Goal: Task Accomplishment & Management: Manage account settings

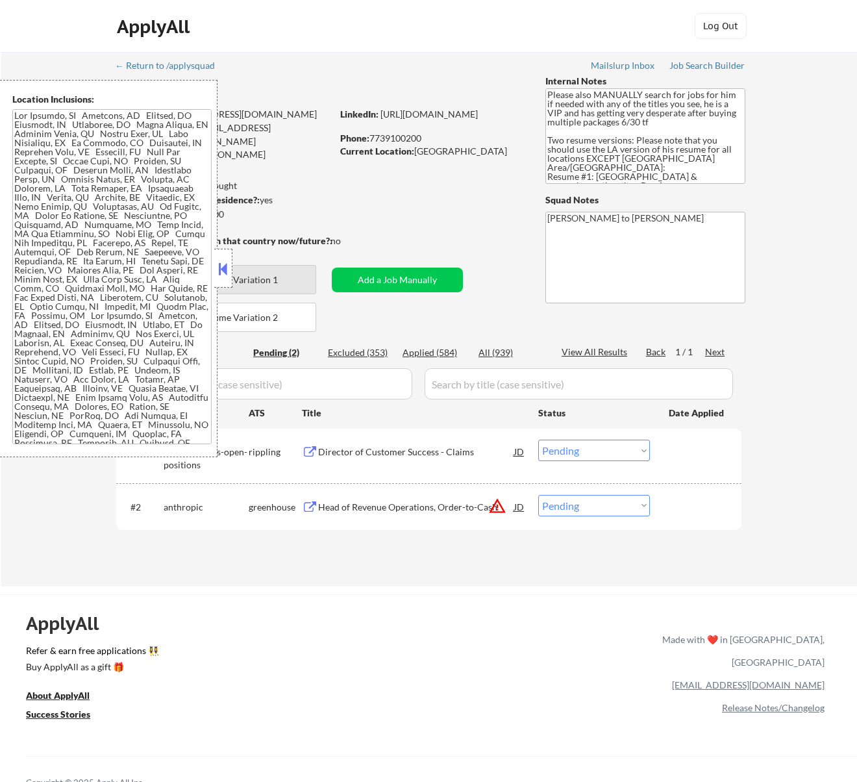
select select ""pending""
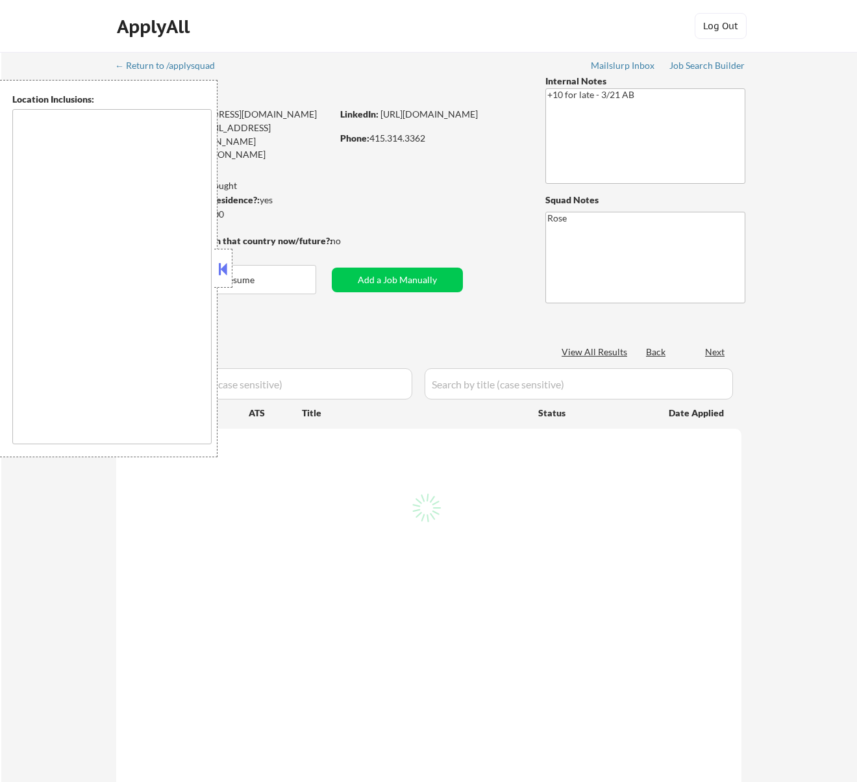
select select ""pending""
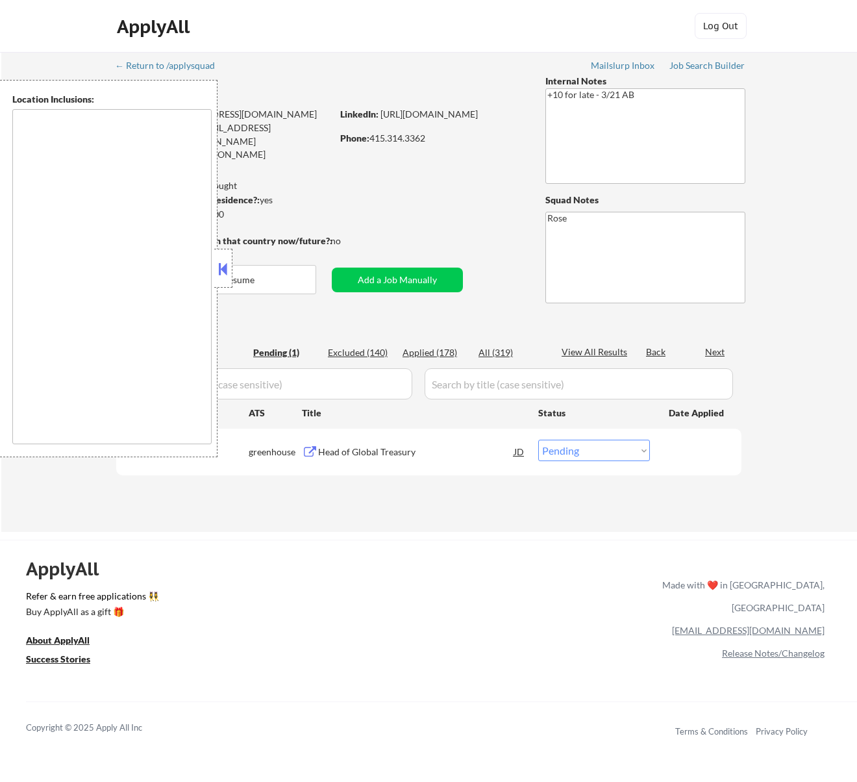
type textarea "[GEOGRAPHIC_DATA], [GEOGRAPHIC_DATA] [GEOGRAPHIC_DATA], [GEOGRAPHIC_DATA] [GEOG…"
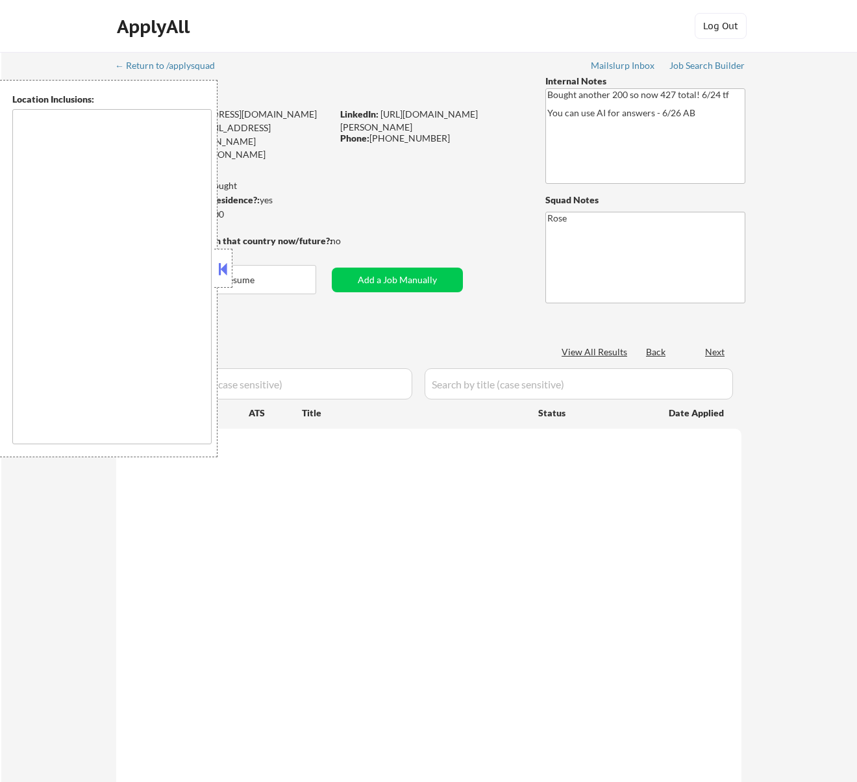
select select ""pending""
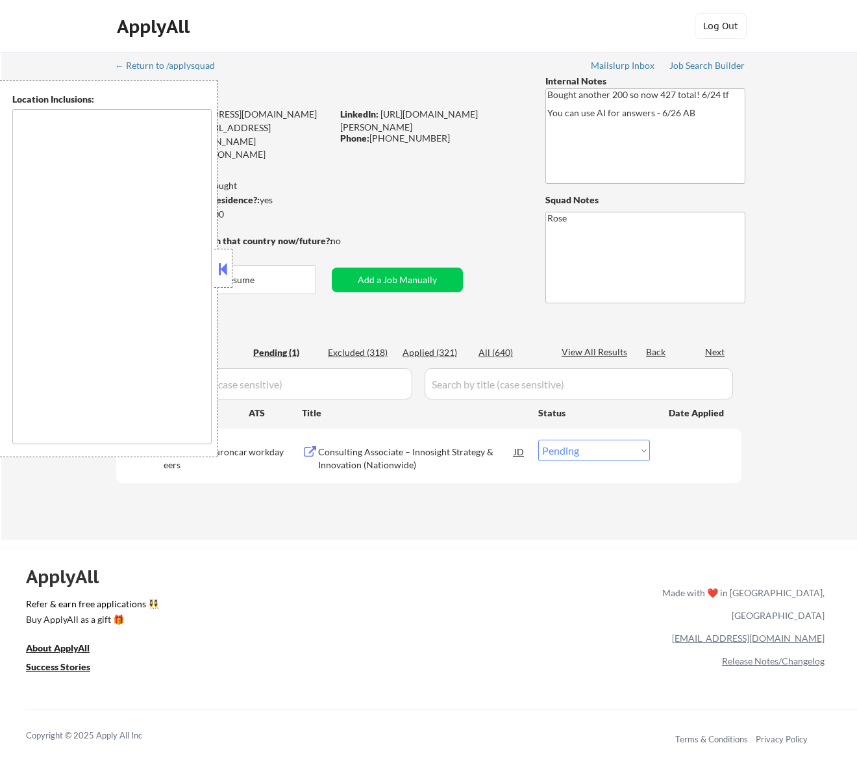
type textarea "San Francisco, CA Daly City, CA South San Francisco, CA Brisbane, CA Colma, CA …"
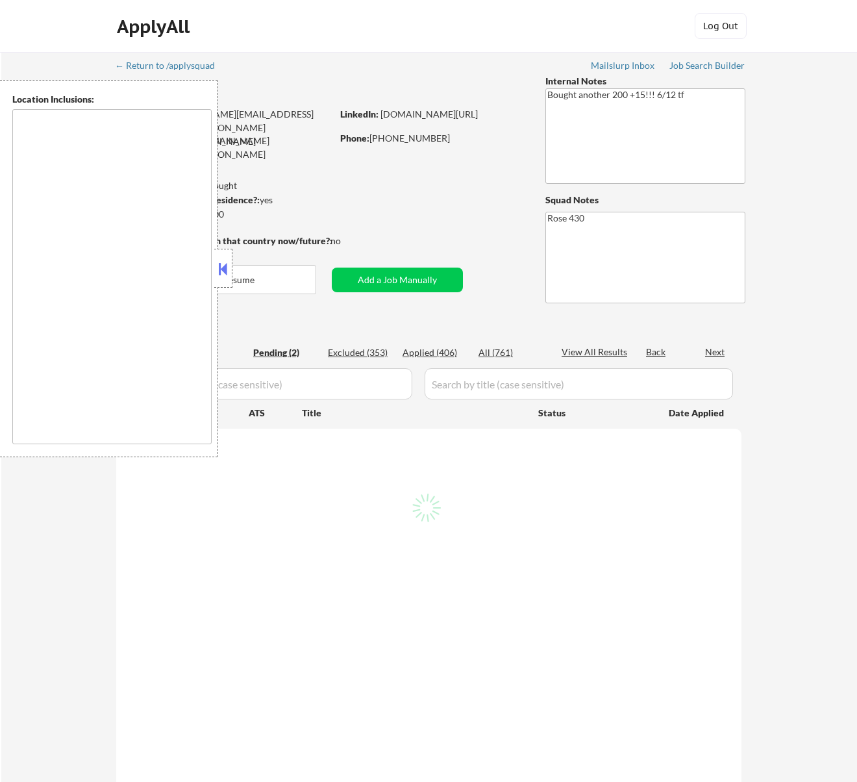
select select ""pending""
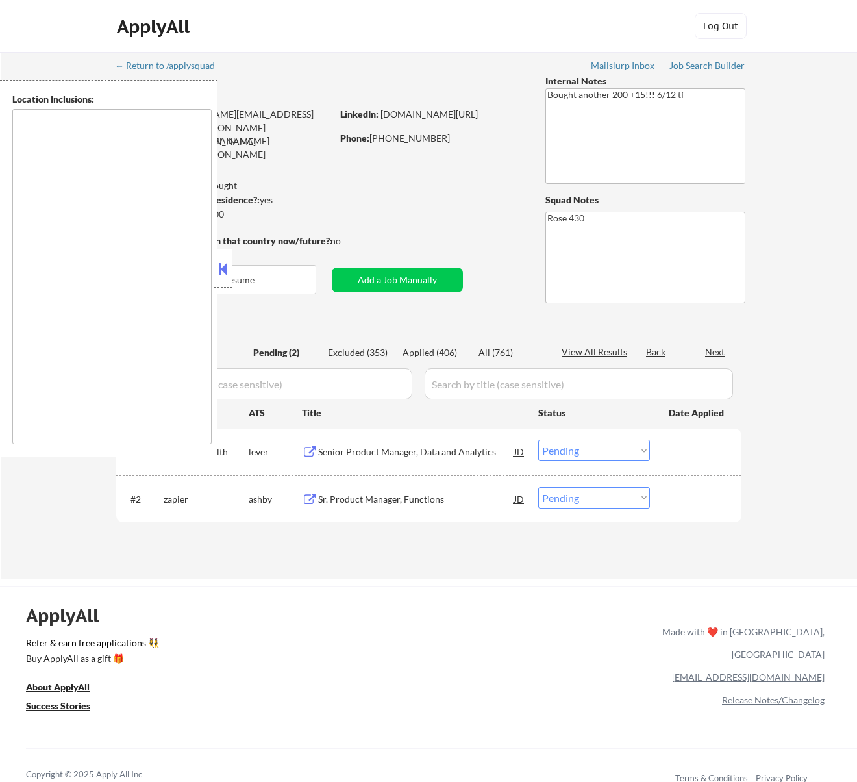
type textarea "St Paul, MN Minneapolis, MN Roseville, MN Maplewood, MN Little Canada, MN West …"
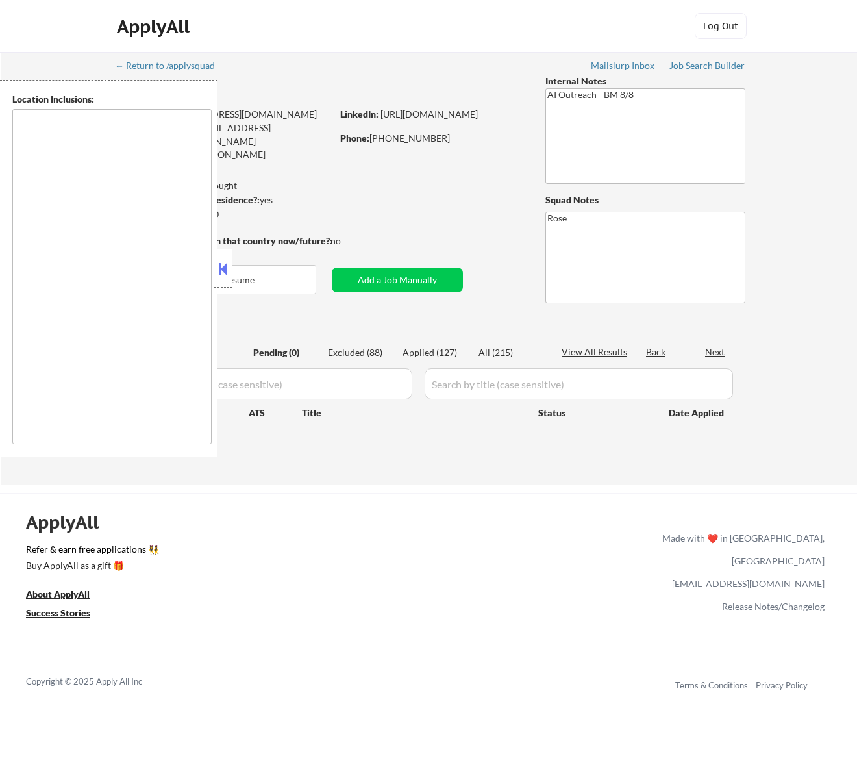
type textarea "Fountain Valley, CA Huntington Beach, CA Costa Mesa, CA Santa Ana, CA Garden Gr…"
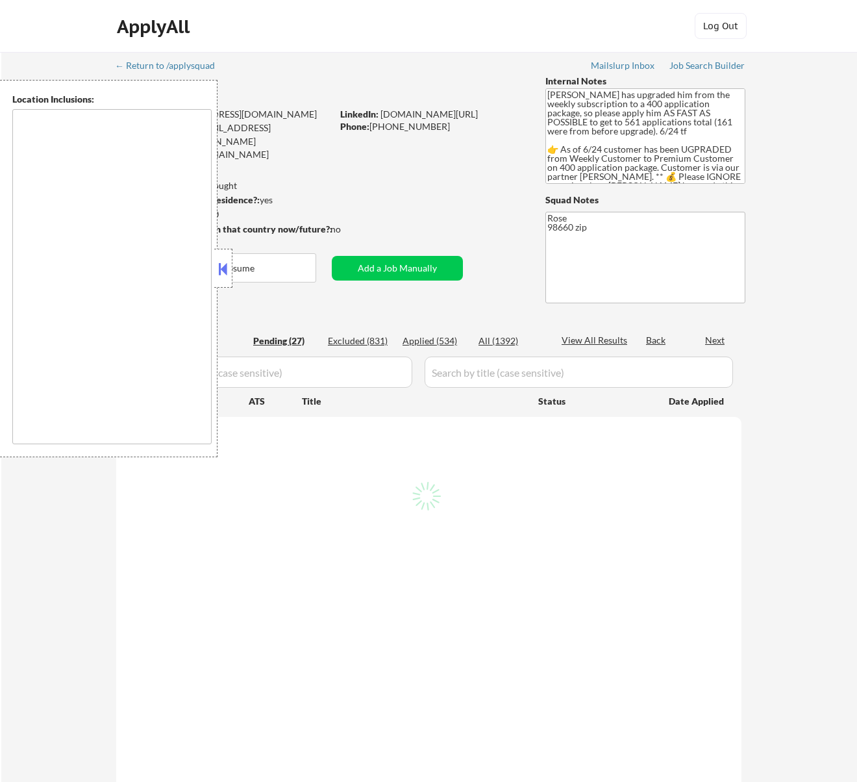
select select ""pending""
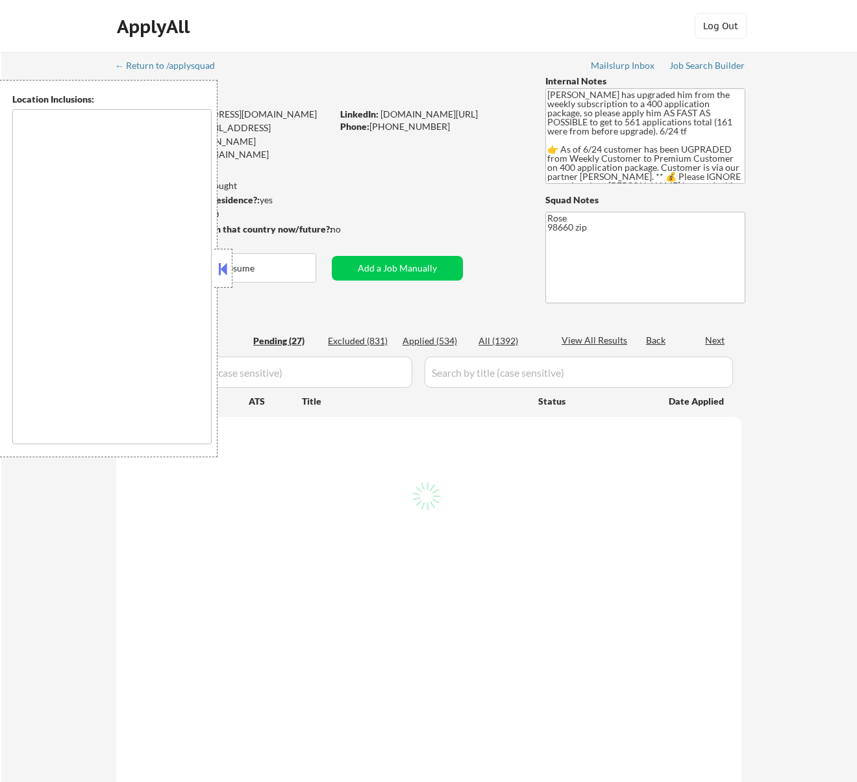
select select ""pending""
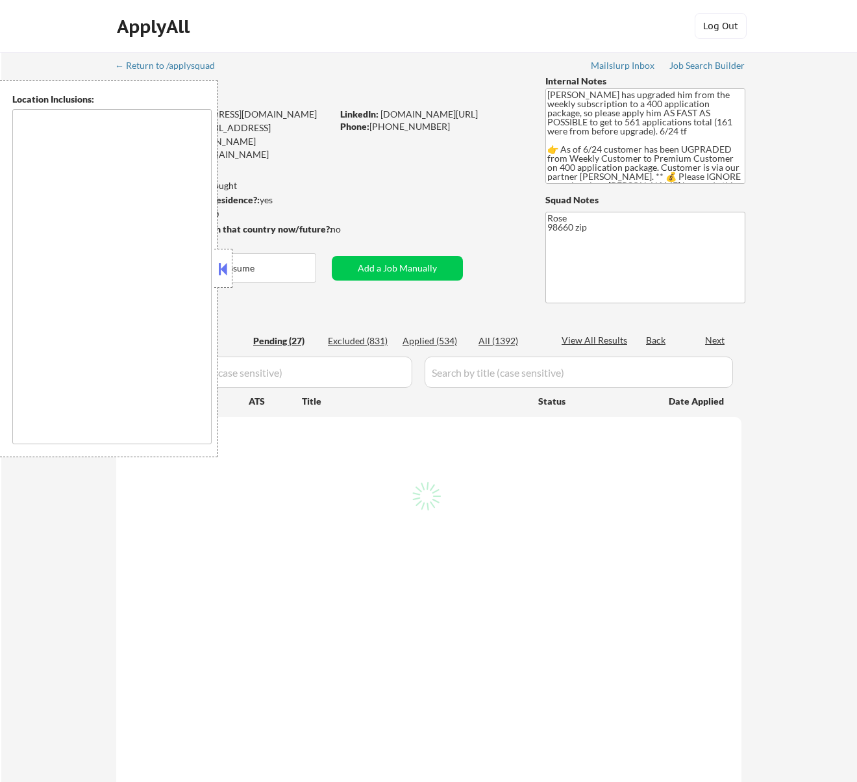
select select ""pending""
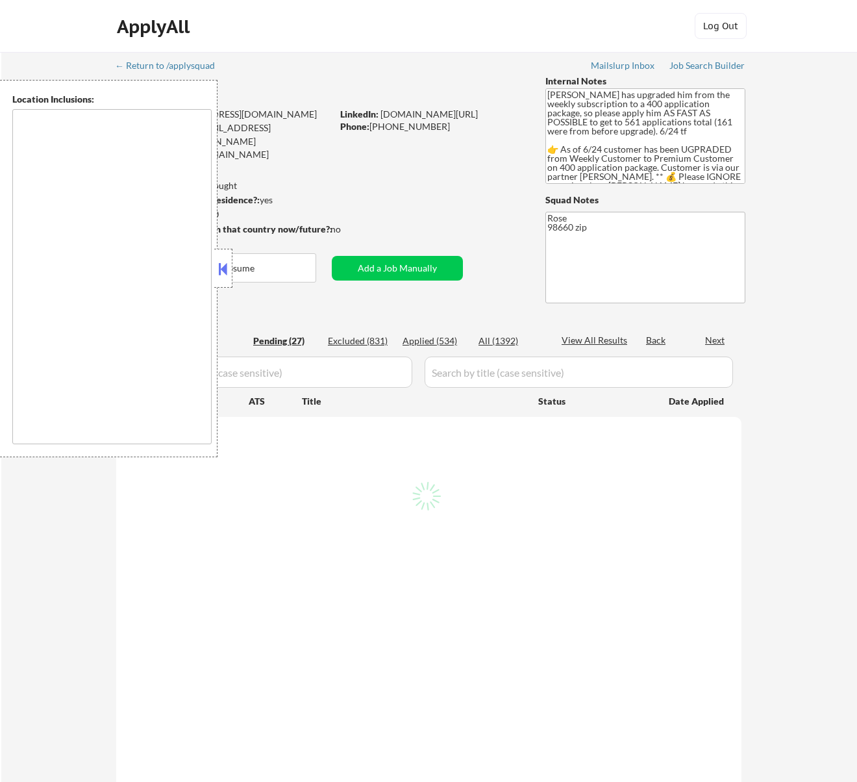
select select ""pending""
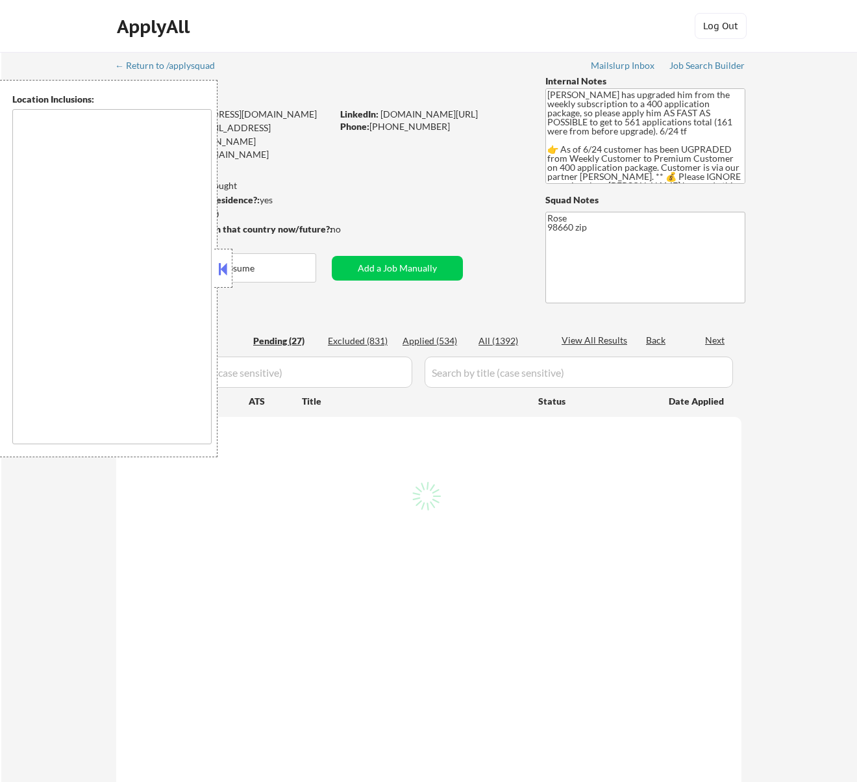
select select ""pending""
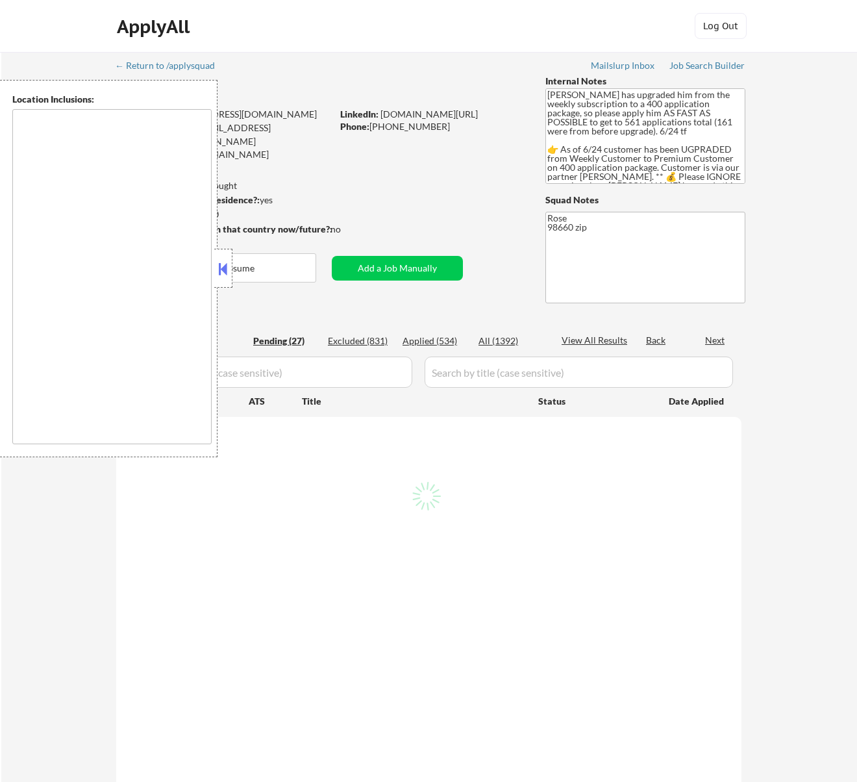
select select ""pending""
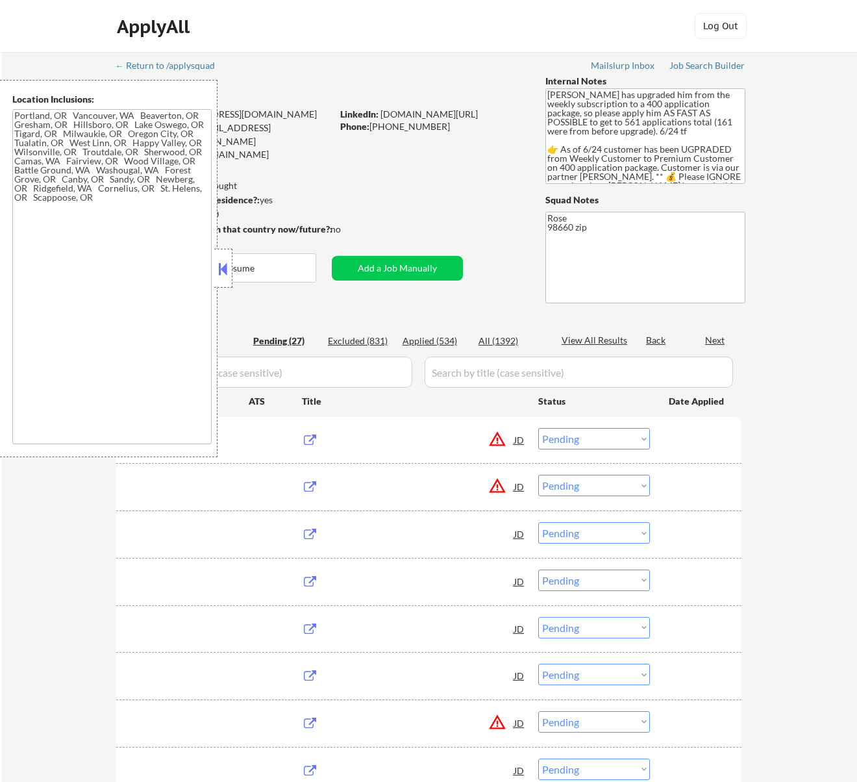
type textarea "Portland, OR Vancouver, WA Beaverton, OR Gresham, OR Hillsboro, OR Lake Oswego,…"
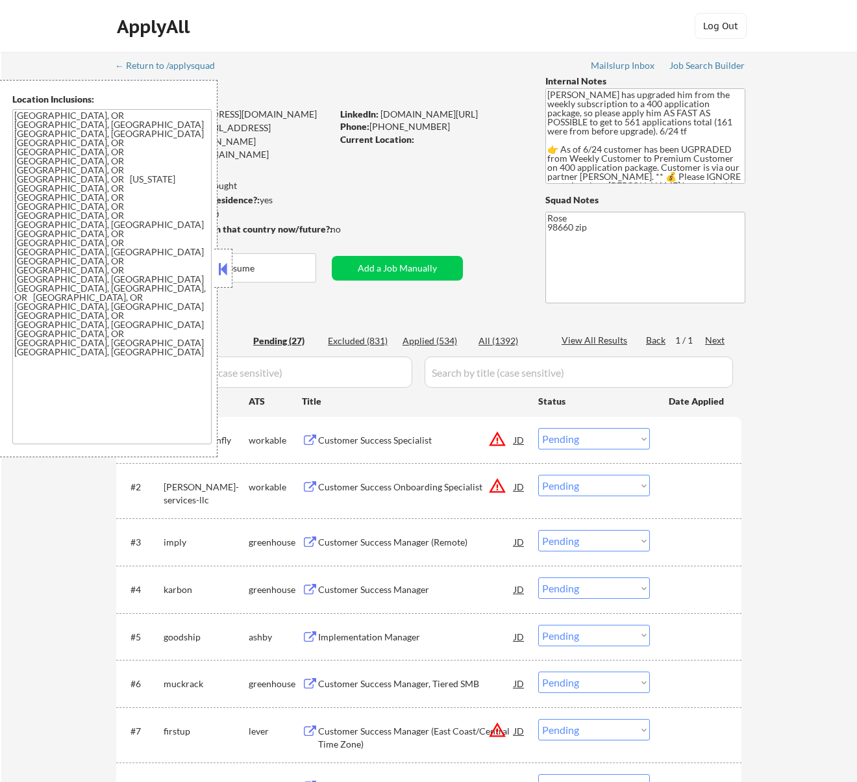
click at [229, 265] on button at bounding box center [223, 268] width 14 height 19
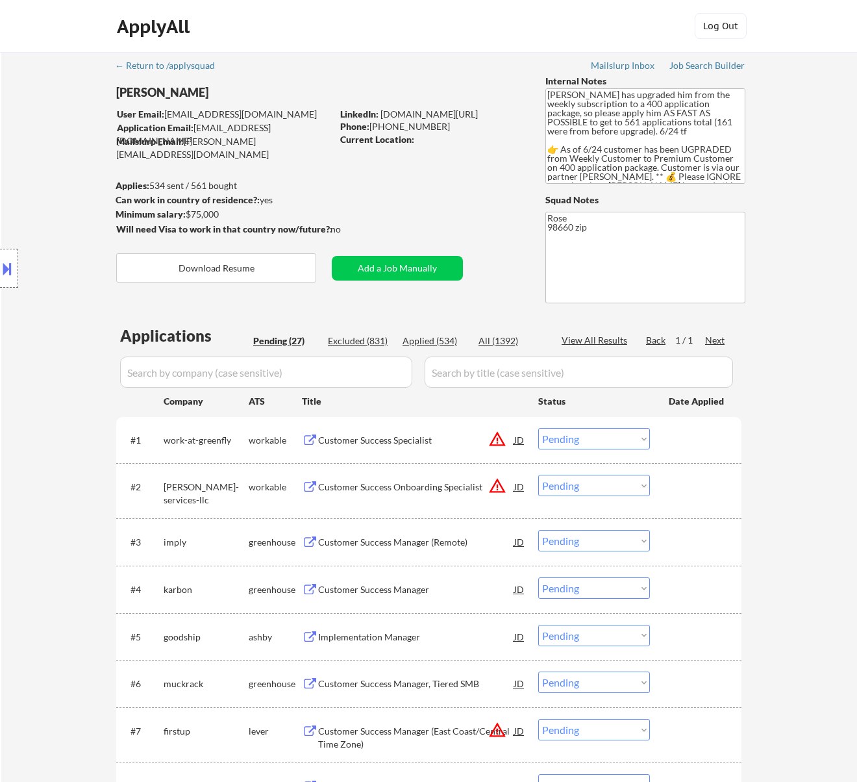
click at [406, 442] on div "Customer Success Specialist" at bounding box center [416, 440] width 196 height 13
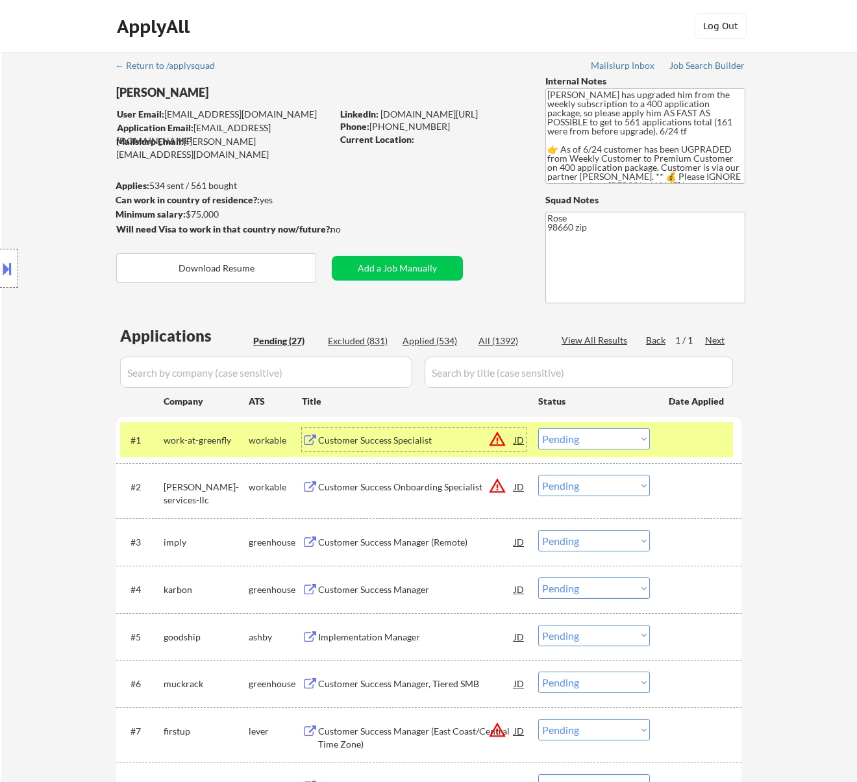
click at [638, 434] on select "Choose an option... Pending Applied Excluded (Questions) Excluded (Expired) Exc…" at bounding box center [594, 438] width 112 height 21
click at [538, 428] on select "Choose an option... Pending Applied Excluded (Questions) Excluded (Expired) Exc…" at bounding box center [594, 438] width 112 height 21
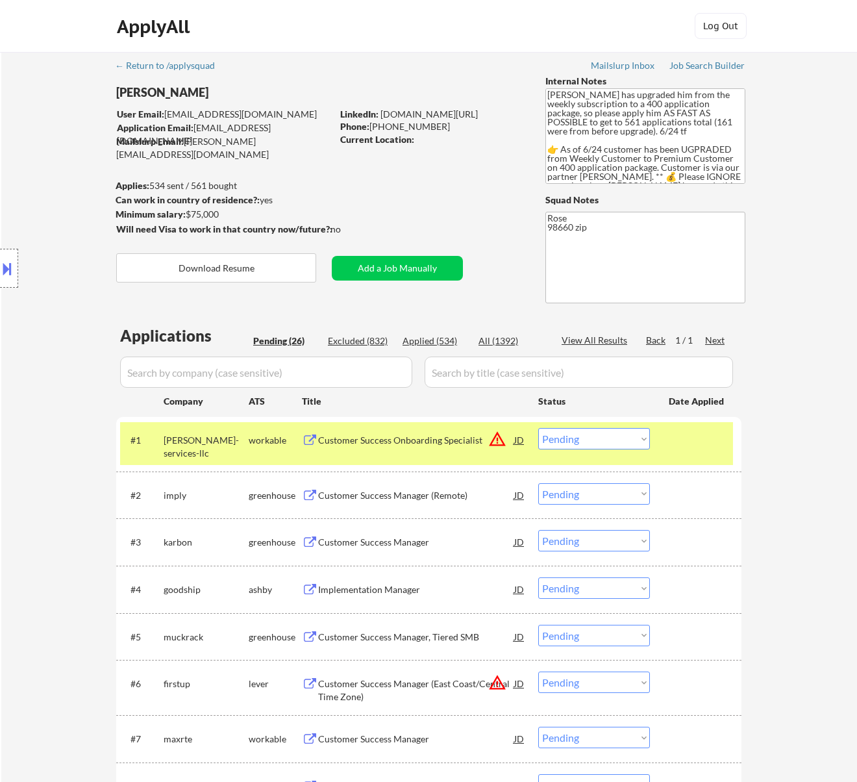
click at [461, 443] on div "Customer Success Onboarding Specialist" at bounding box center [416, 440] width 196 height 13
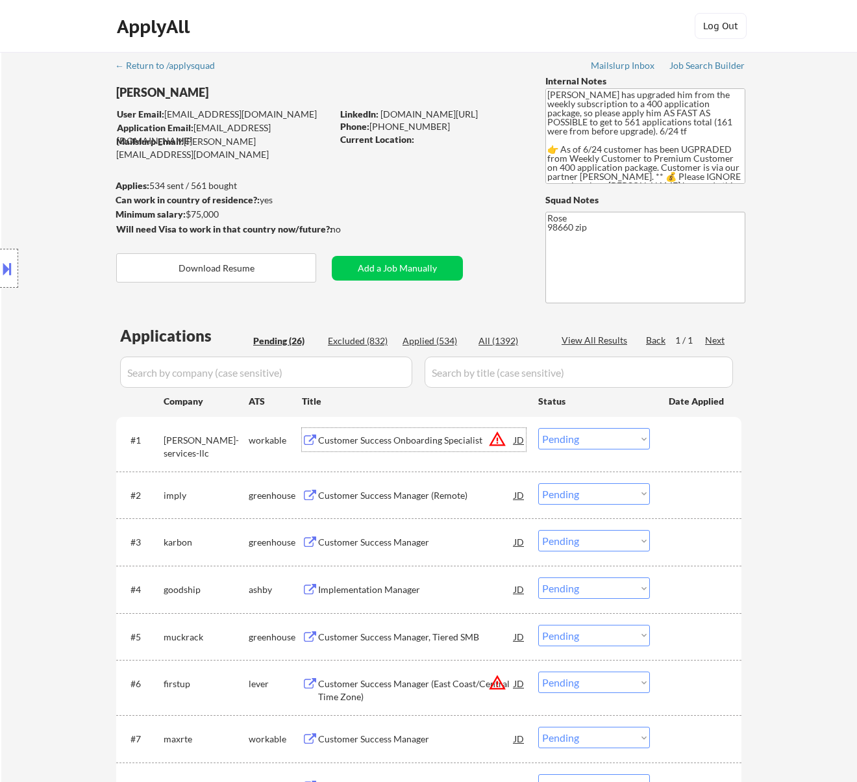
click at [590, 438] on select "Choose an option... Pending Applied Excluded (Questions) Excluded (Expired) Exc…" at bounding box center [594, 438] width 112 height 21
click at [538, 428] on select "Choose an option... Pending Applied Excluded (Questions) Excluded (Expired) Exc…" at bounding box center [594, 438] width 112 height 21
select select ""pending""
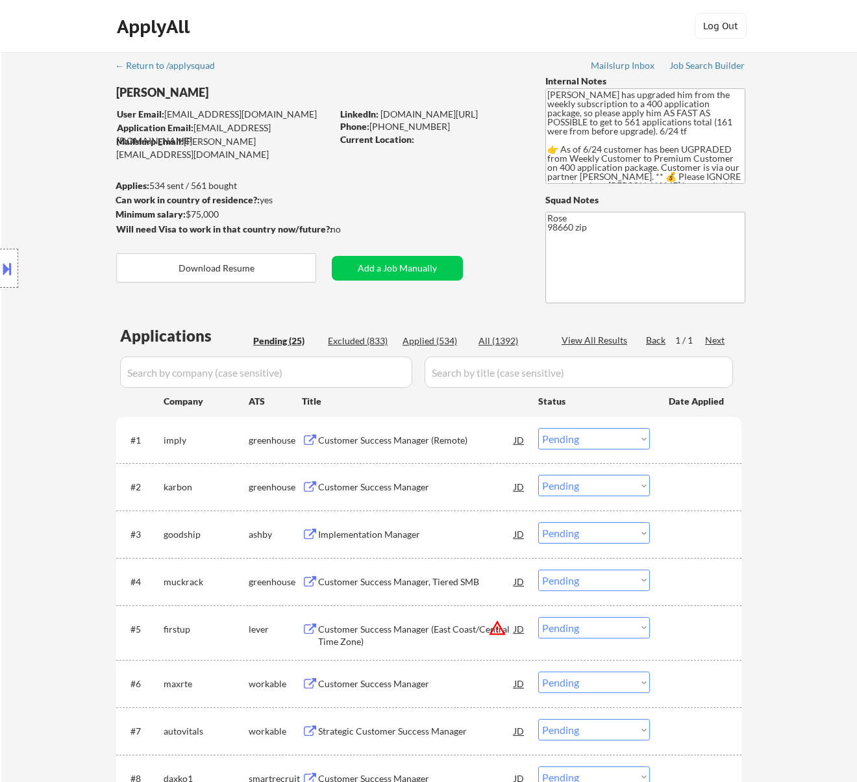
click at [463, 452] on div "#1 imply greenhouse Customer Success Manager (Remote) JD warning_amber Choose a…" at bounding box center [426, 439] width 613 height 35
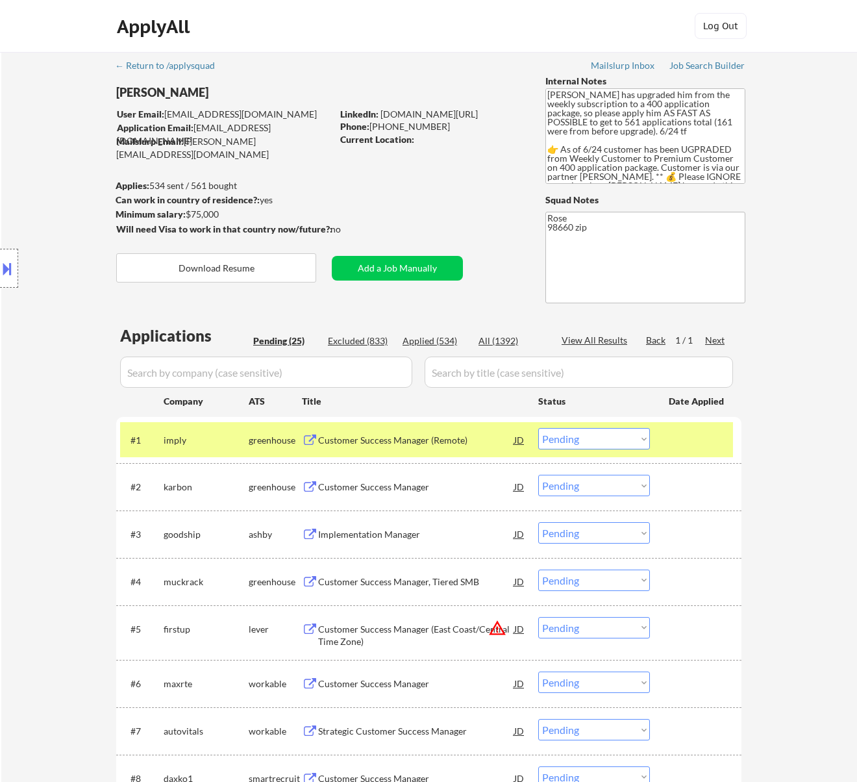
click at [463, 452] on div "#1 imply greenhouse Customer Success Manager (Remote) JD warning_amber Choose a…" at bounding box center [426, 439] width 613 height 35
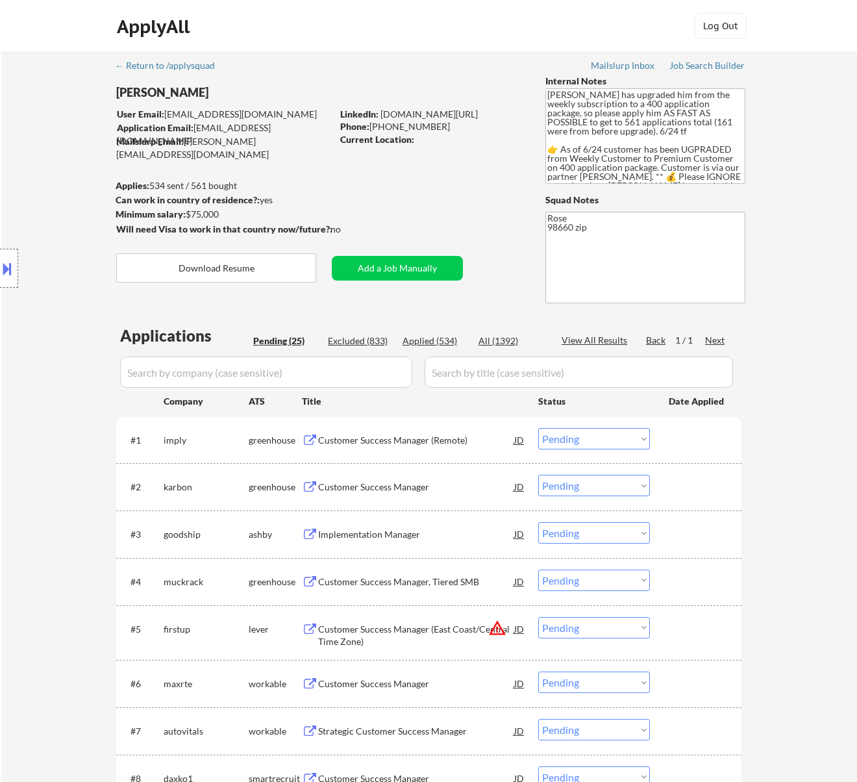
click at [479, 442] on div "Customer Success Manager (Remote)" at bounding box center [416, 440] width 196 height 13
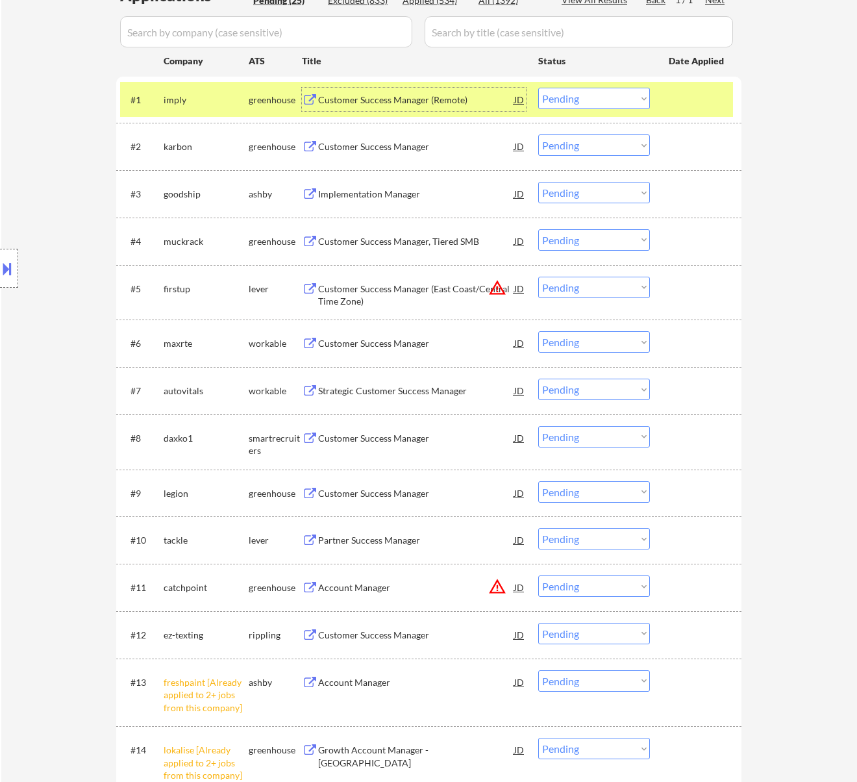
scroll to position [519, 0]
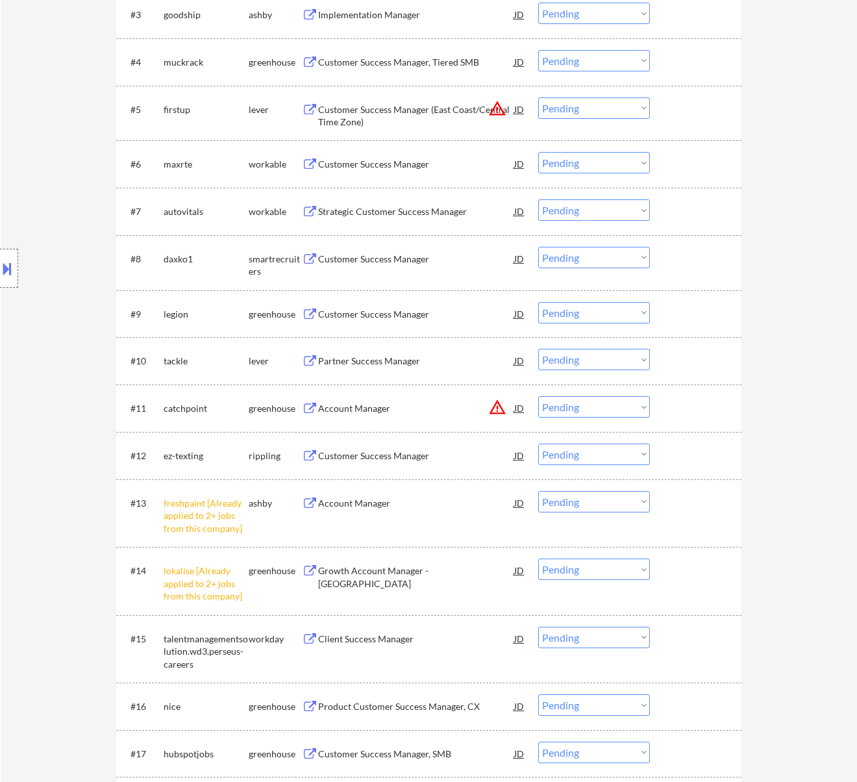
click at [577, 500] on select "Choose an option... Pending Applied Excluded (Questions) Excluded (Expired) Exc…" at bounding box center [594, 501] width 112 height 21
click at [538, 491] on select "Choose an option... Pending Applied Excluded (Questions) Excluded (Expired) Exc…" at bounding box center [594, 501] width 112 height 21
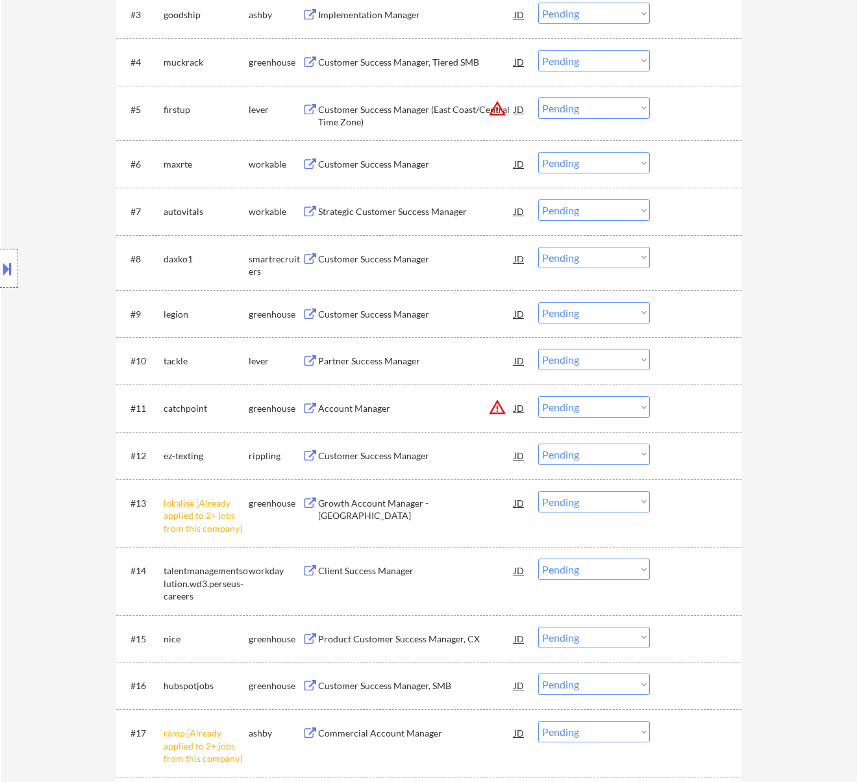
click at [630, 501] on select "Choose an option... Pending Applied Excluded (Questions) Excluded (Expired) Exc…" at bounding box center [594, 501] width 112 height 21
click at [538, 491] on select "Choose an option... Pending Applied Excluded (Questions) Excluded (Expired) Exc…" at bounding box center [594, 501] width 112 height 21
select select ""pending""
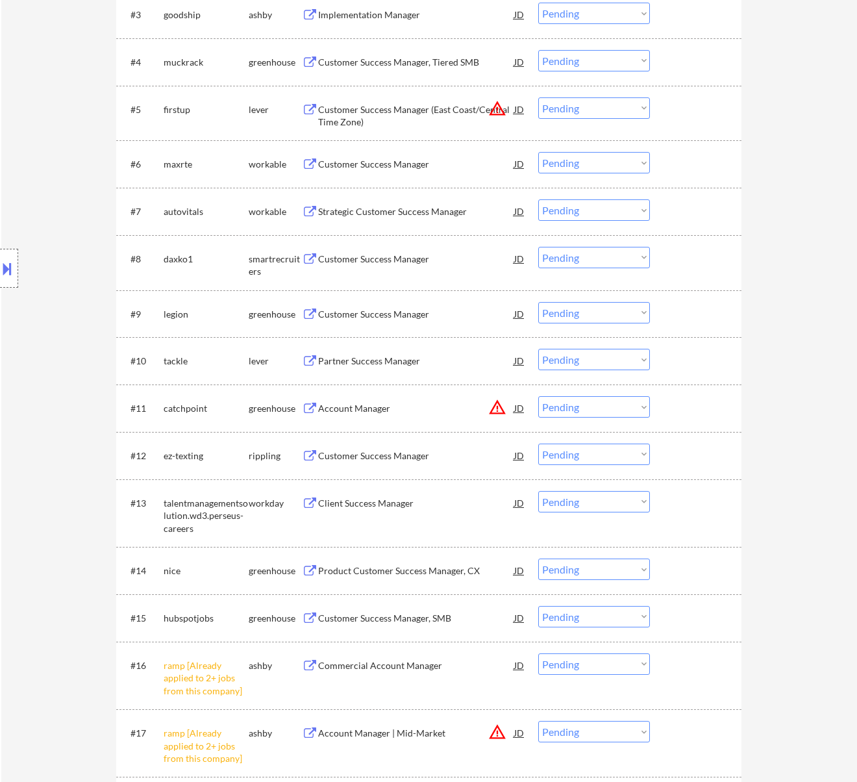
click at [604, 668] on select "Choose an option... Pending Applied Excluded (Questions) Excluded (Expired) Exc…" at bounding box center [594, 663] width 112 height 21
click at [538, 653] on select "Choose an option... Pending Applied Excluded (Questions) Excluded (Expired) Exc…" at bounding box center [594, 663] width 112 height 21
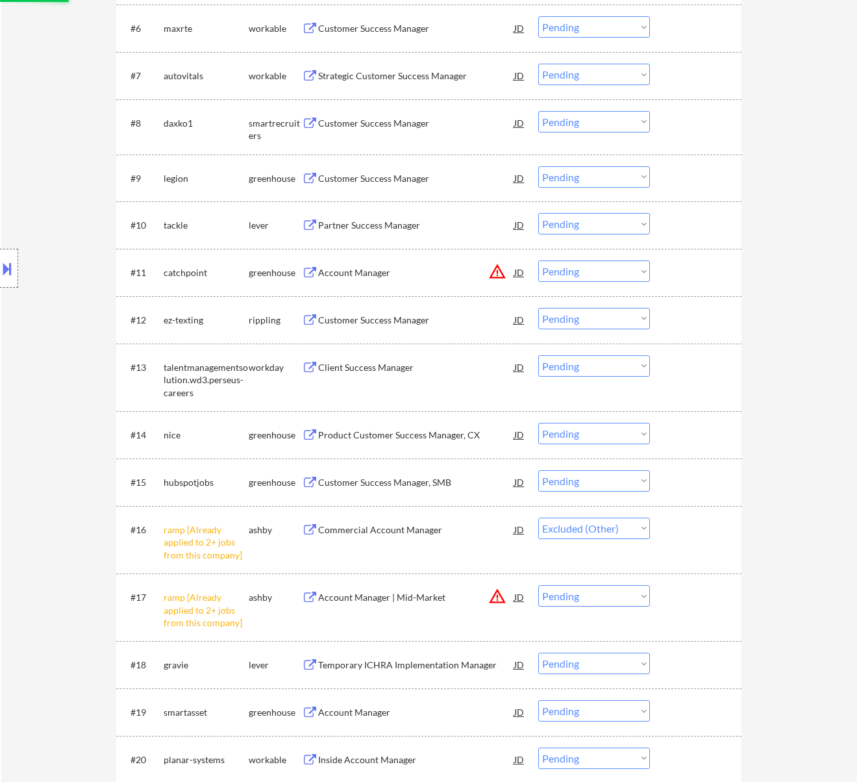
scroll to position [692, 0]
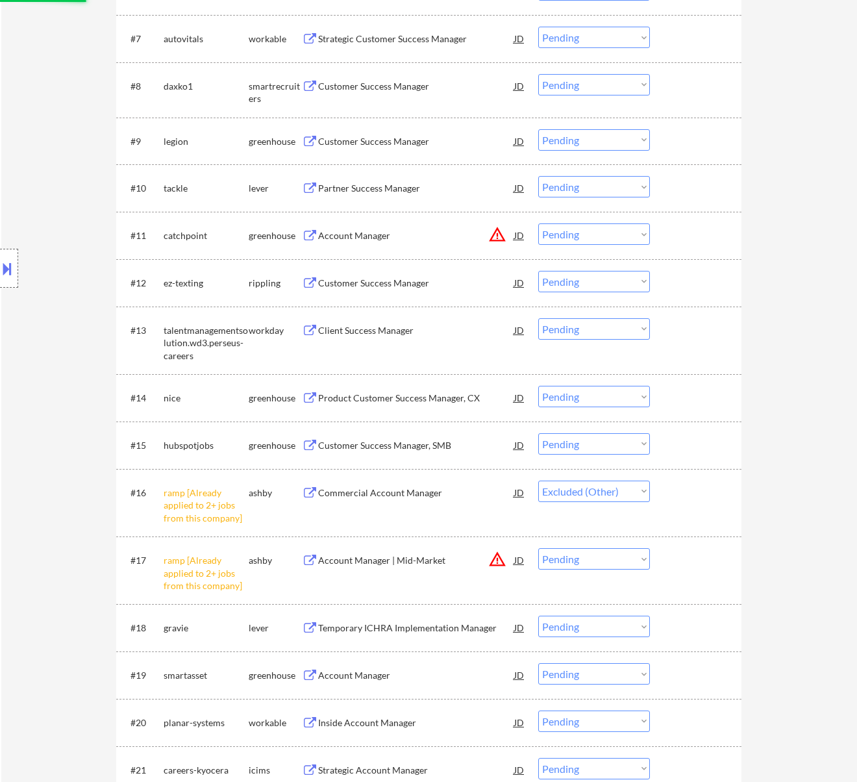
click at [616, 557] on select "Choose an option... Pending Applied Excluded (Questions) Excluded (Expired) Exc…" at bounding box center [594, 558] width 112 height 21
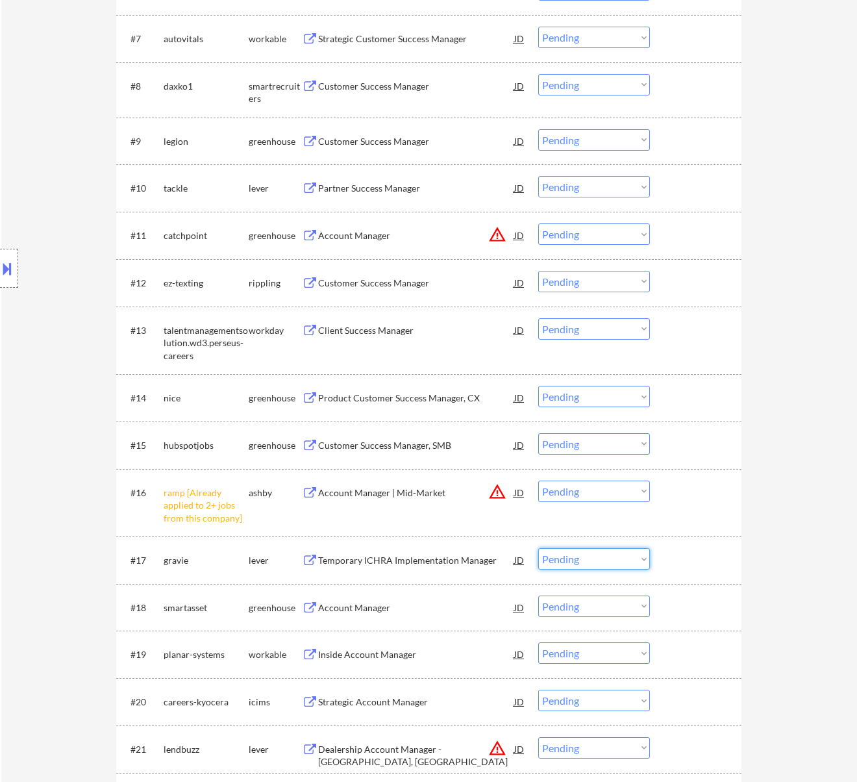
click at [610, 492] on select "Choose an option... Pending Applied Excluded (Questions) Excluded (Expired) Exc…" at bounding box center [594, 491] width 112 height 21
click at [538, 481] on select "Choose an option... Pending Applied Excluded (Questions) Excluded (Expired) Exc…" at bounding box center [594, 491] width 112 height 21
select select ""pending""
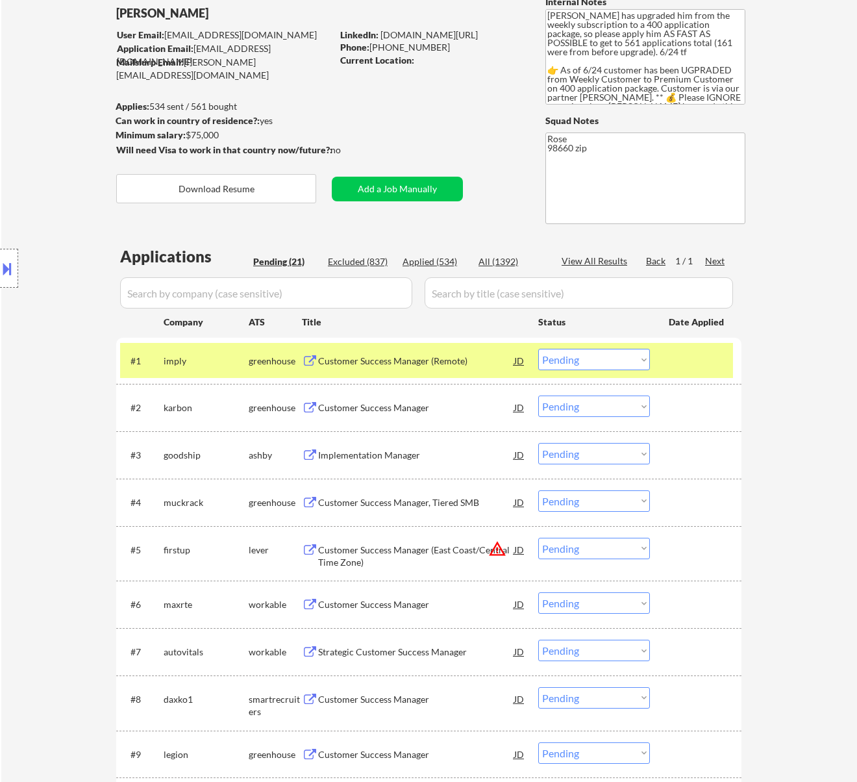
scroll to position [86, 0]
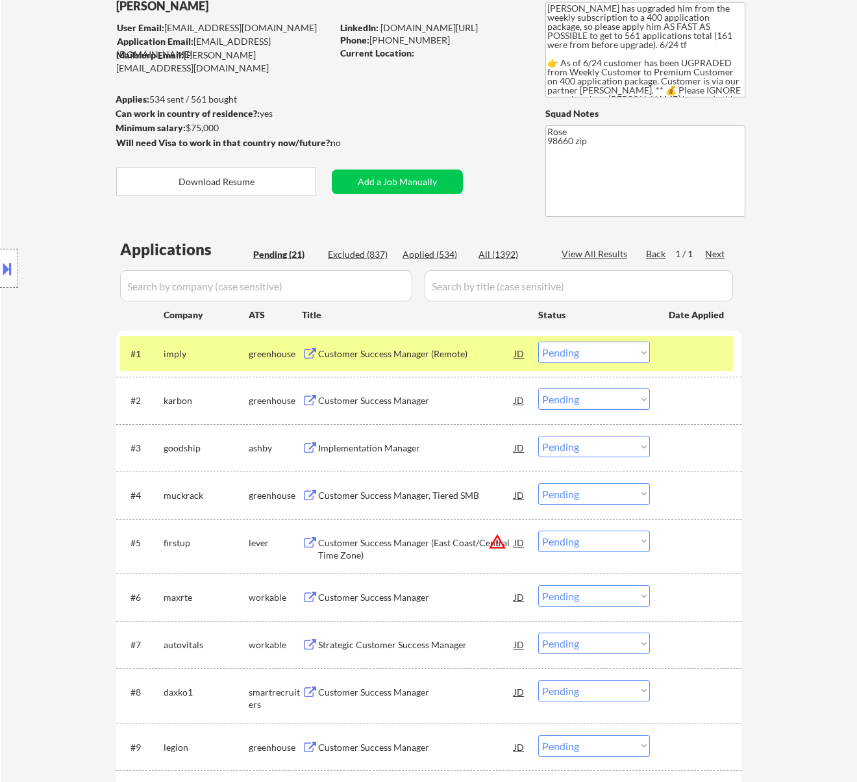
click at [484, 358] on div "Customer Success Manager (Remote)" at bounding box center [416, 353] width 196 height 13
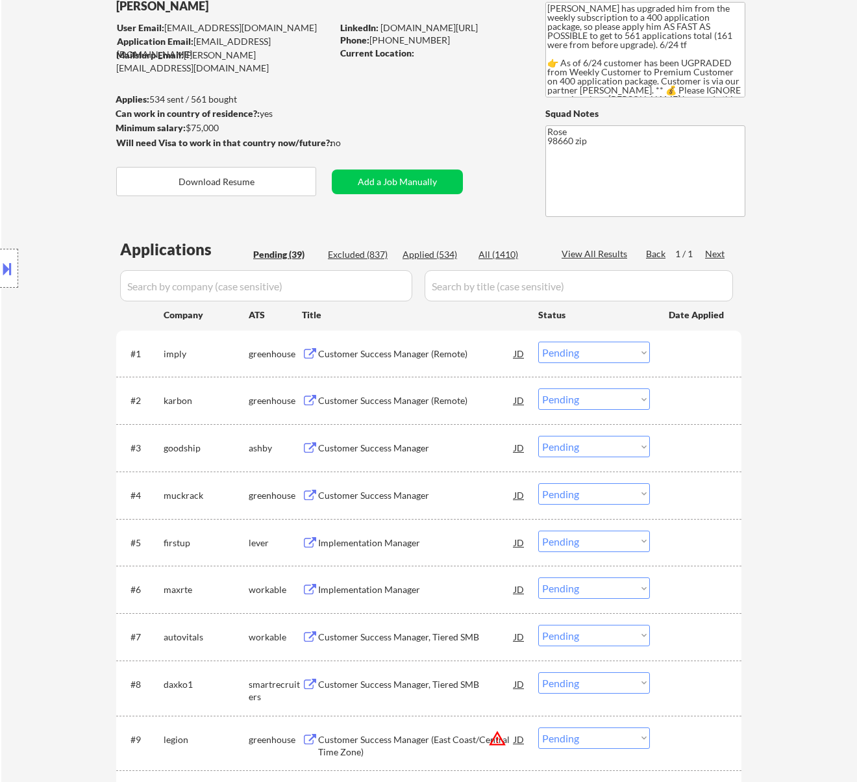
select select ""pending""
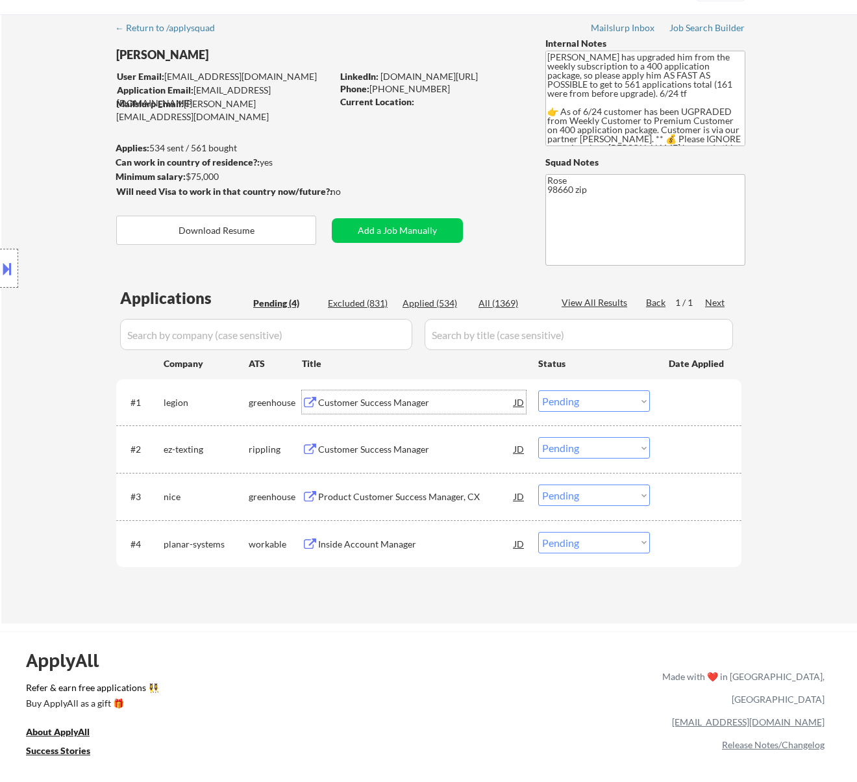
scroll to position [0, 0]
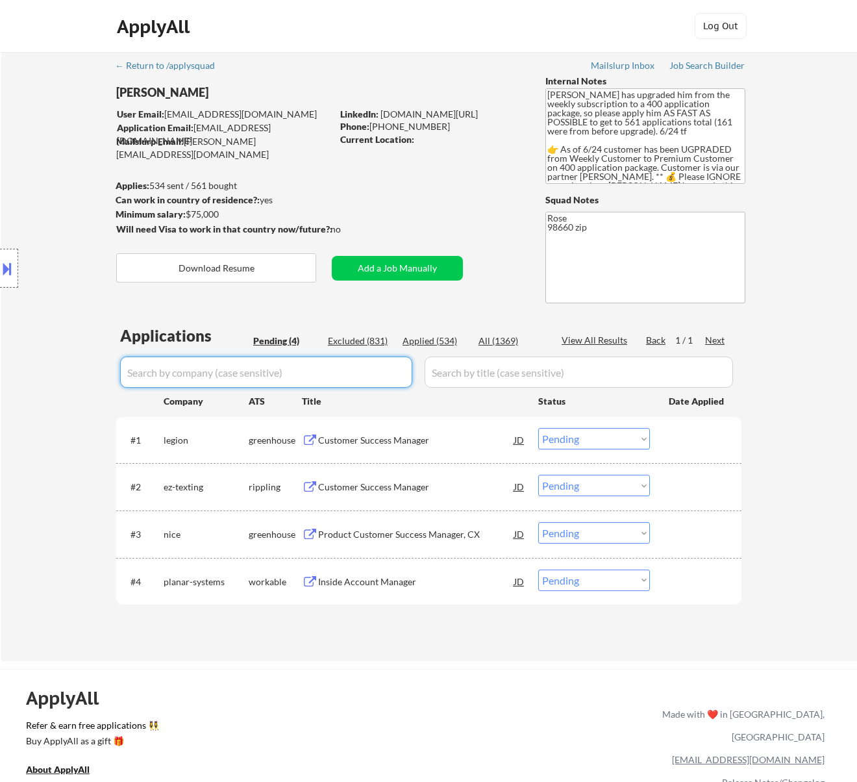
click at [281, 374] on input "input" at bounding box center [266, 371] width 292 height 31
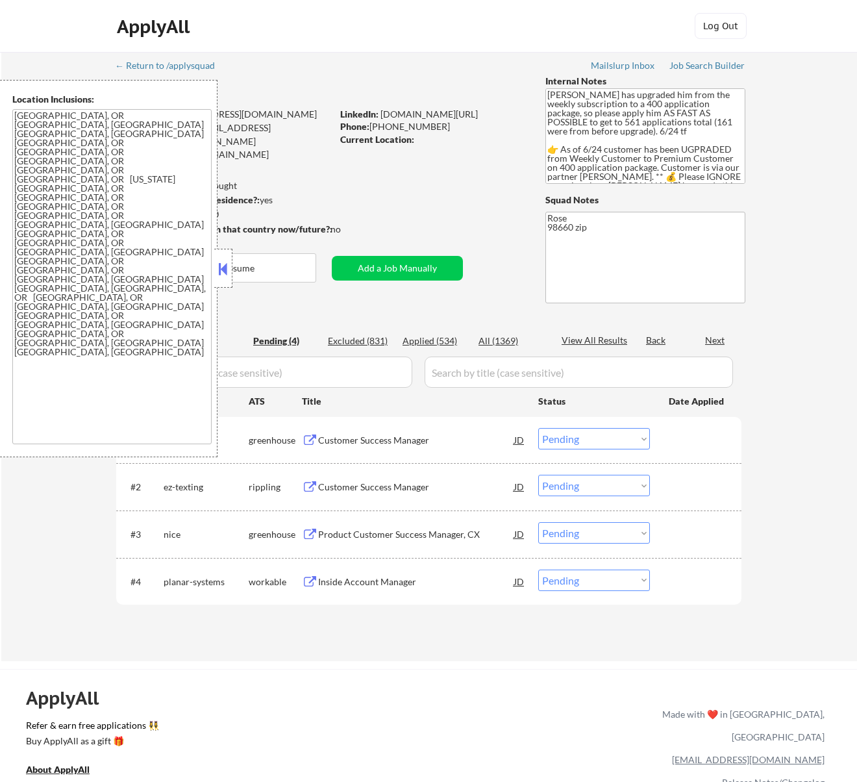
select select ""pending""
click at [217, 258] on div at bounding box center [223, 268] width 18 height 39
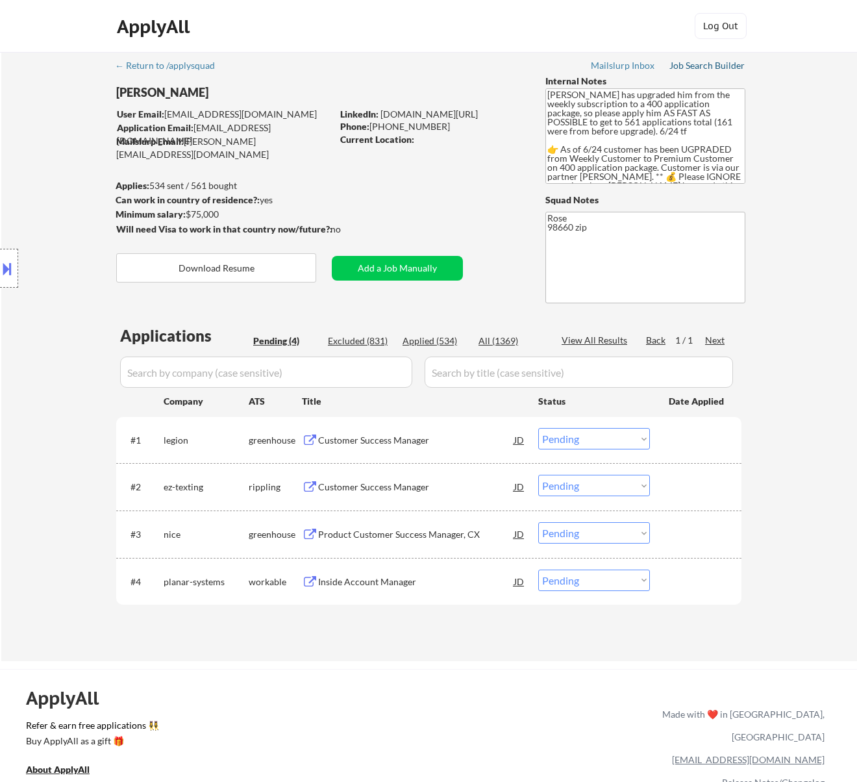
click at [681, 63] on div "Job Search Builder" at bounding box center [707, 65] width 76 height 9
click at [497, 336] on div "All (1369)" at bounding box center [511, 340] width 65 height 13
select select ""applied""
select select ""excluded__location_""
select select ""applied""
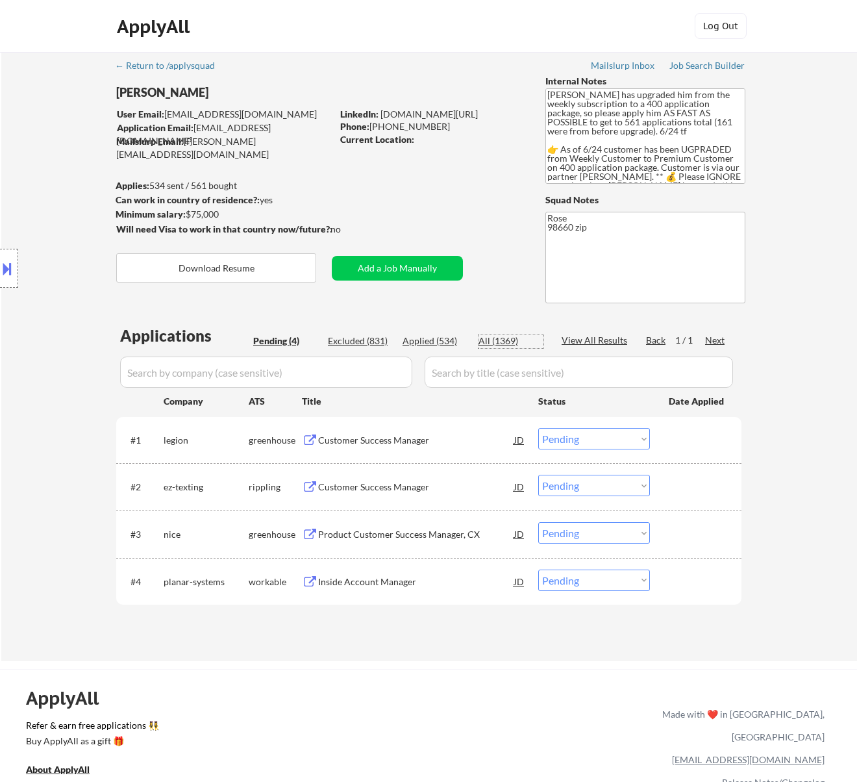
select select ""applied""
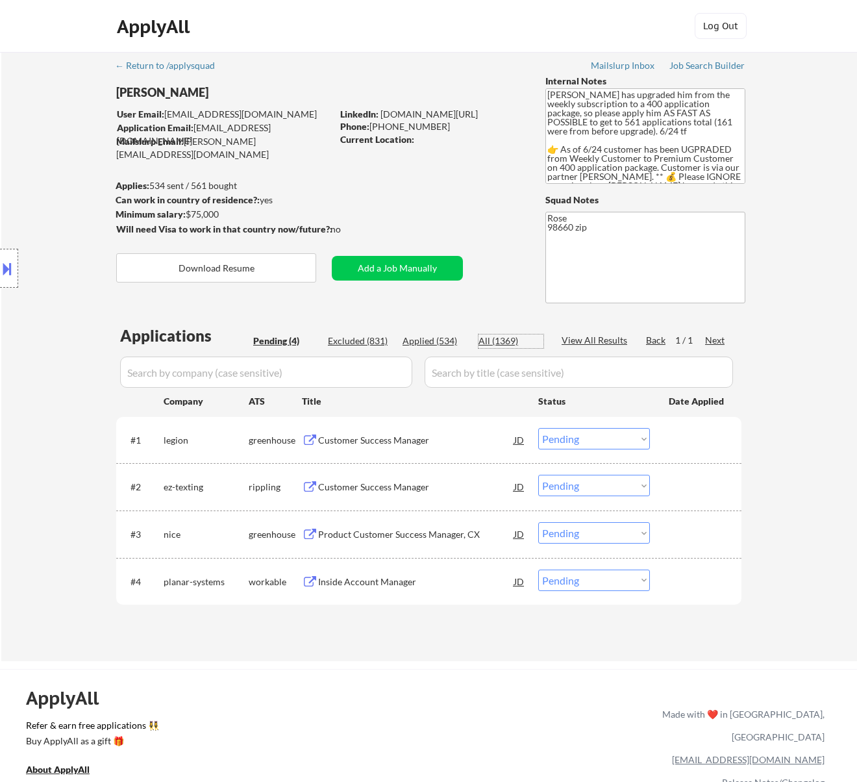
select select ""applied""
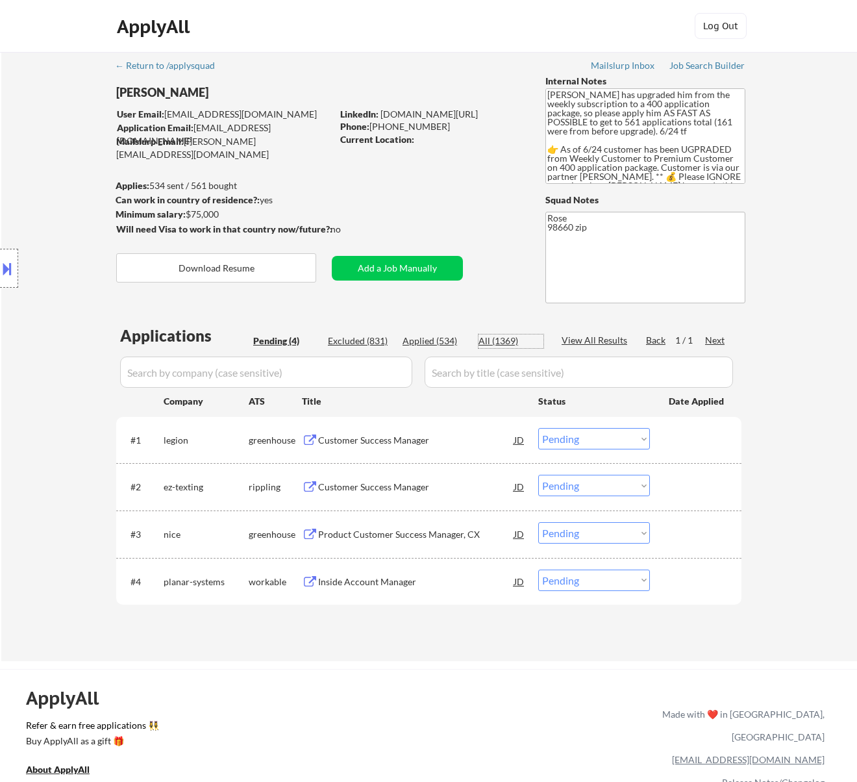
select select ""applied""
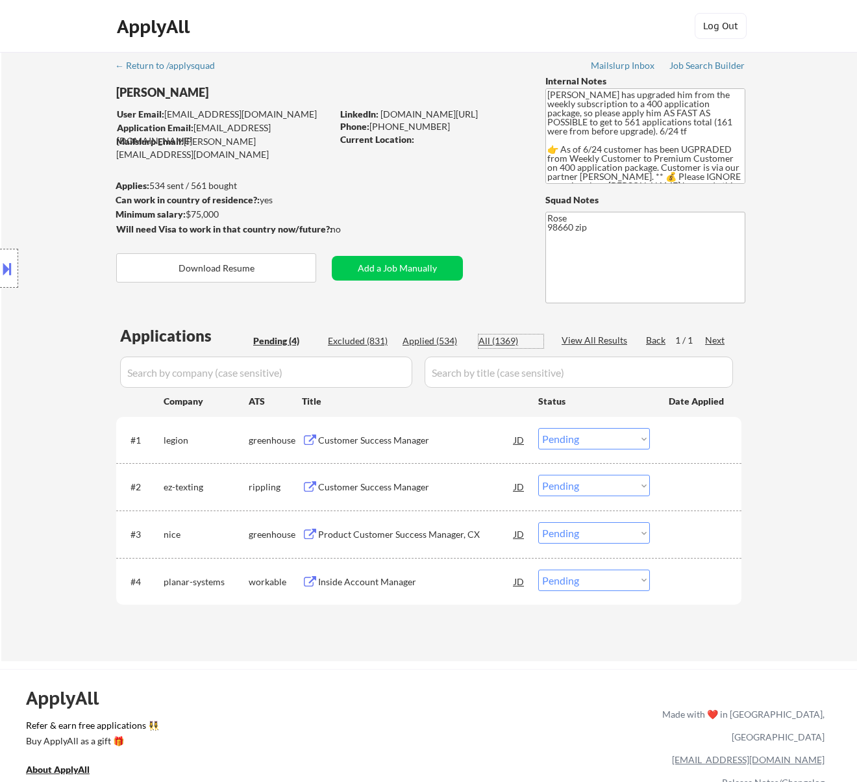
select select ""applied""
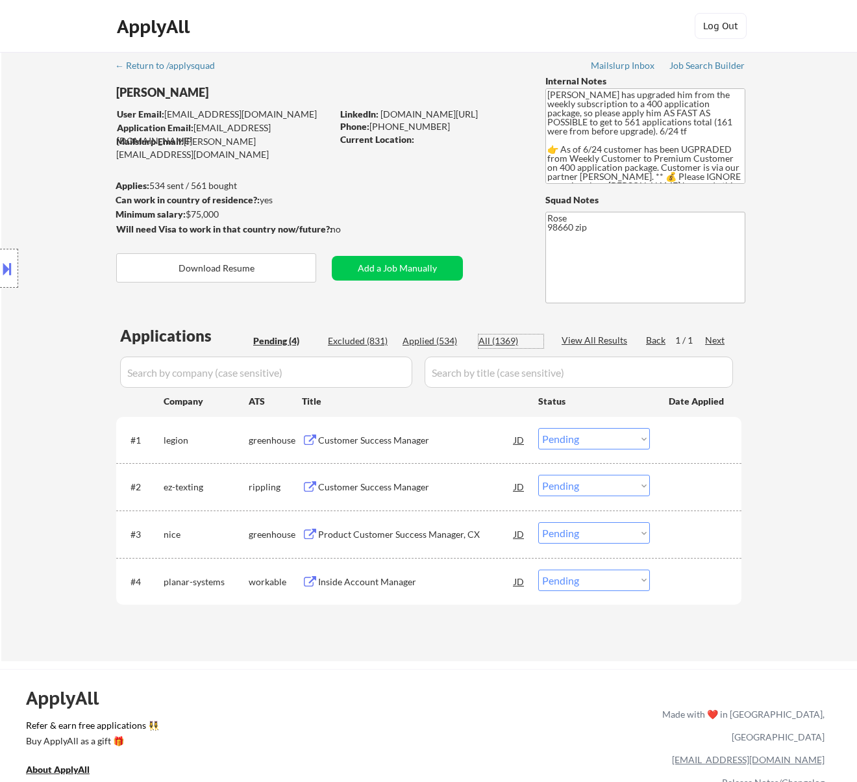
select select ""applied""
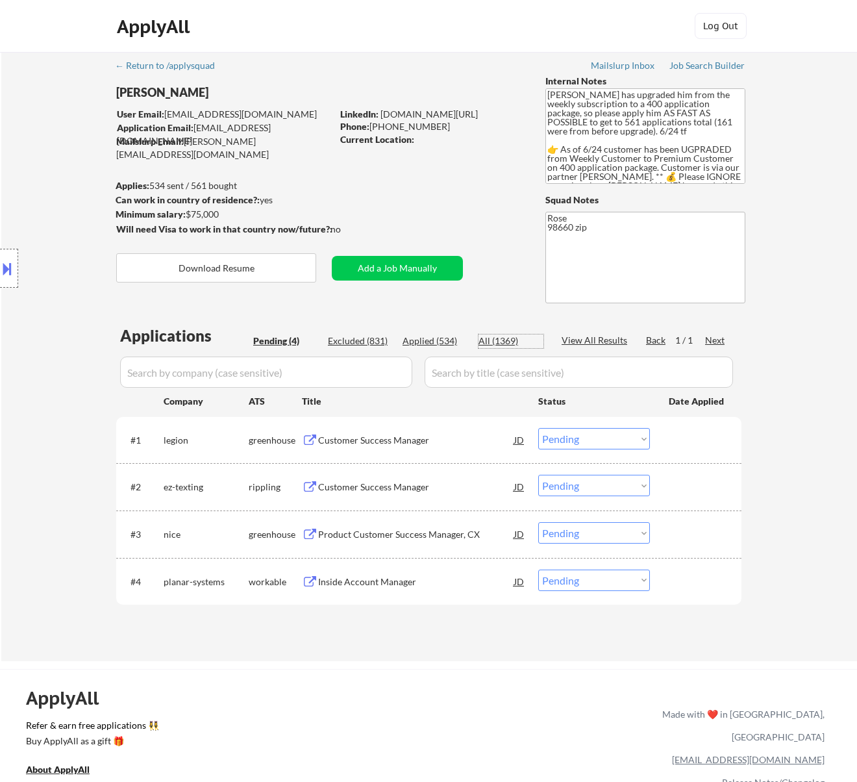
select select ""applied""
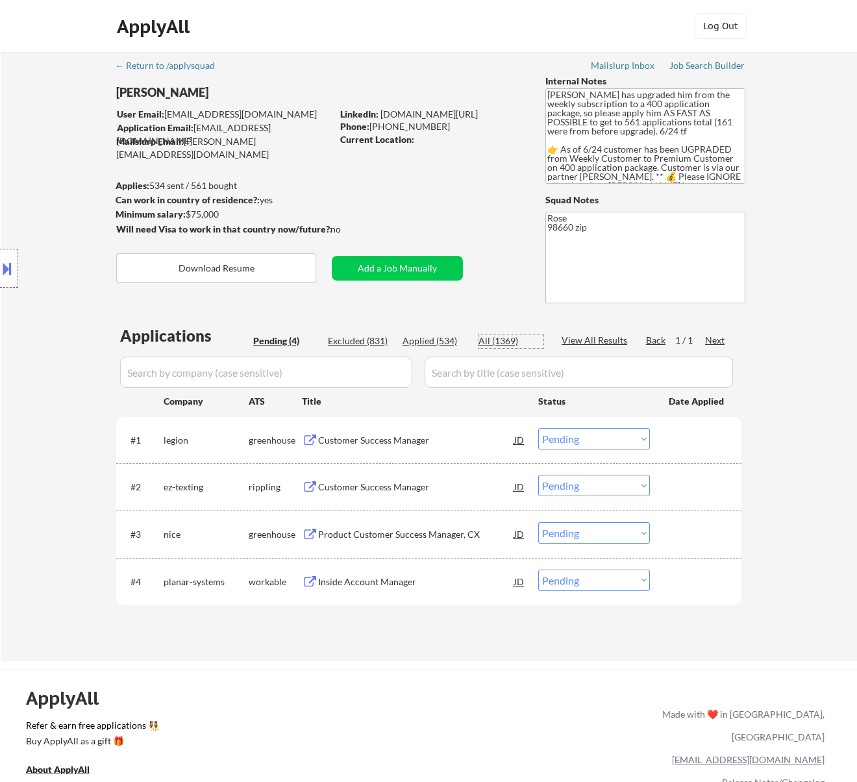
select select ""applied""
select select ""excluded__bad_match_""
select select ""applied""
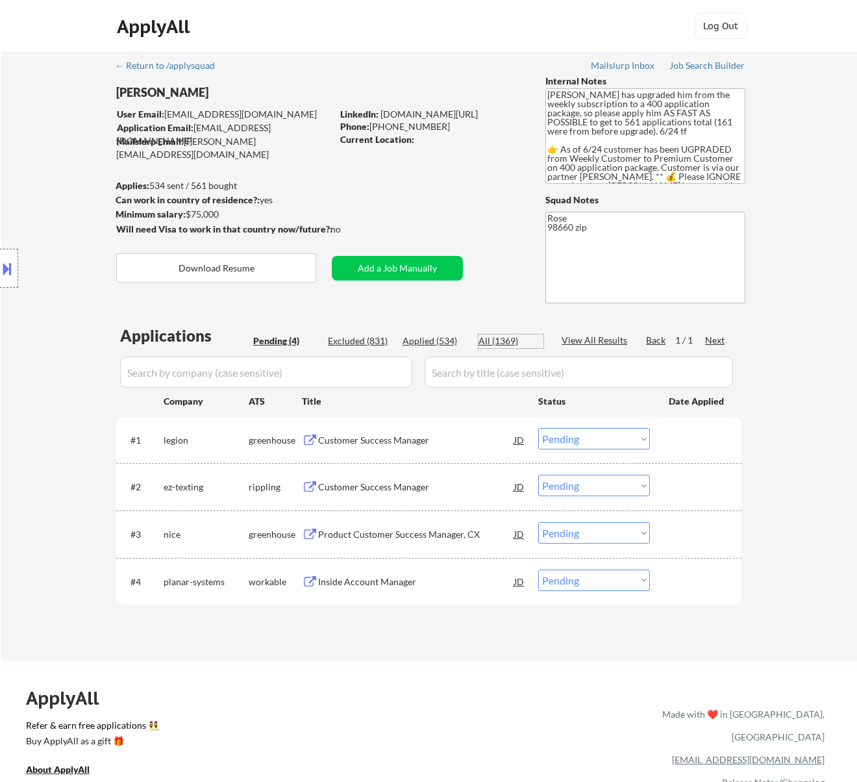
select select ""applied""
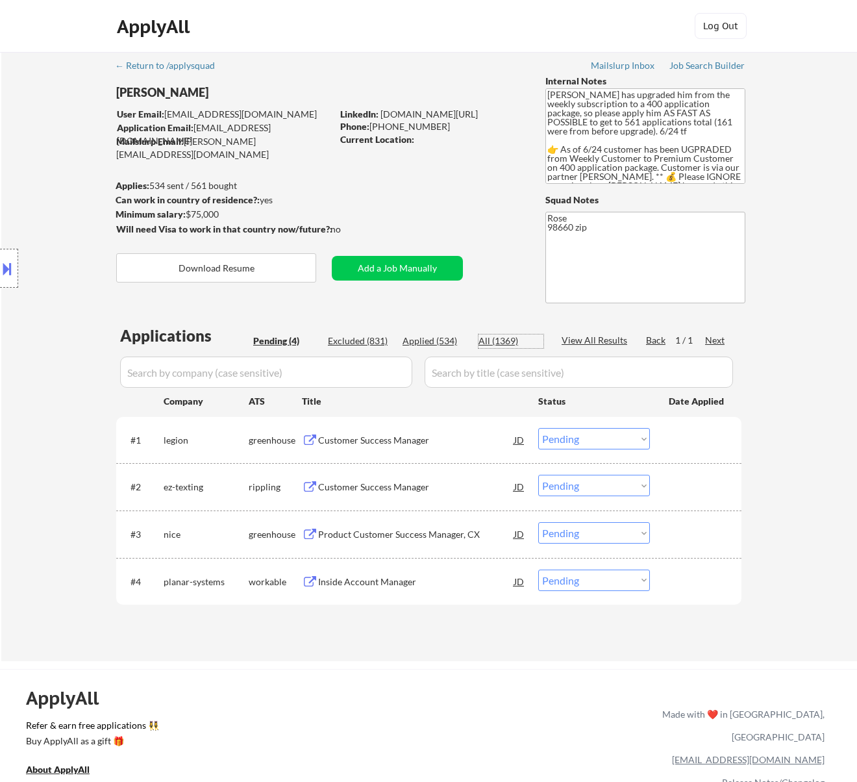
select select ""applied""
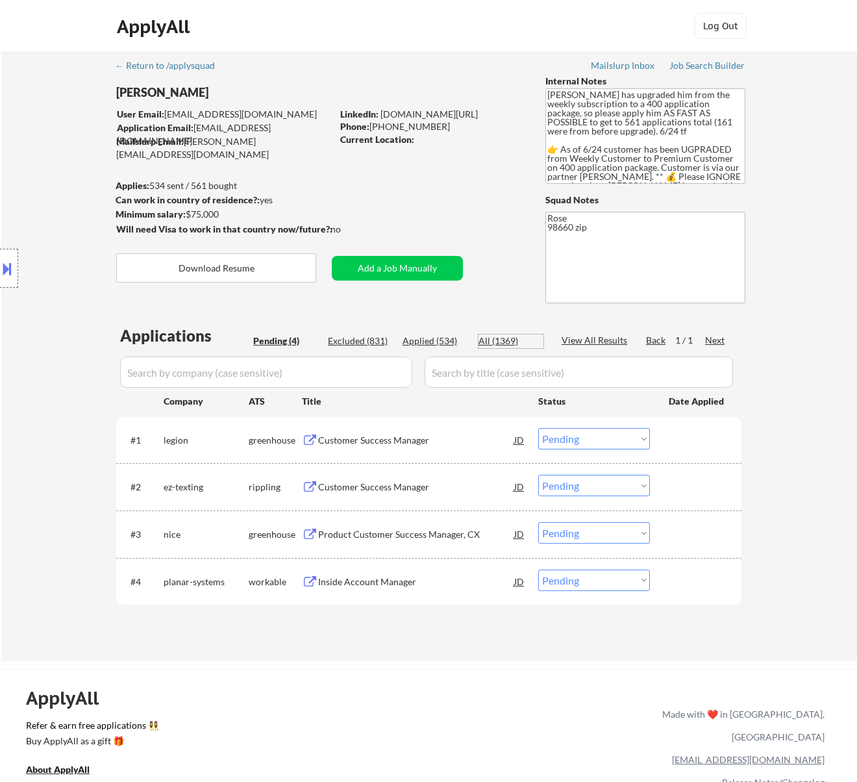
select select ""applied""
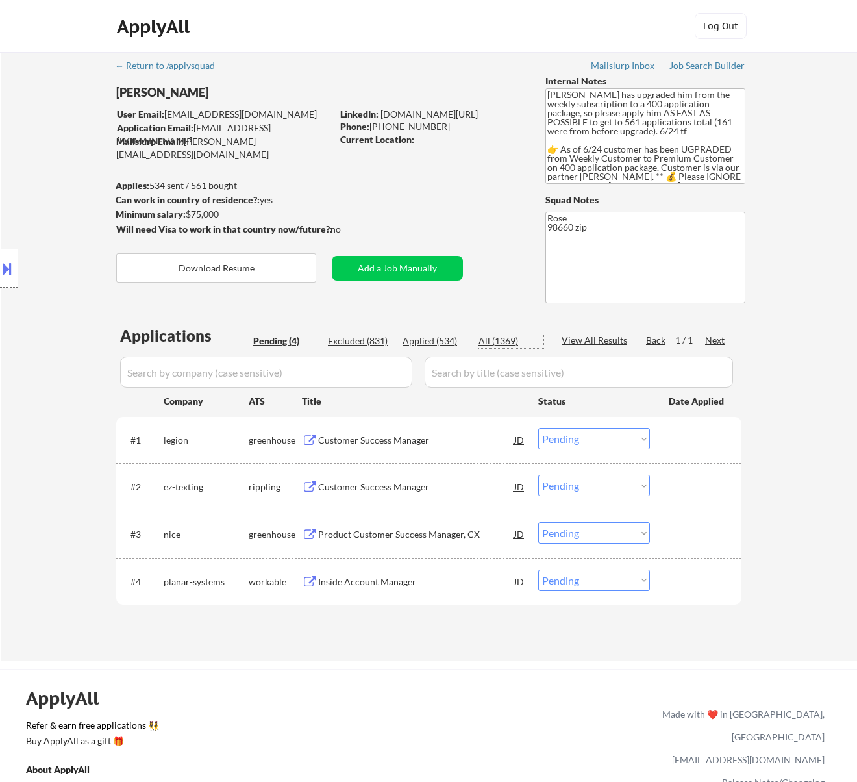
select select ""applied""
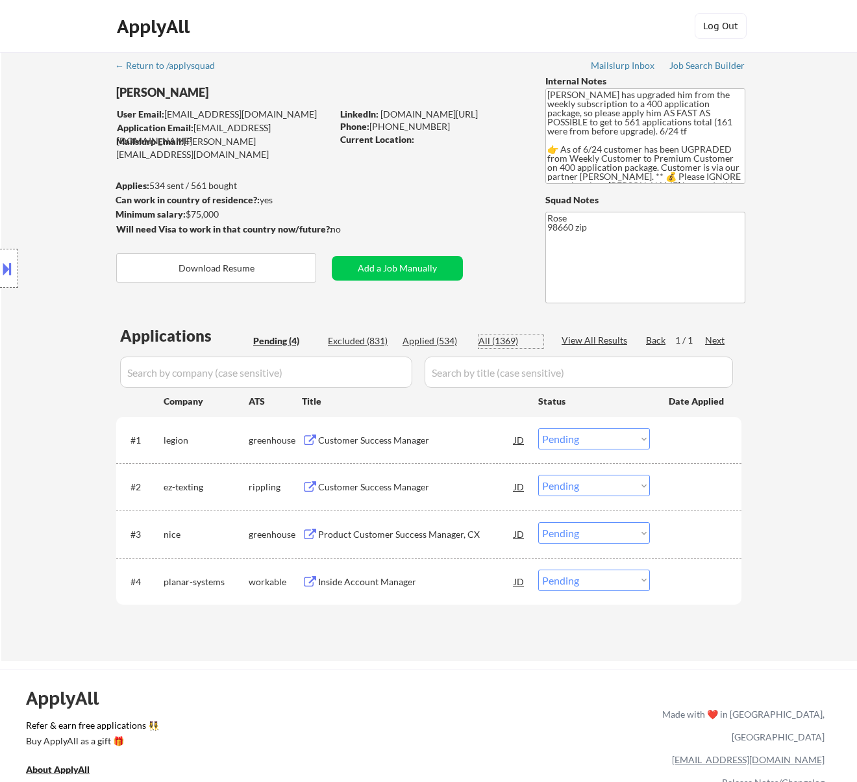
select select ""applied""
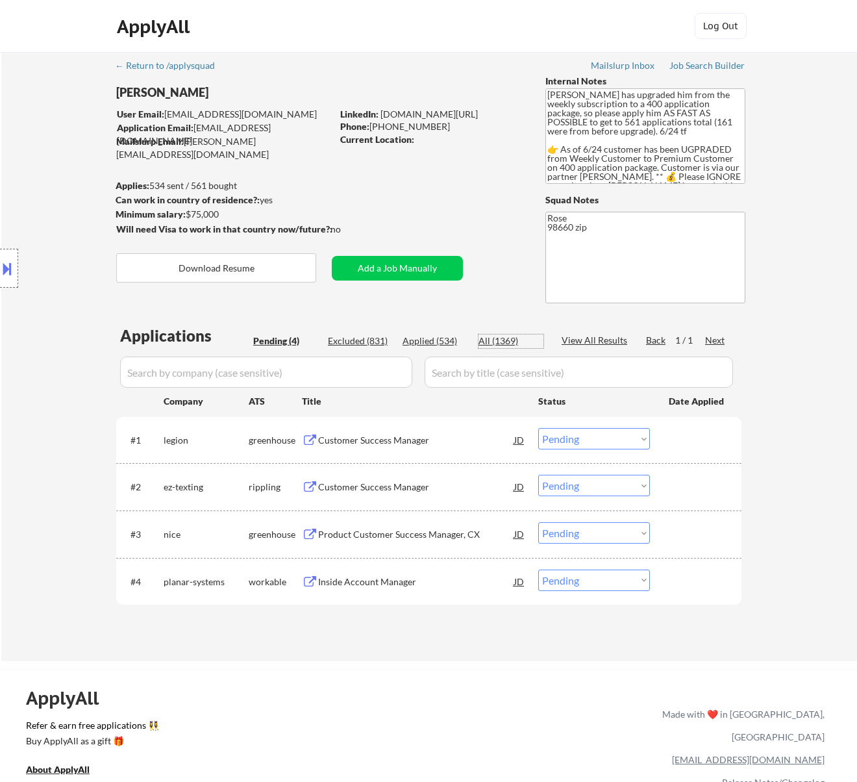
select select ""applied""
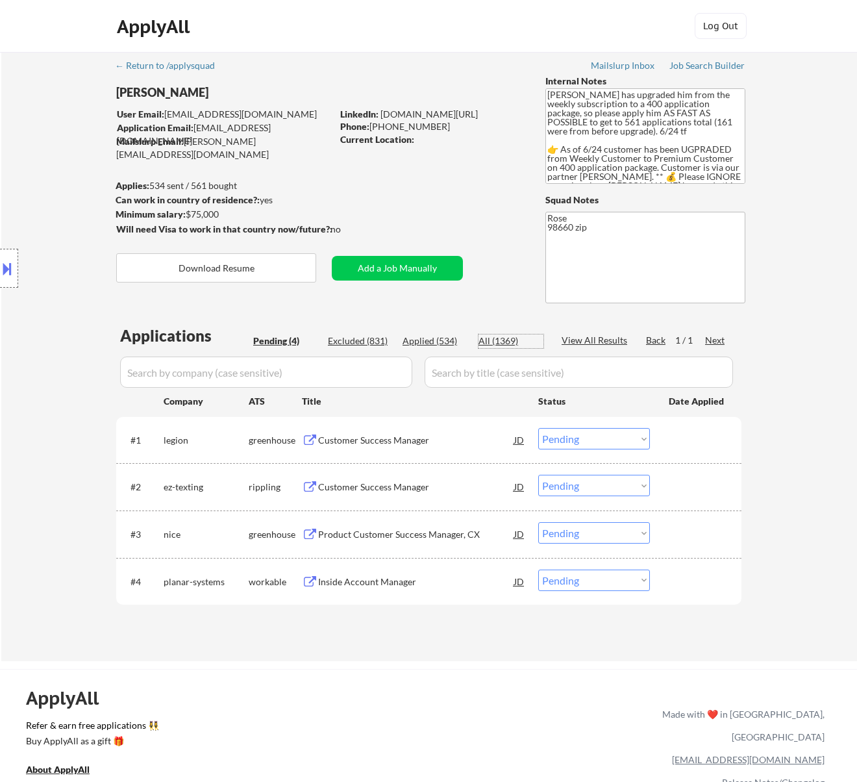
select select ""applied""
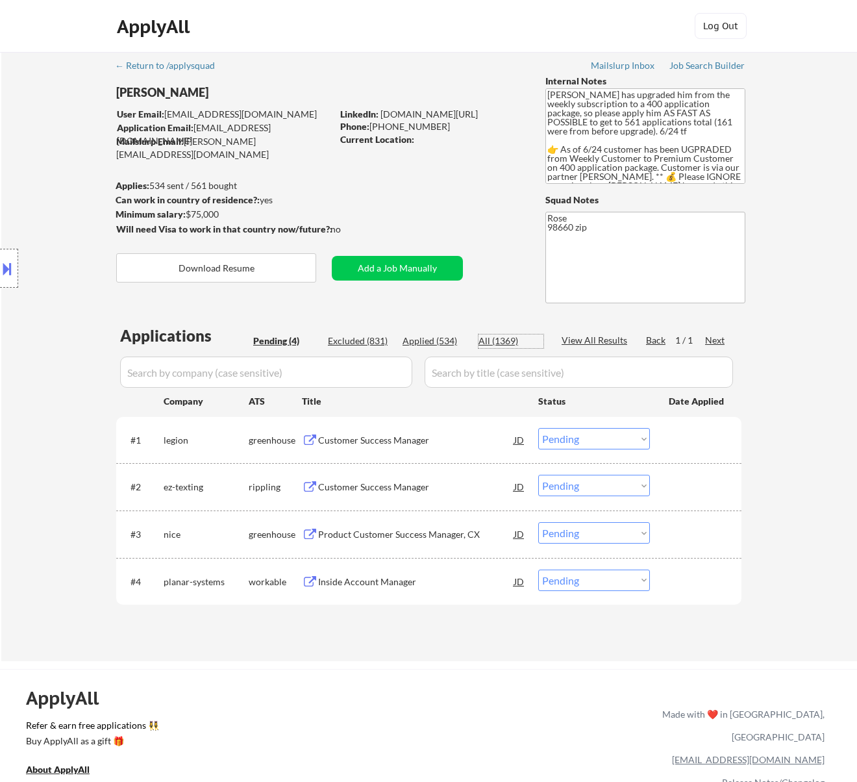
select select ""applied""
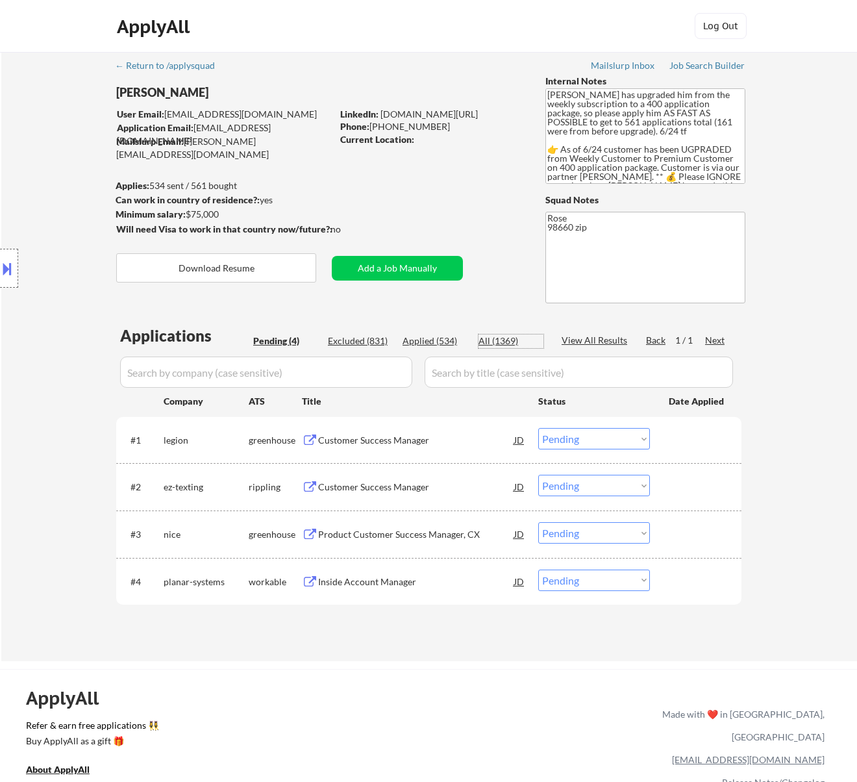
select select ""applied""
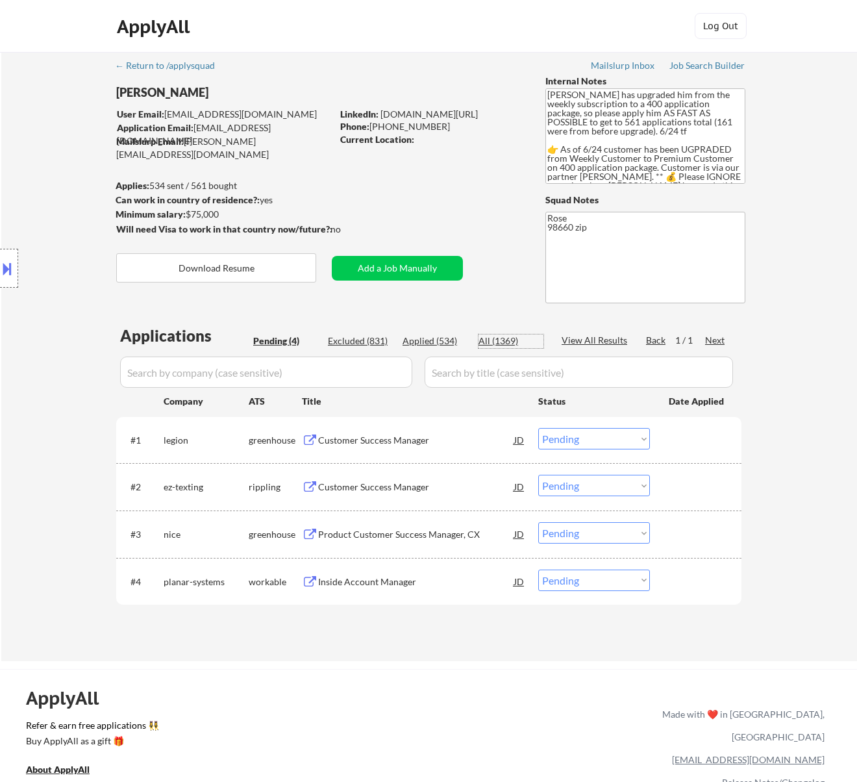
select select ""applied""
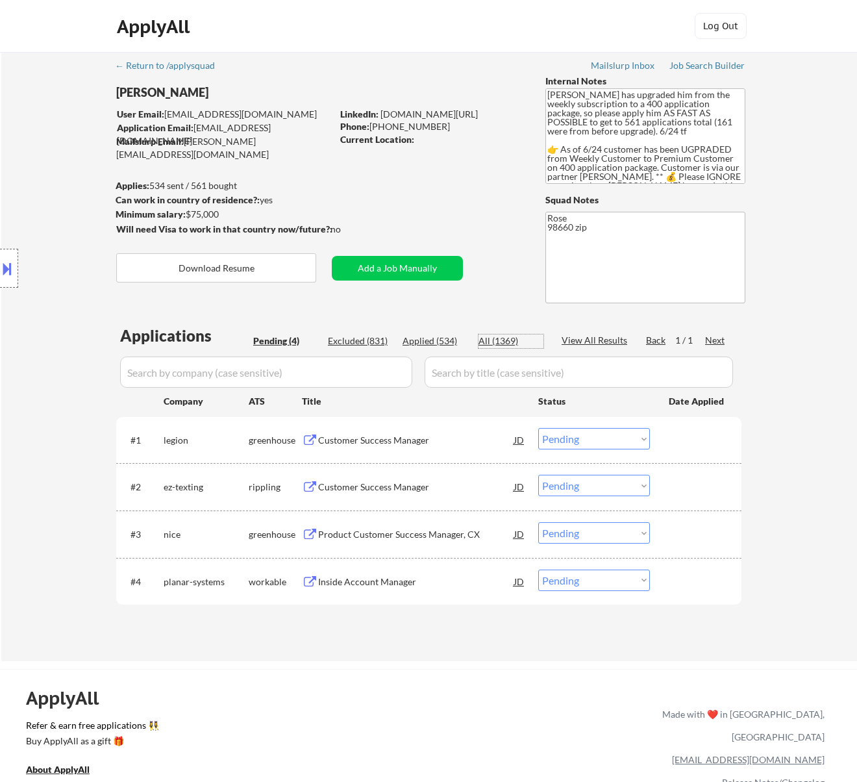
select select ""applied""
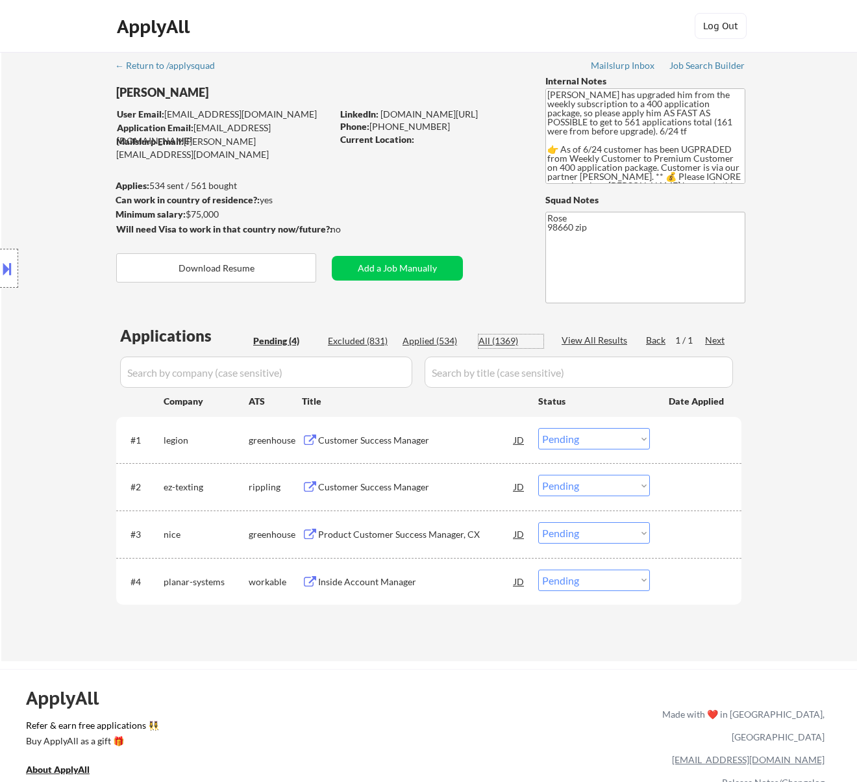
select select ""applied""
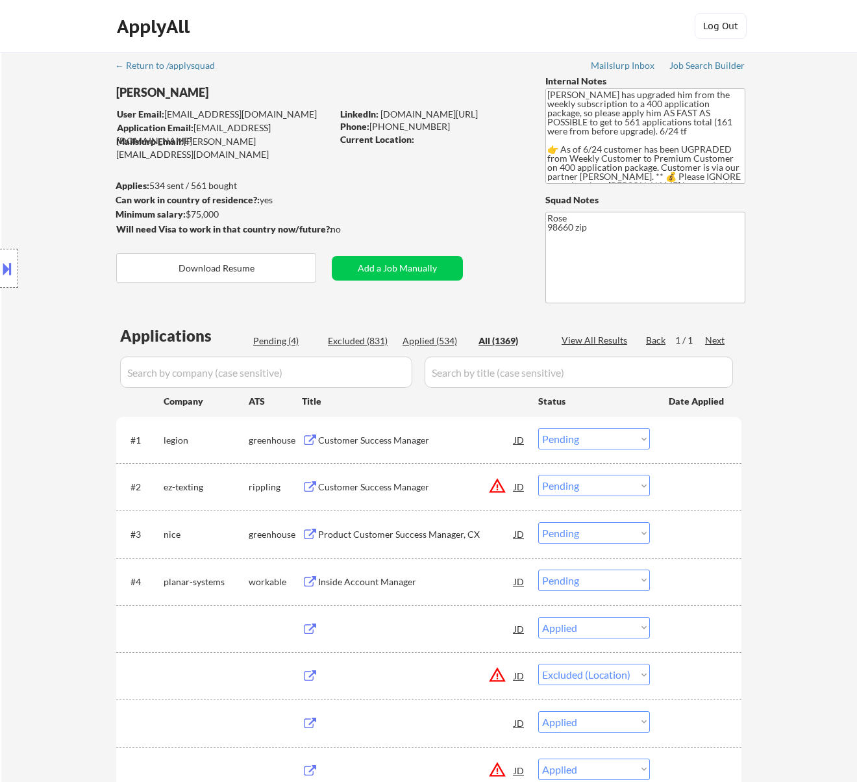
select select ""applied""
select select ""excluded__location_""
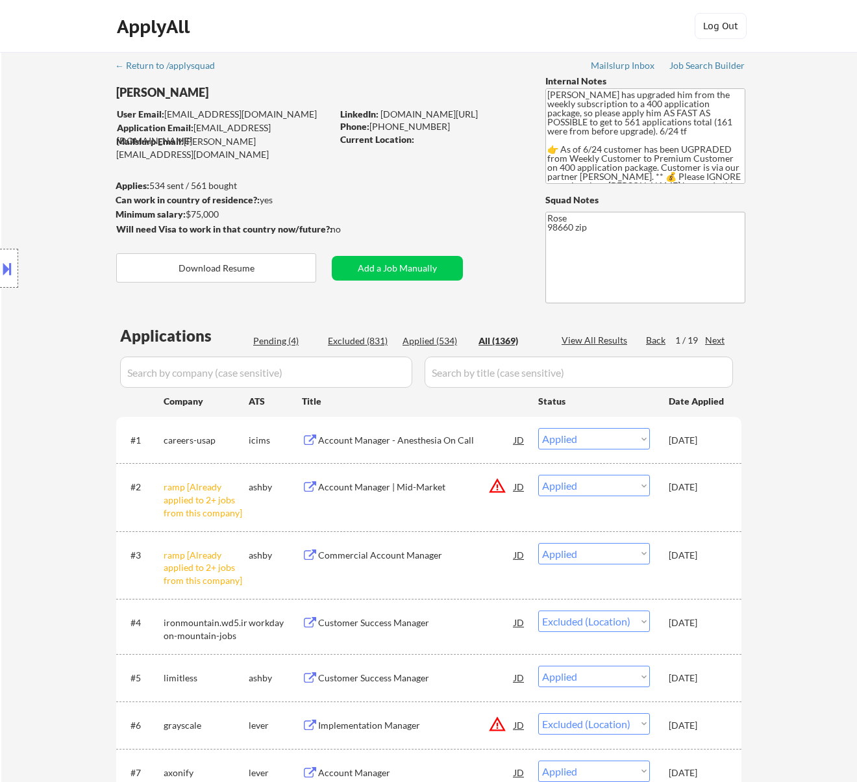
click at [229, 369] on div "Location Inclusions: Portland, OR Vancouver, WA Beaverton, OR Gresham, OR Hills…" at bounding box center [116, 268] width 232 height 377
click at [260, 375] on input "input" at bounding box center [266, 371] width 292 height 31
type input "imp"
select select ""excluded__location_""
select select ""applied""
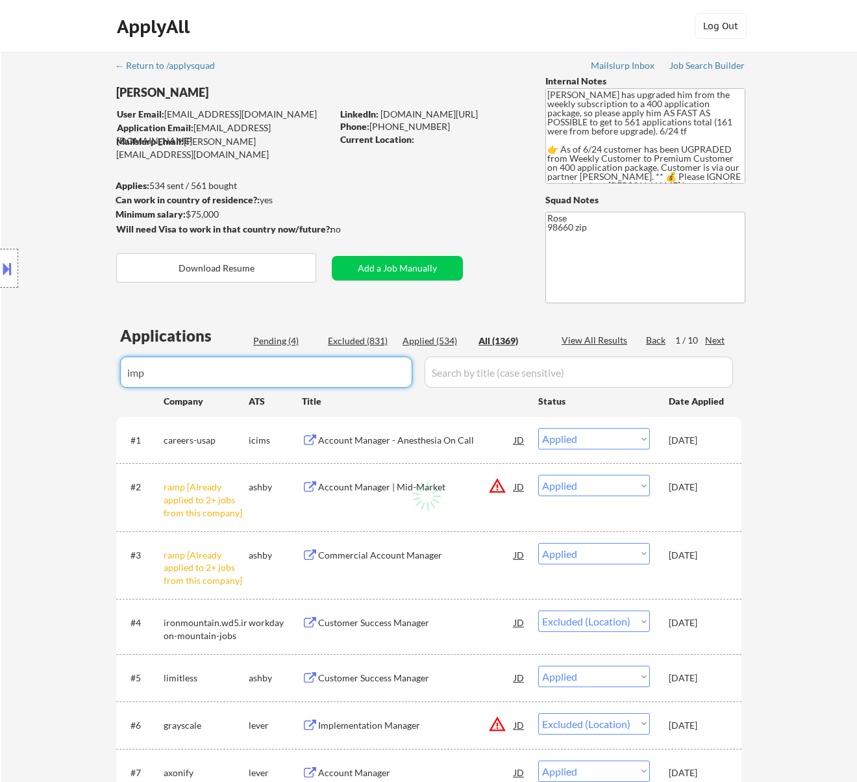
select select ""applied""
select select ""excluded__expired_""
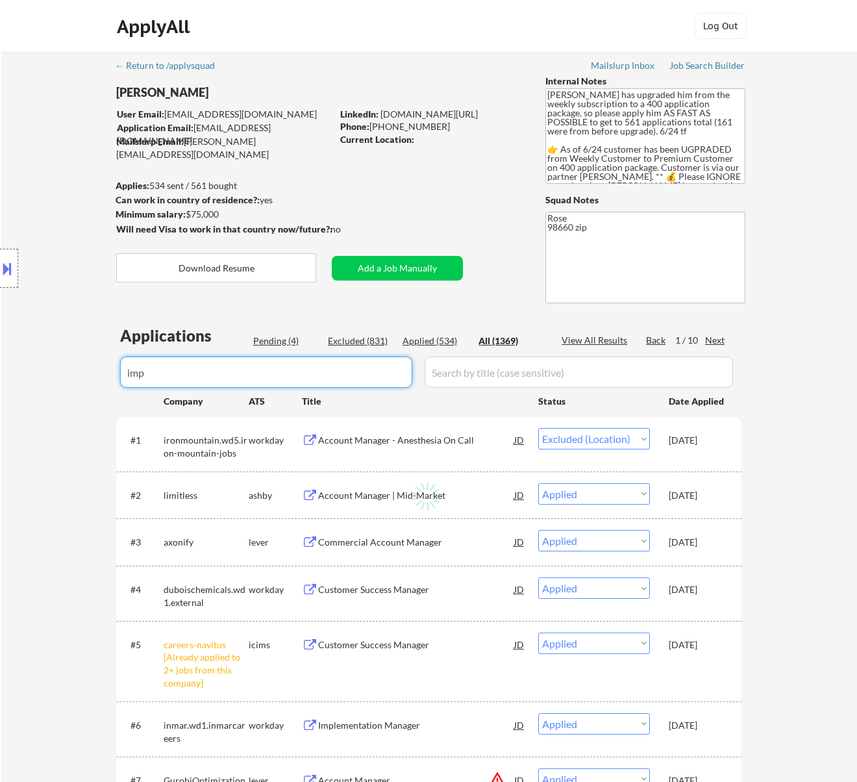
select select ""applied""
select select ""excluded__expired_""
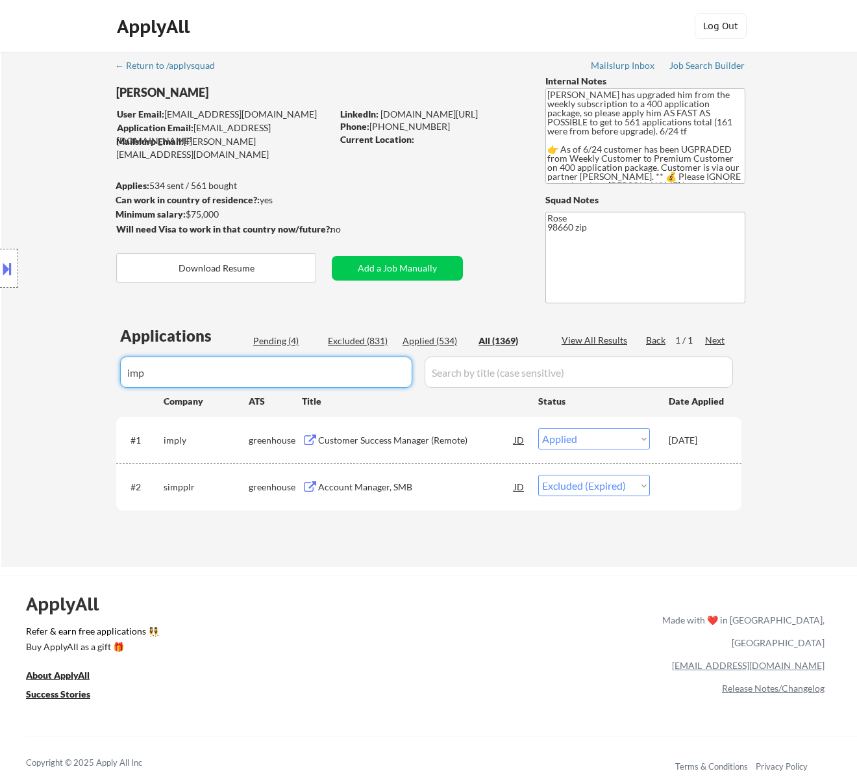
type input "imp"
click at [365, 434] on div "Customer Success Manager (Remote)" at bounding box center [416, 440] width 196 height 13
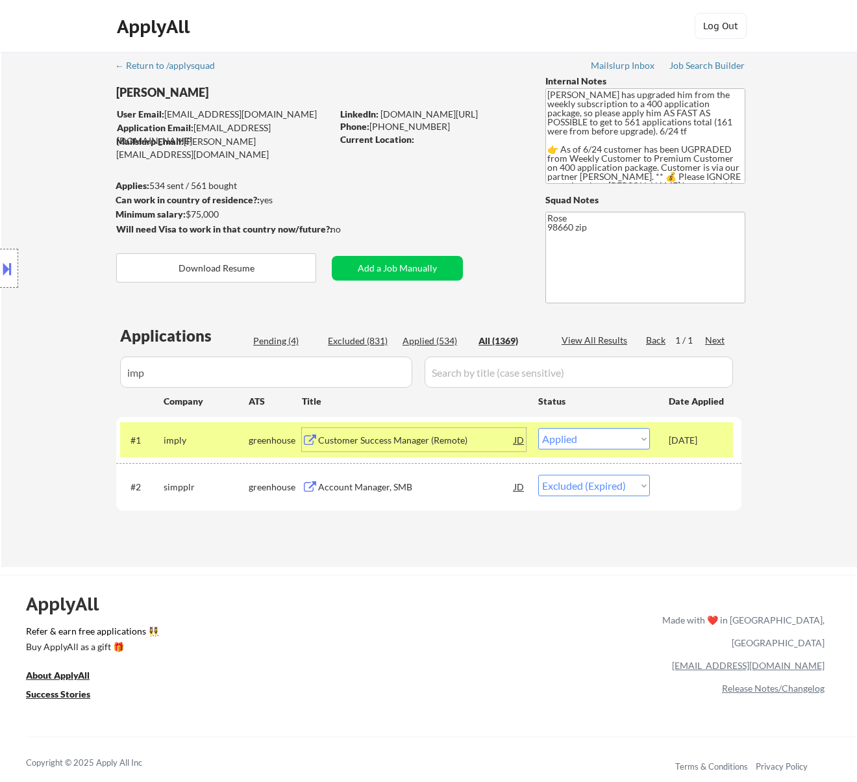
click at [276, 344] on div "Pending (4)" at bounding box center [285, 340] width 65 height 13
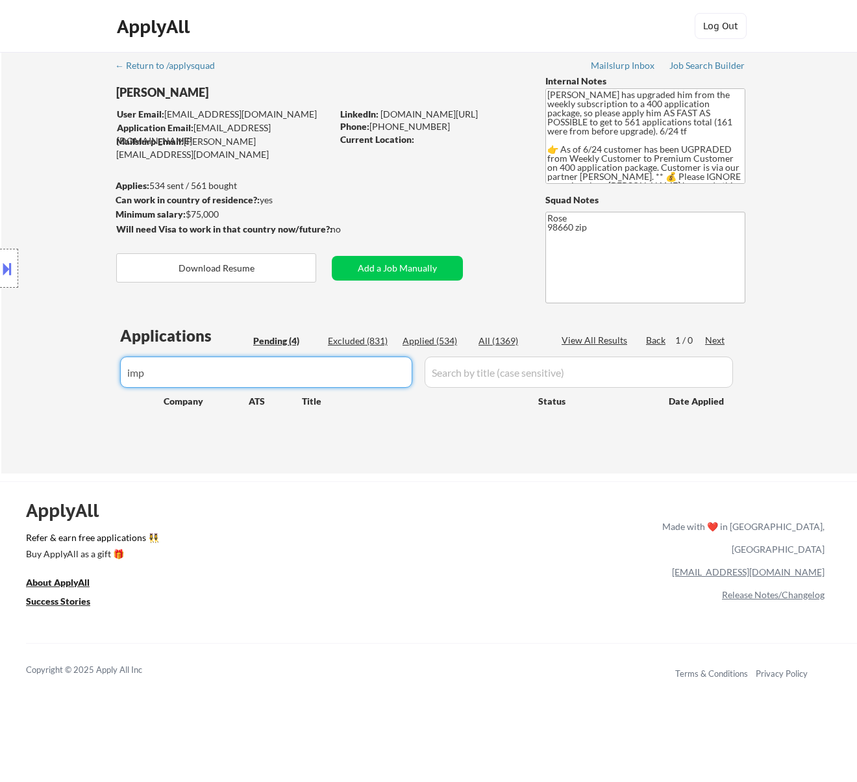
drag, startPoint x: 252, startPoint y: 371, endPoint x: 23, endPoint y: 362, distance: 228.8
click at [40, 369] on body "← Return to /applysquad Mailslurp Inbox Job Search Builder Lukas Yep User Email…" at bounding box center [428, 391] width 857 height 782
select select ""pending""
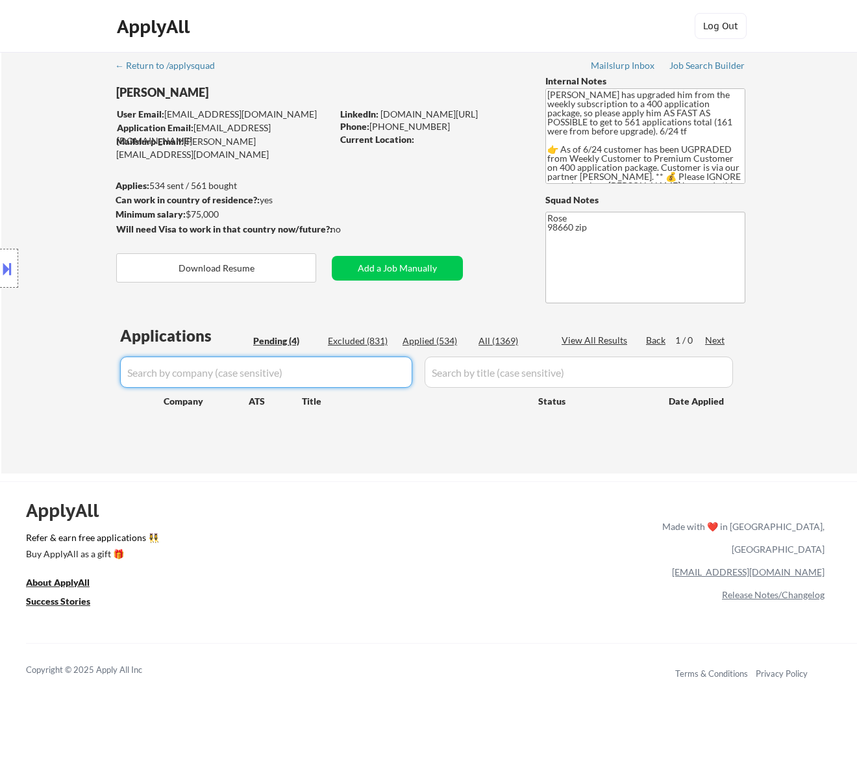
select select ""pending""
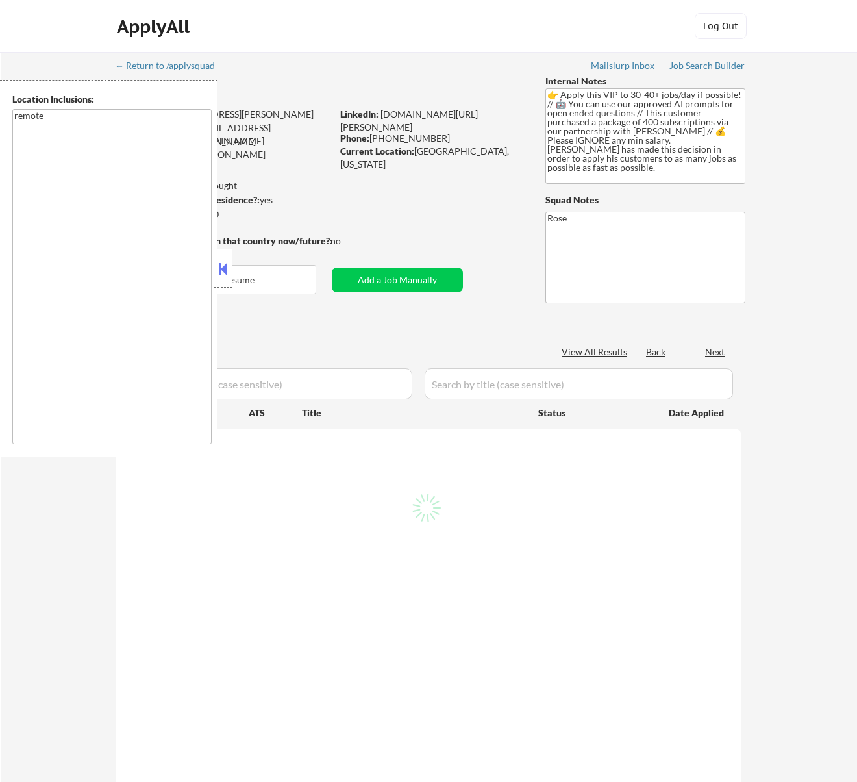
select select ""pending""
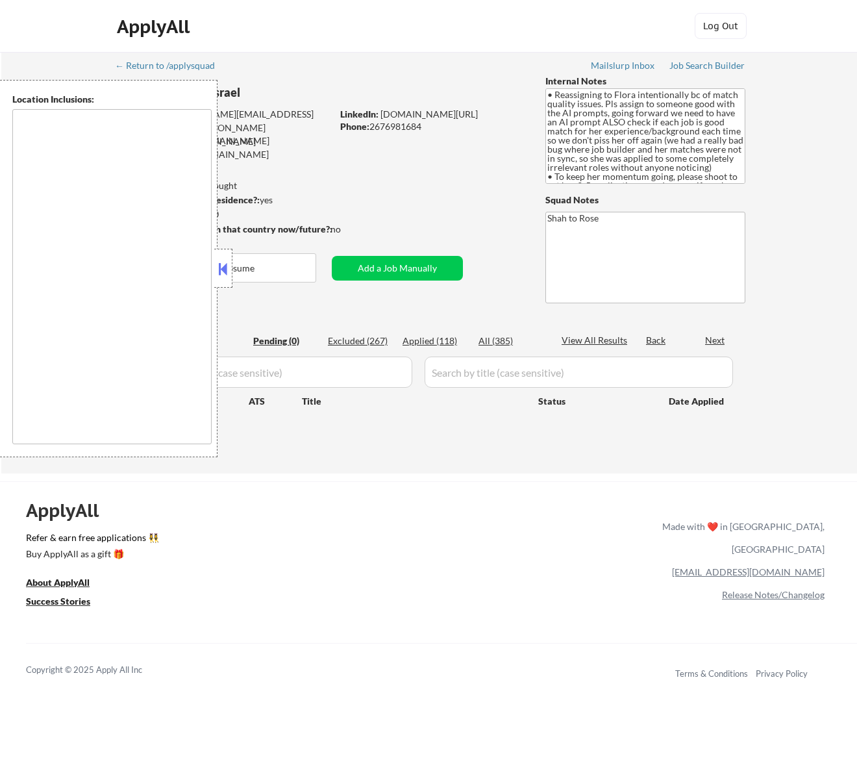
type textarea "remote"
click at [227, 271] on button at bounding box center [223, 268] width 14 height 19
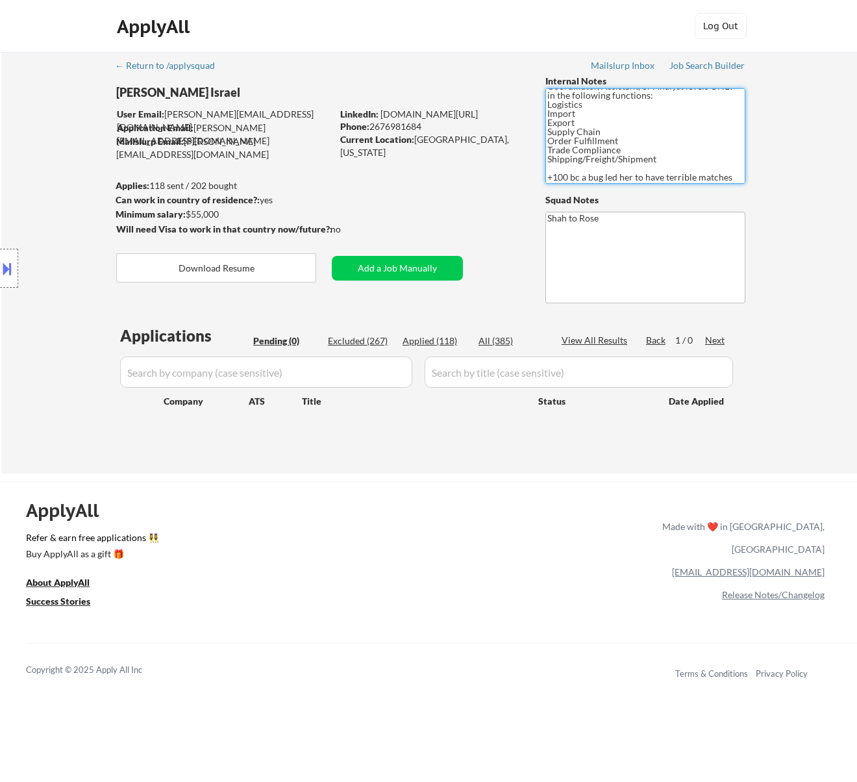
scroll to position [86, 0]
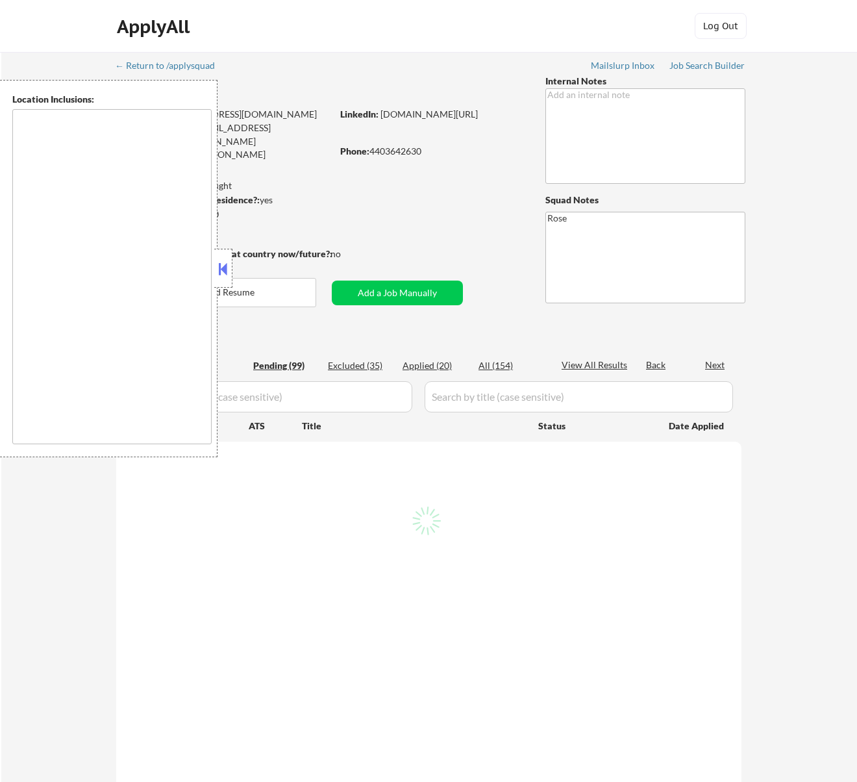
type textarea "[GEOGRAPHIC_DATA], [GEOGRAPHIC_DATA] [GEOGRAPHIC_DATA], [GEOGRAPHIC_DATA] [GEOG…"
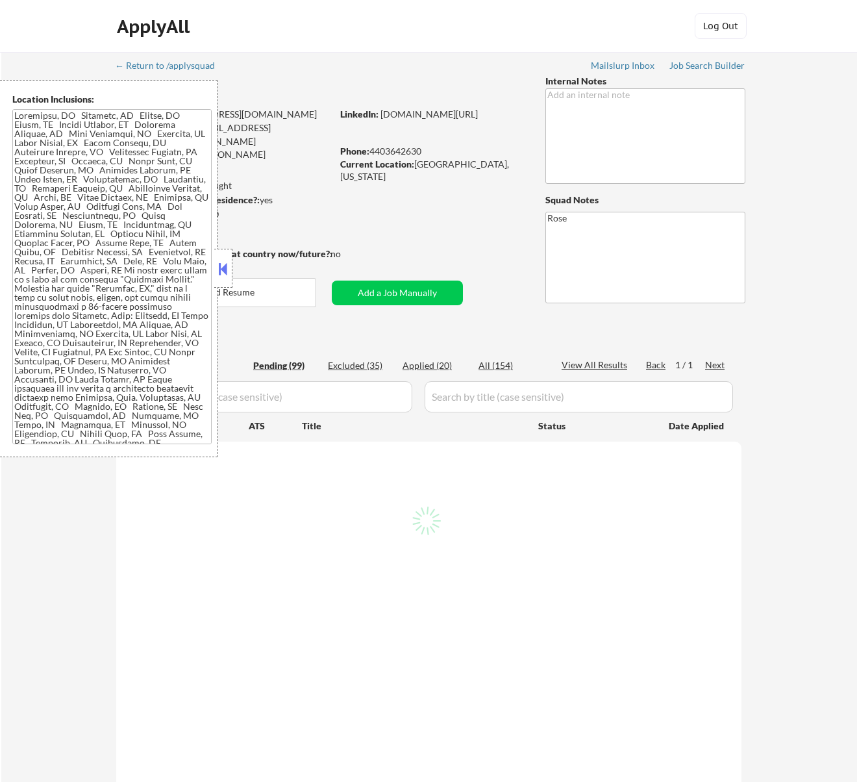
select select ""pending""
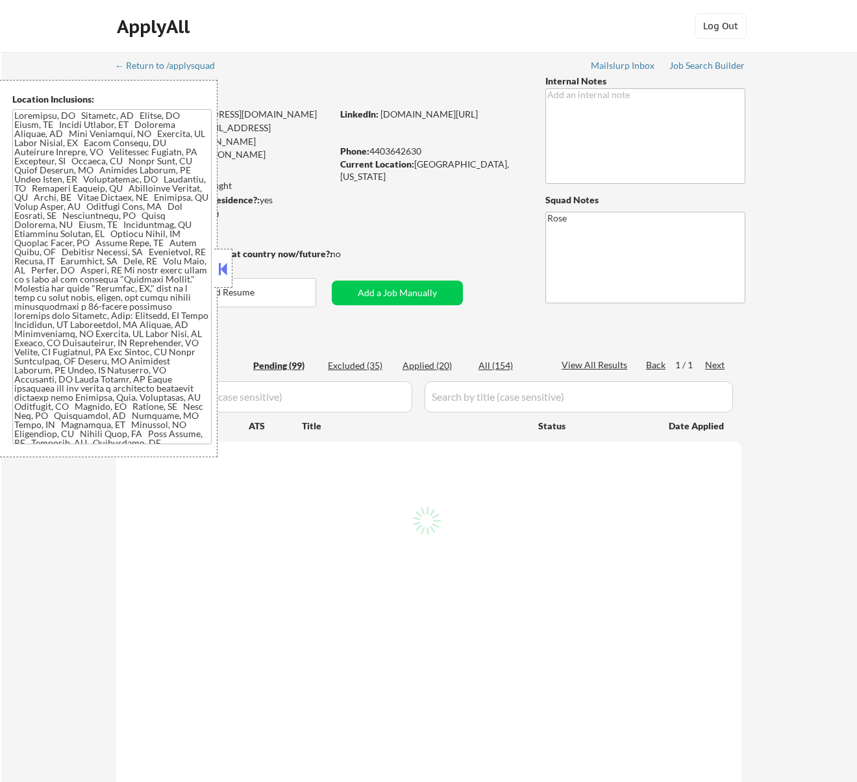
select select ""pending""
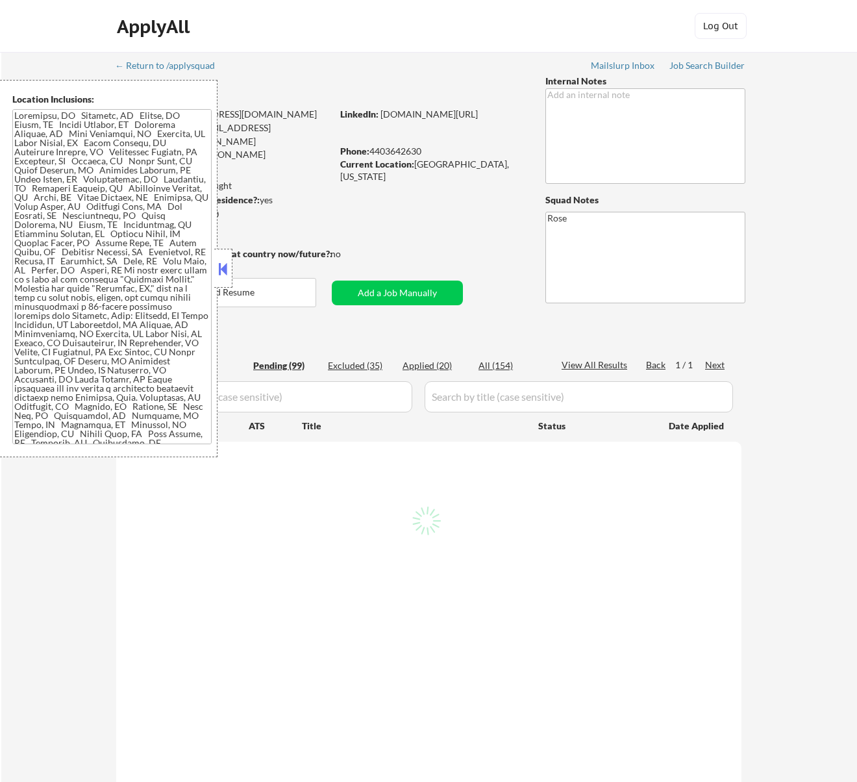
select select ""pending""
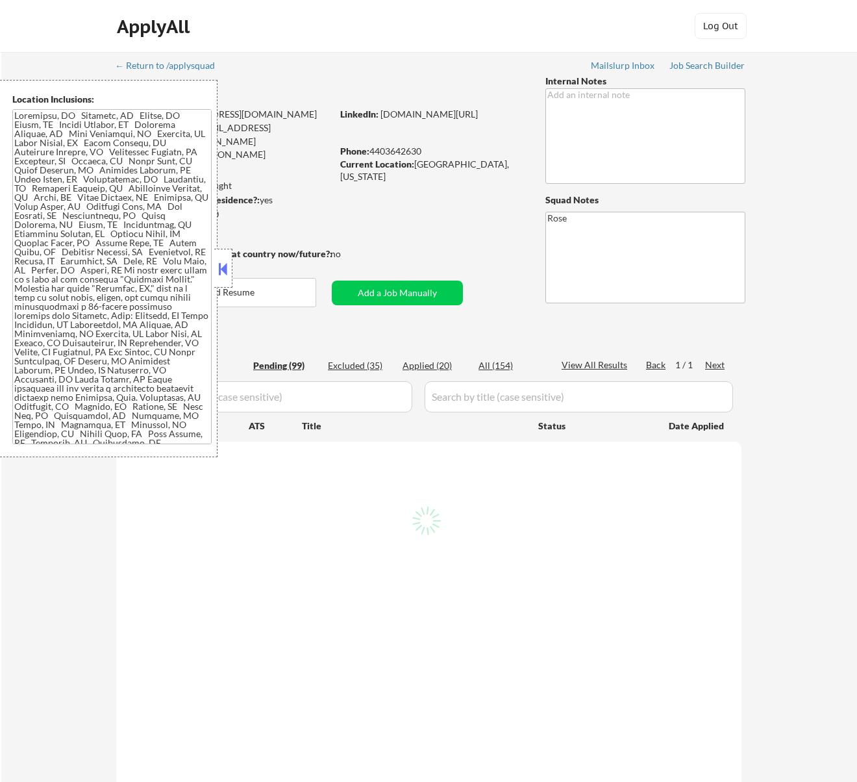
select select ""pending""
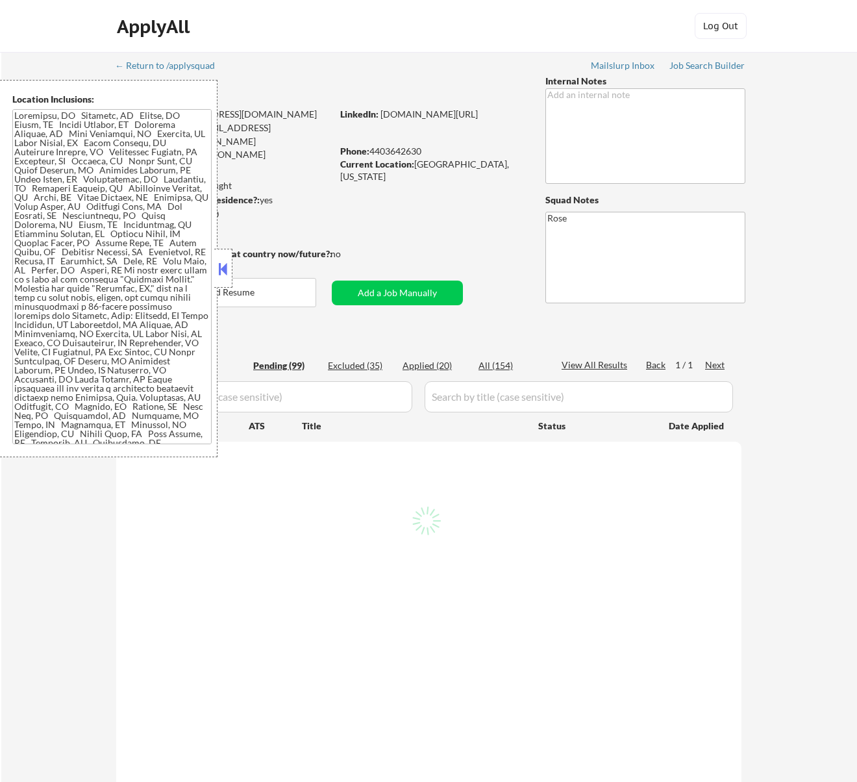
select select ""pending""
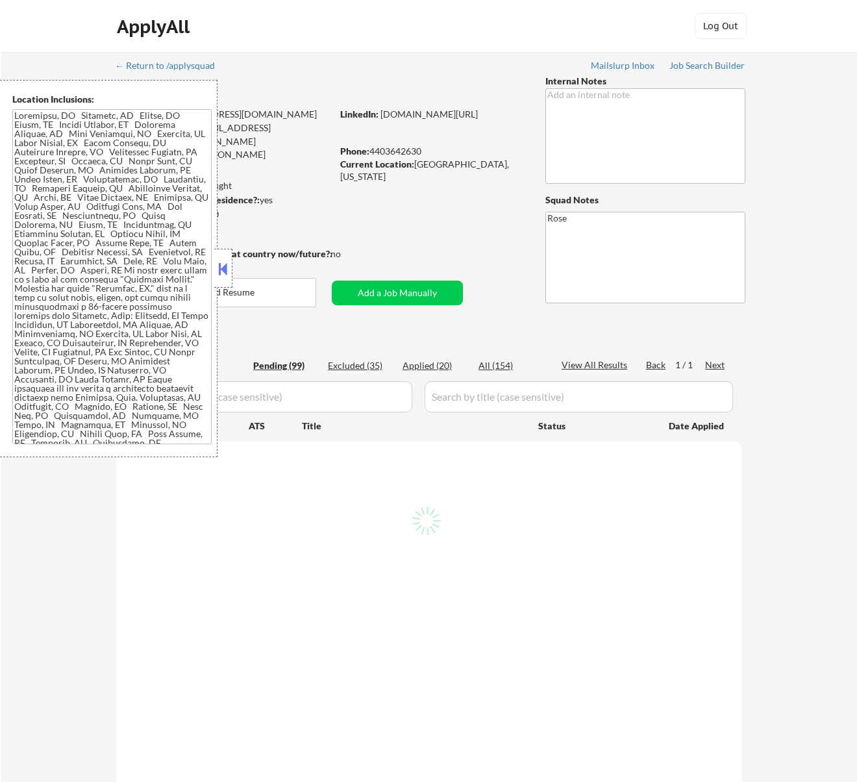
select select ""pending""
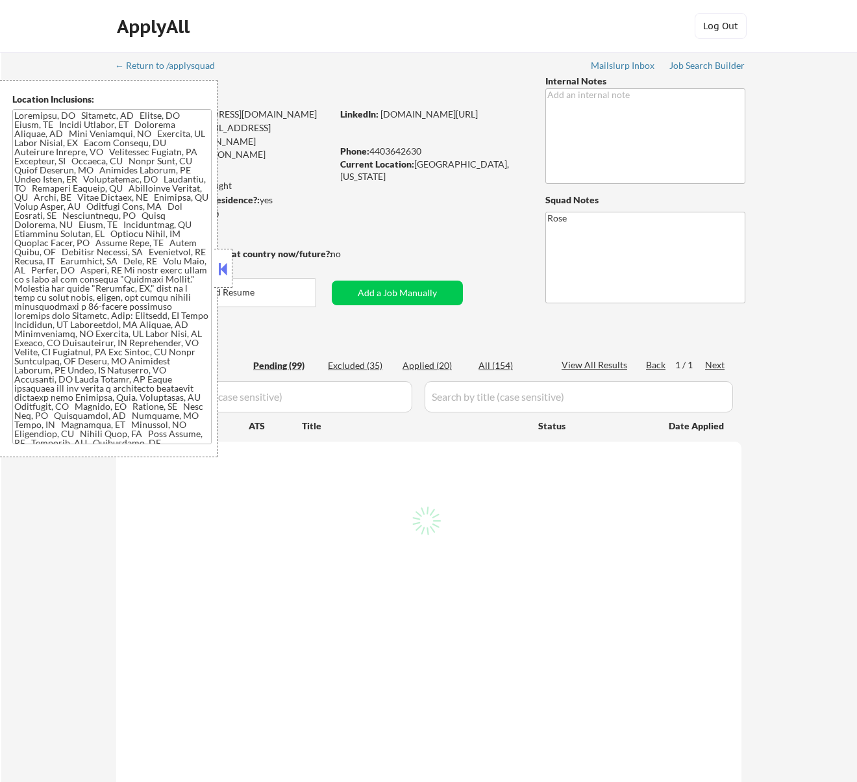
select select ""pending""
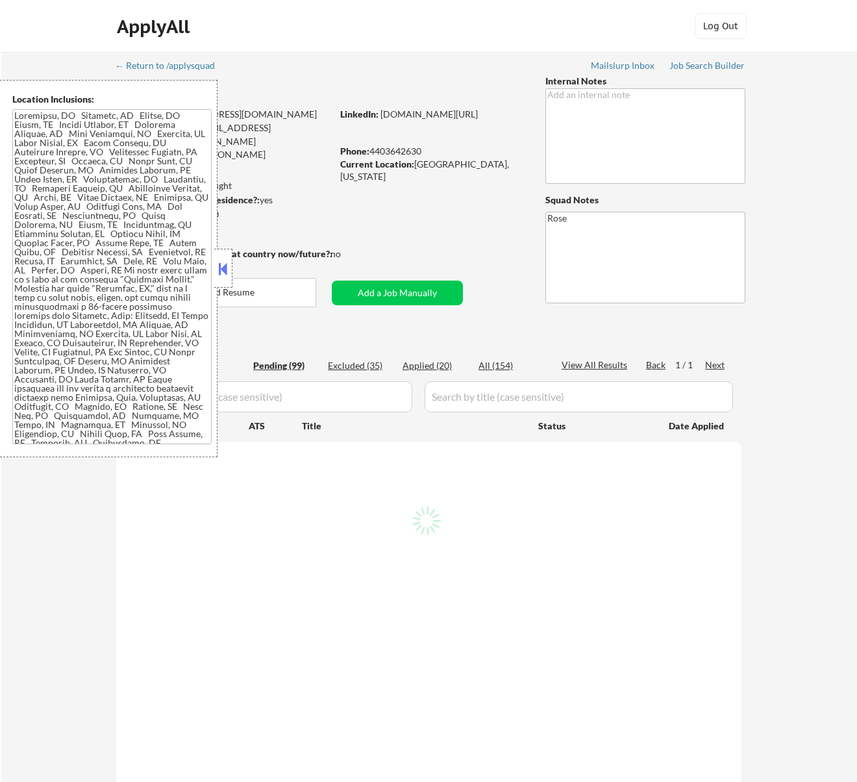
select select ""pending""
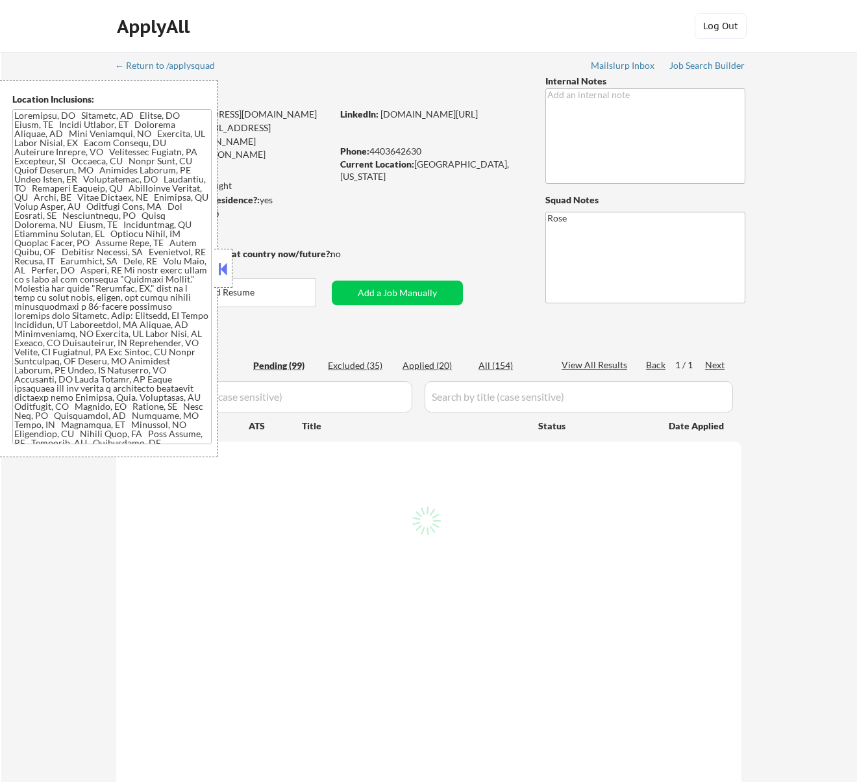
select select ""pending""
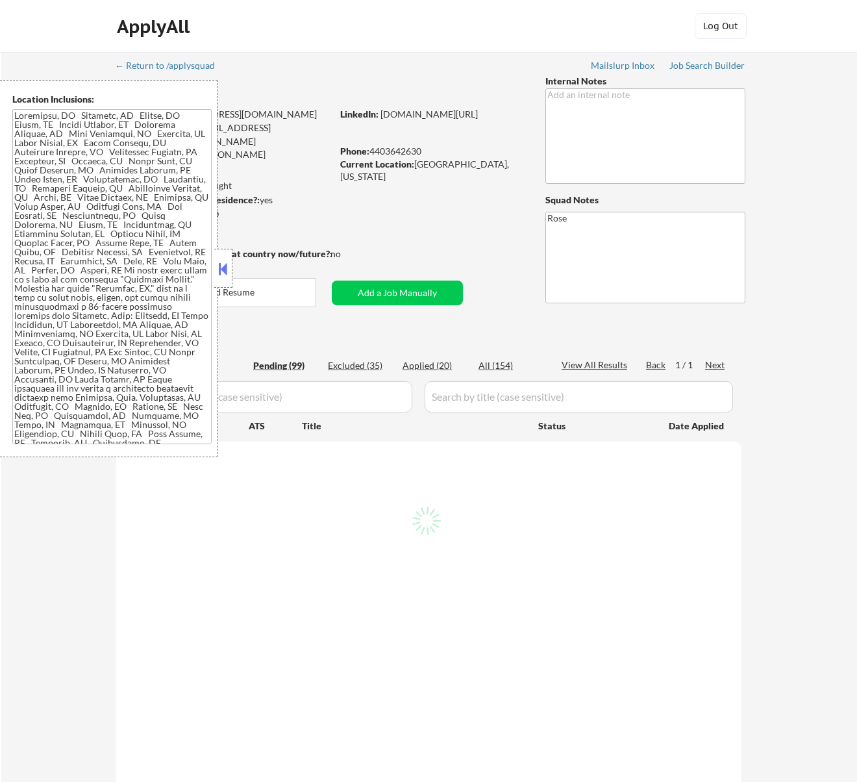
select select ""pending""
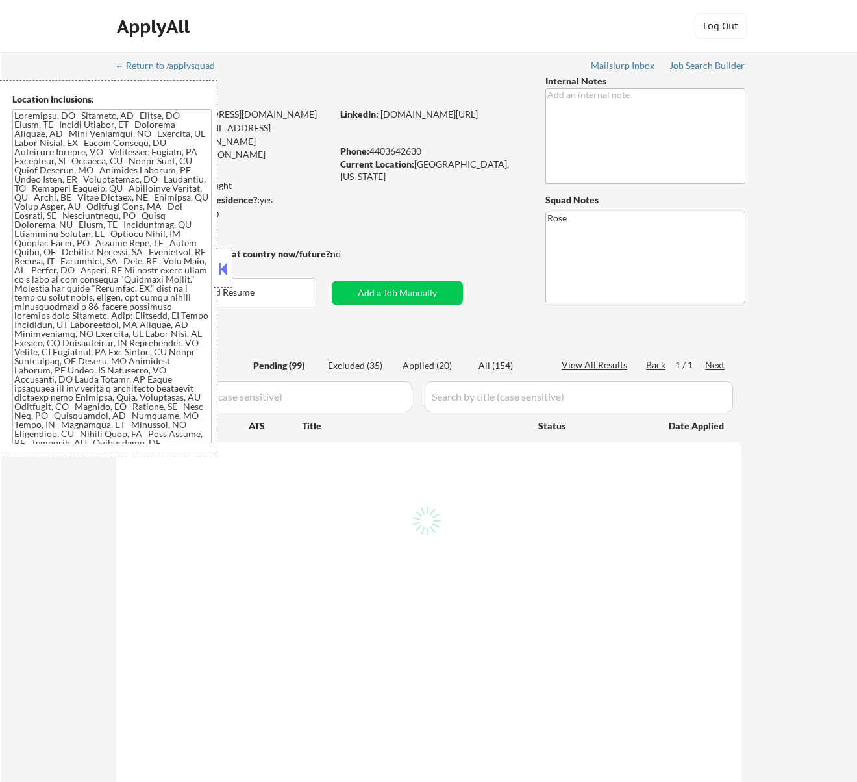
select select ""pending""
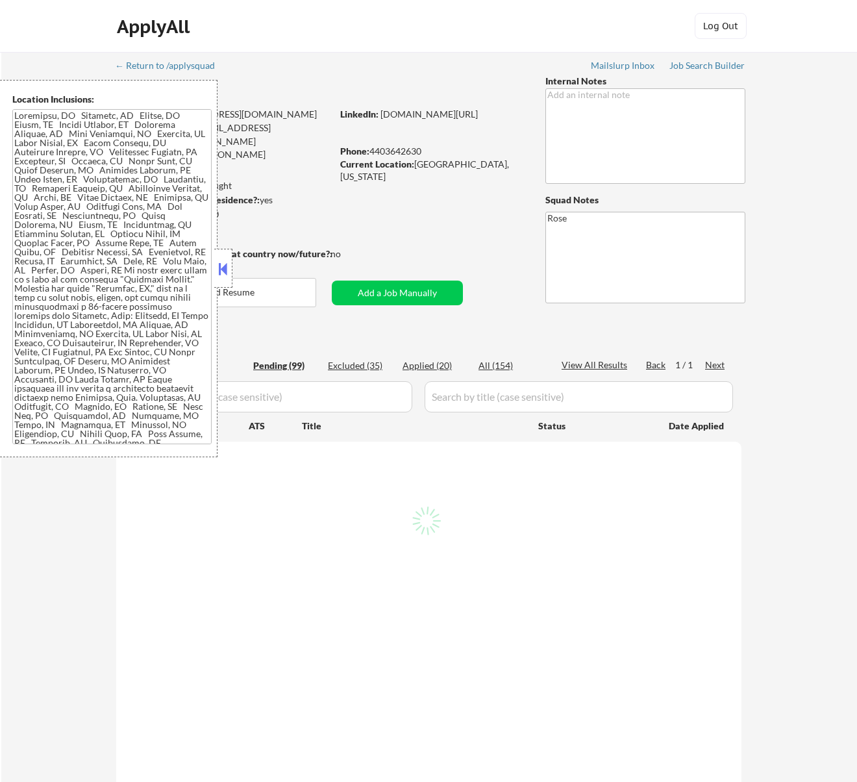
select select ""pending""
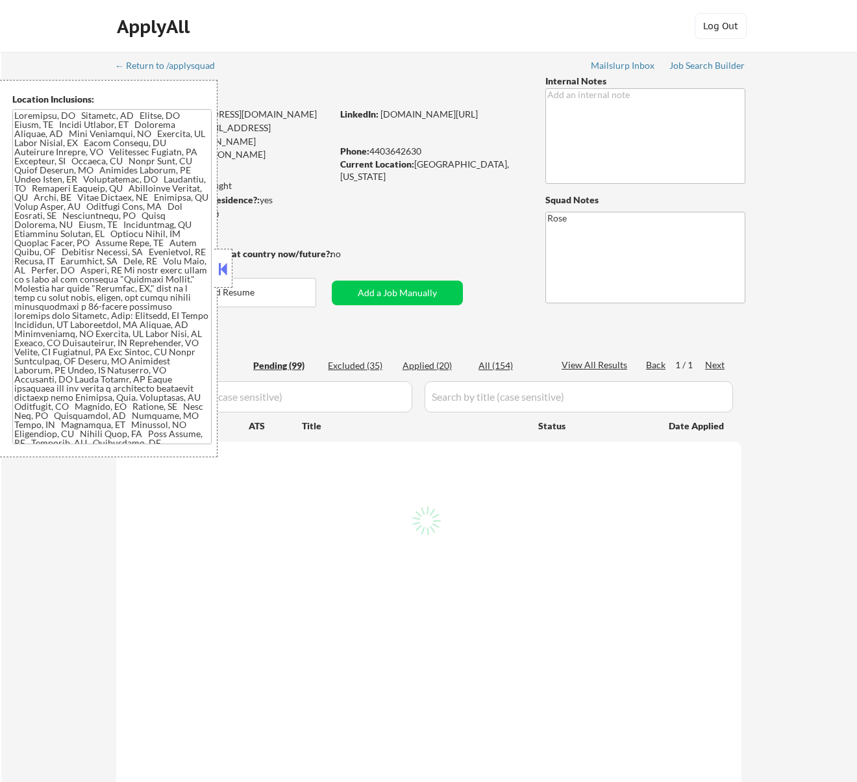
select select ""pending""
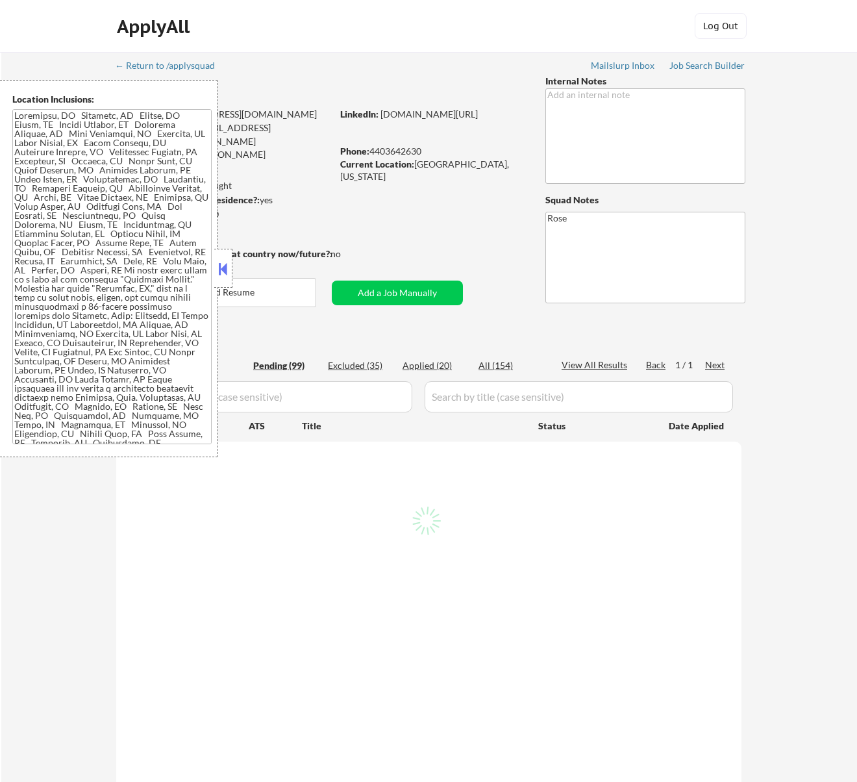
select select ""pending""
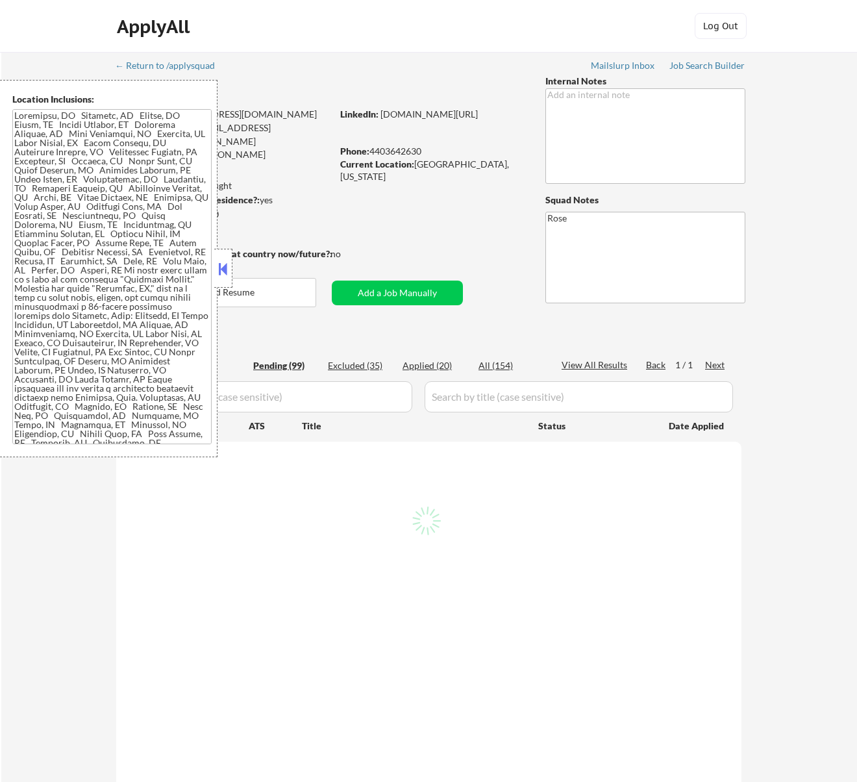
select select ""pending""
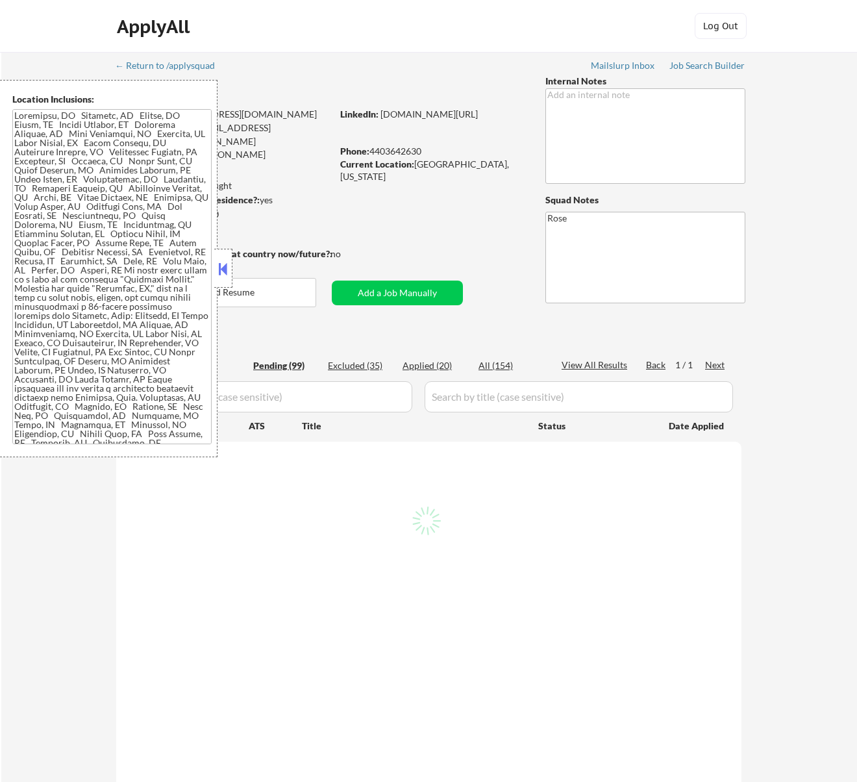
select select ""pending""
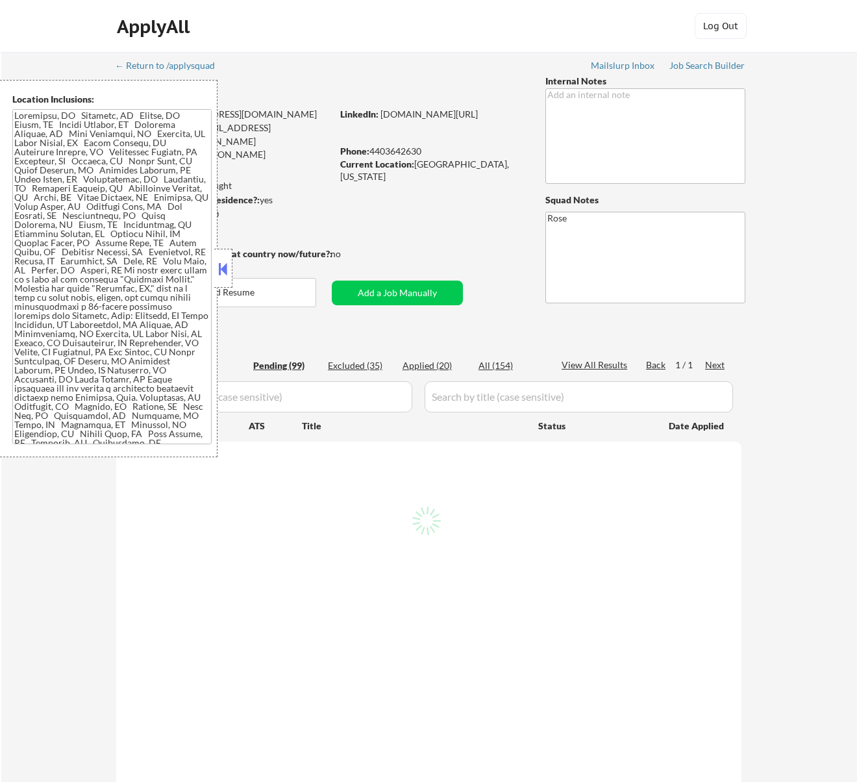
select select ""pending""
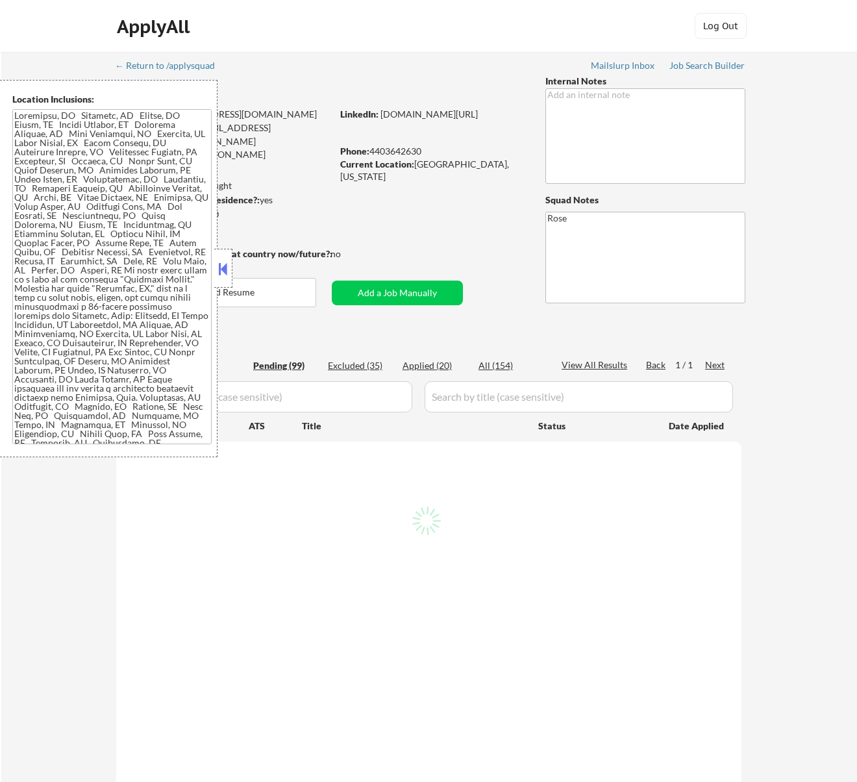
select select ""pending""
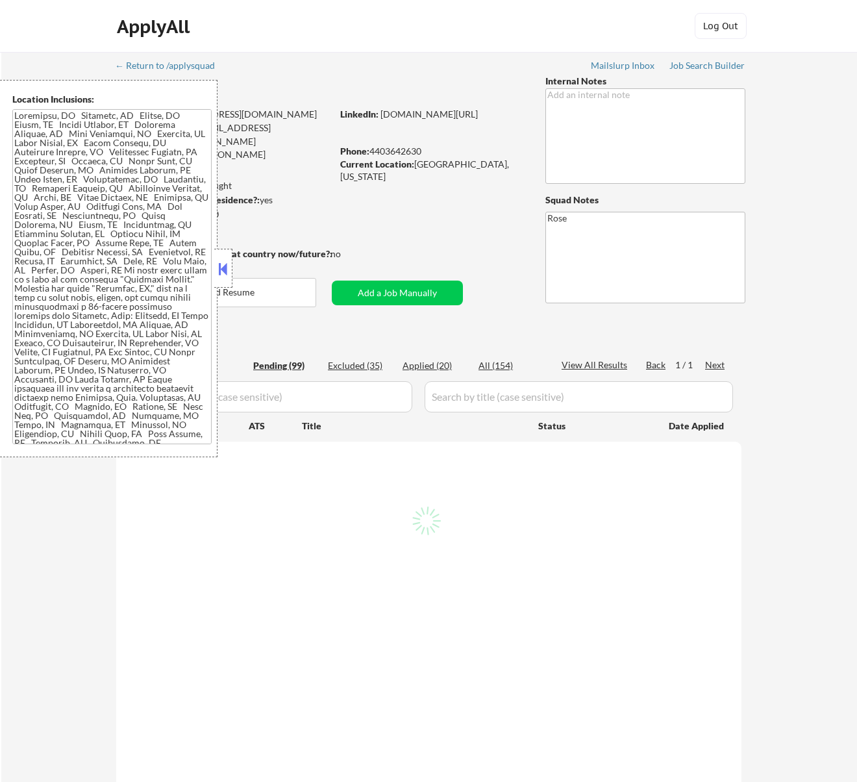
select select ""pending""
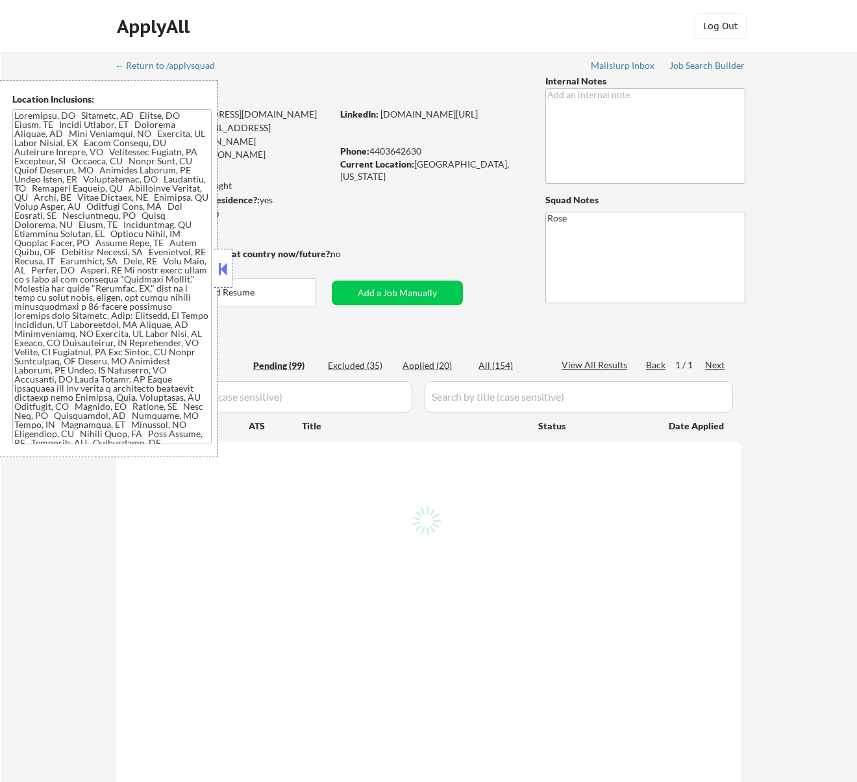
select select ""pending""
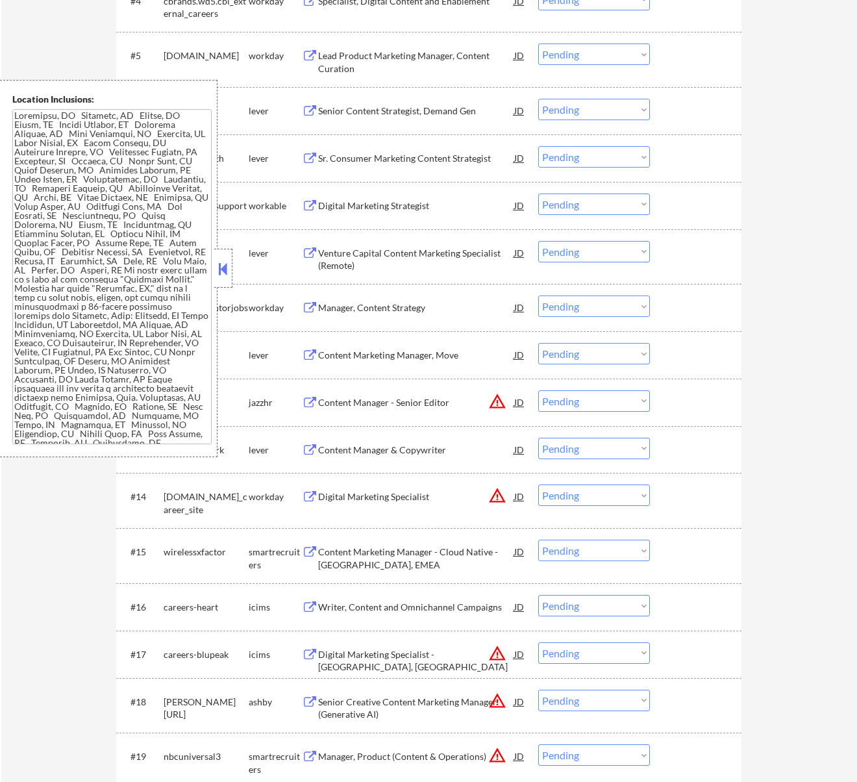
scroll to position [606, 0]
click at [232, 260] on div at bounding box center [223, 268] width 18 height 39
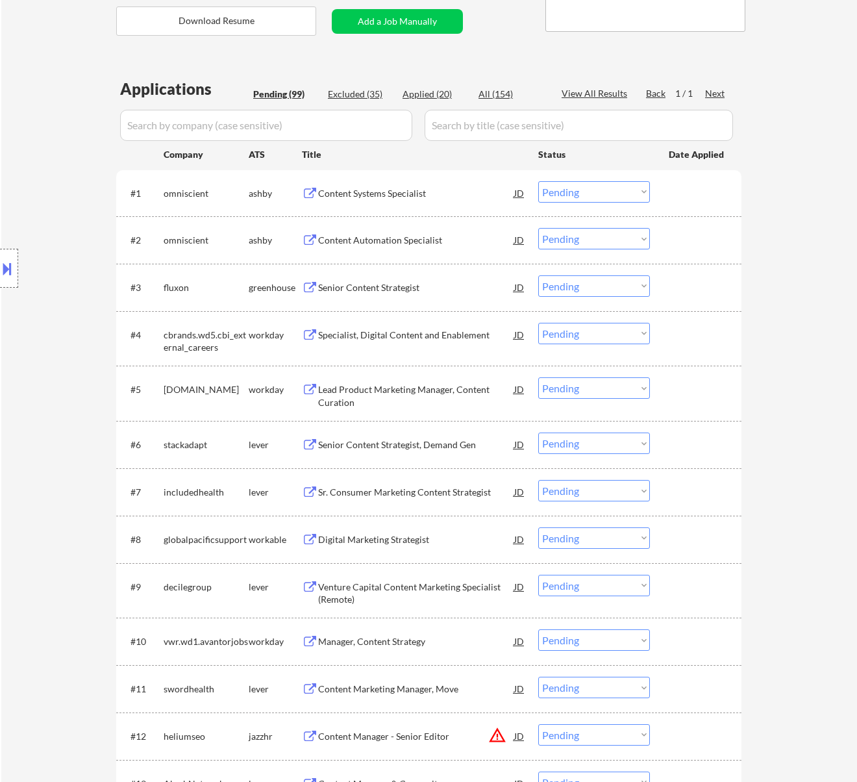
scroll to position [260, 0]
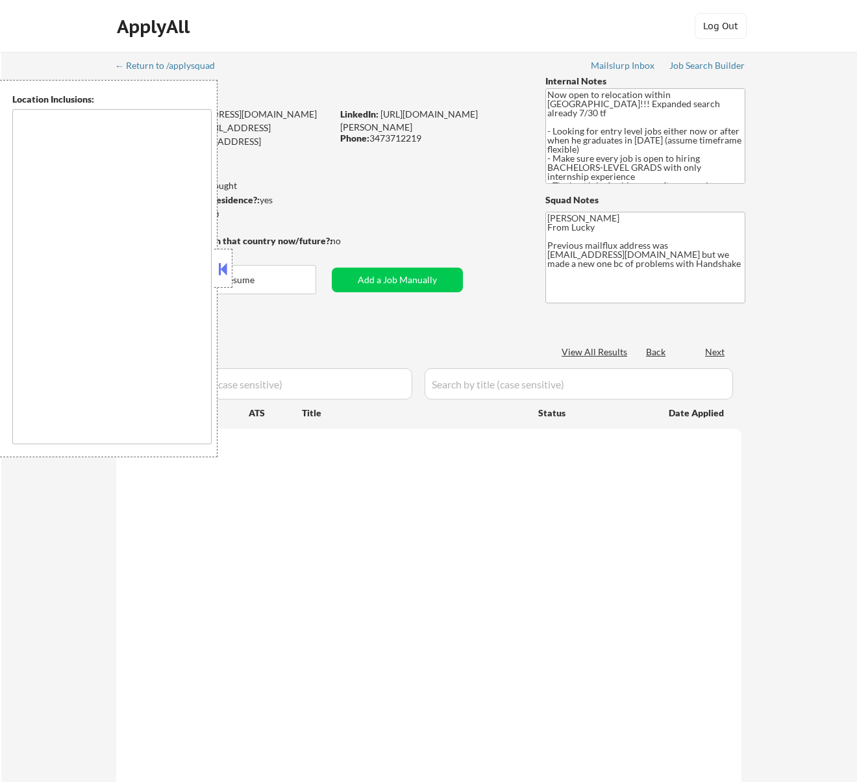
type textarea "country:[GEOGRAPHIC_DATA]"
select select ""pending""
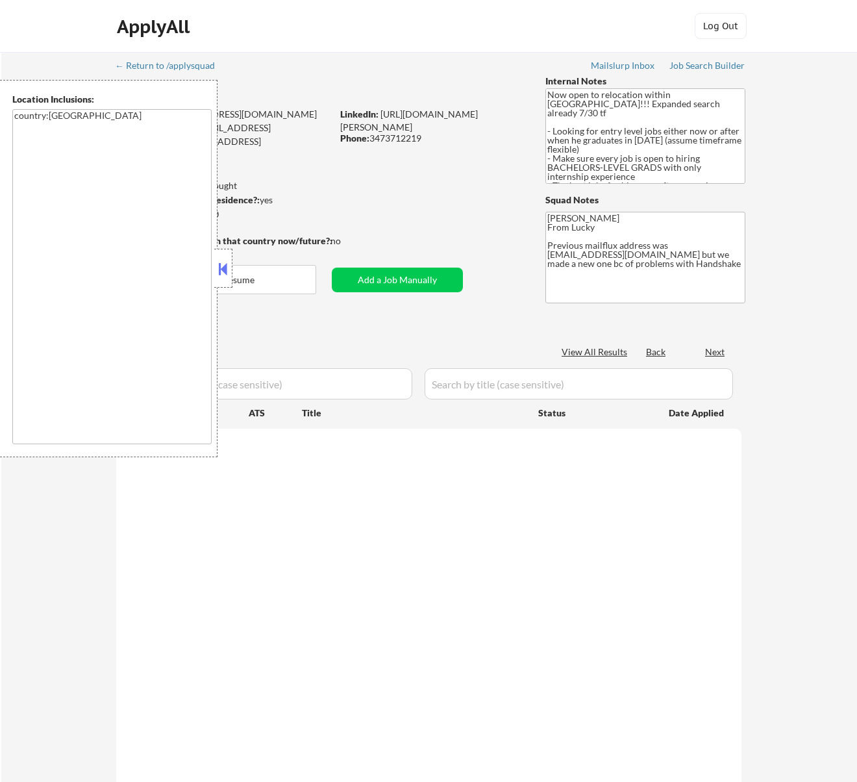
select select ""pending""
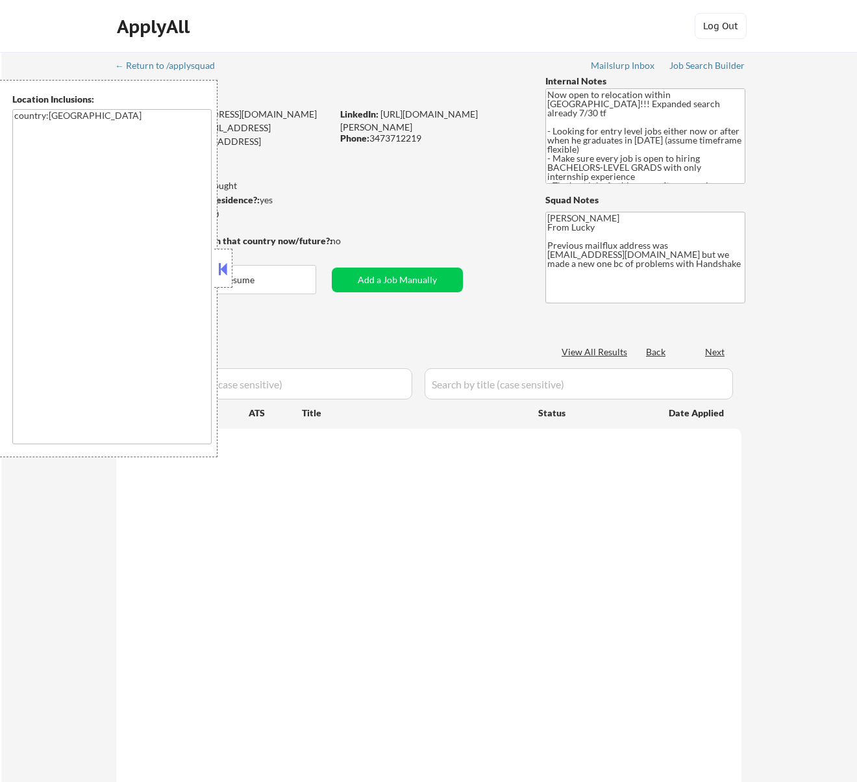
select select ""pending""
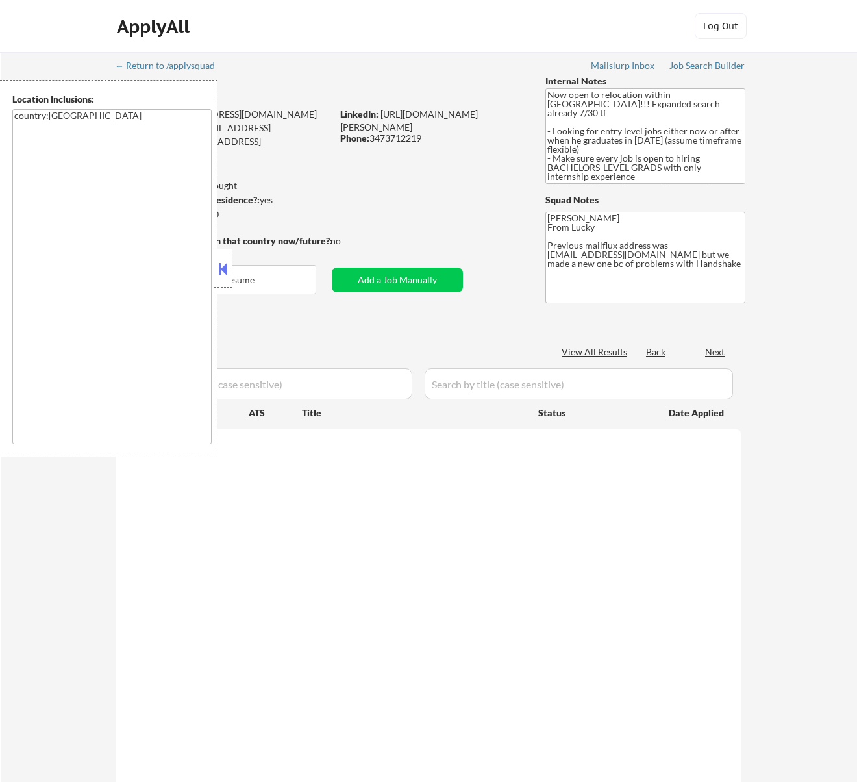
select select ""pending""
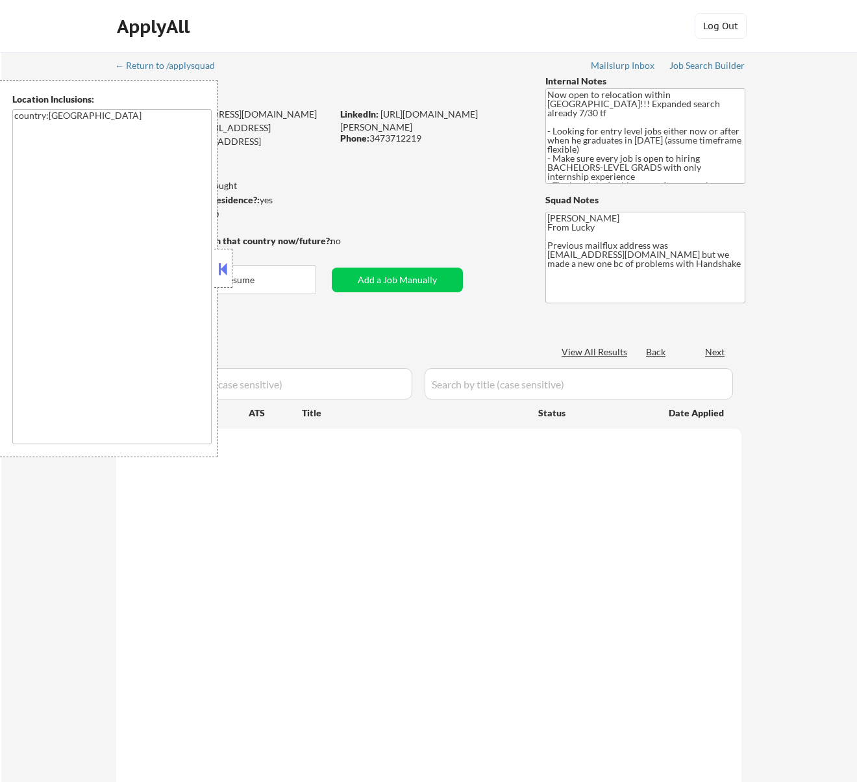
select select ""pending""
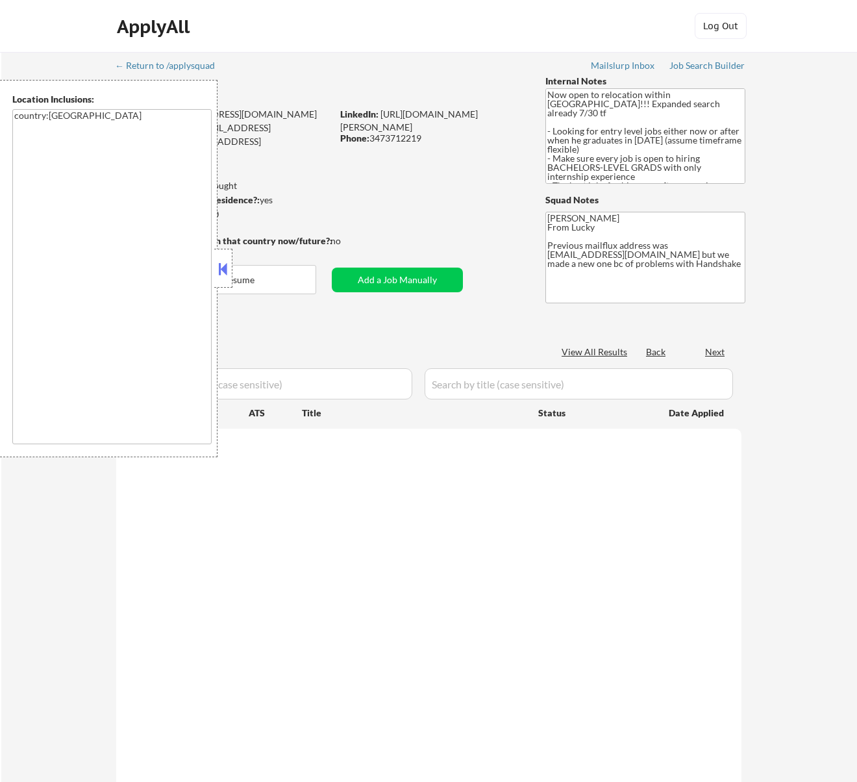
select select ""pending""
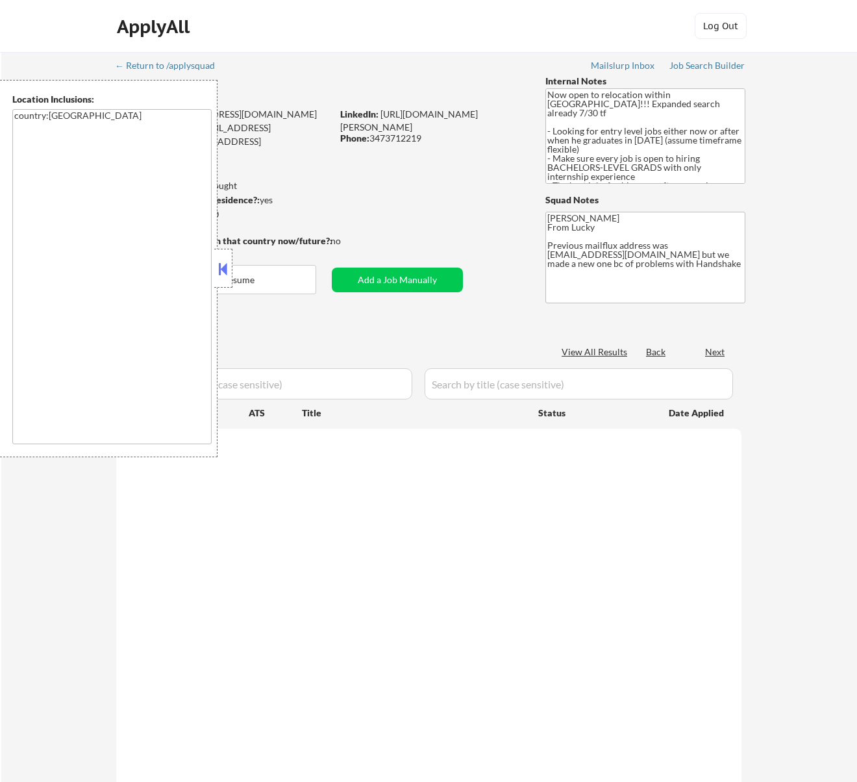
select select ""pending""
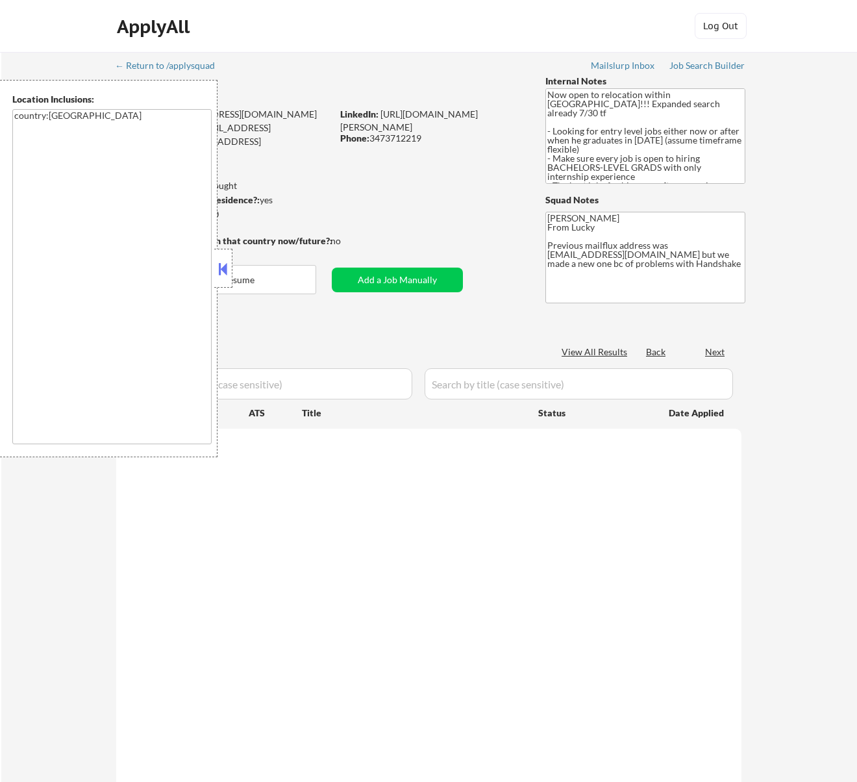
select select ""pending""
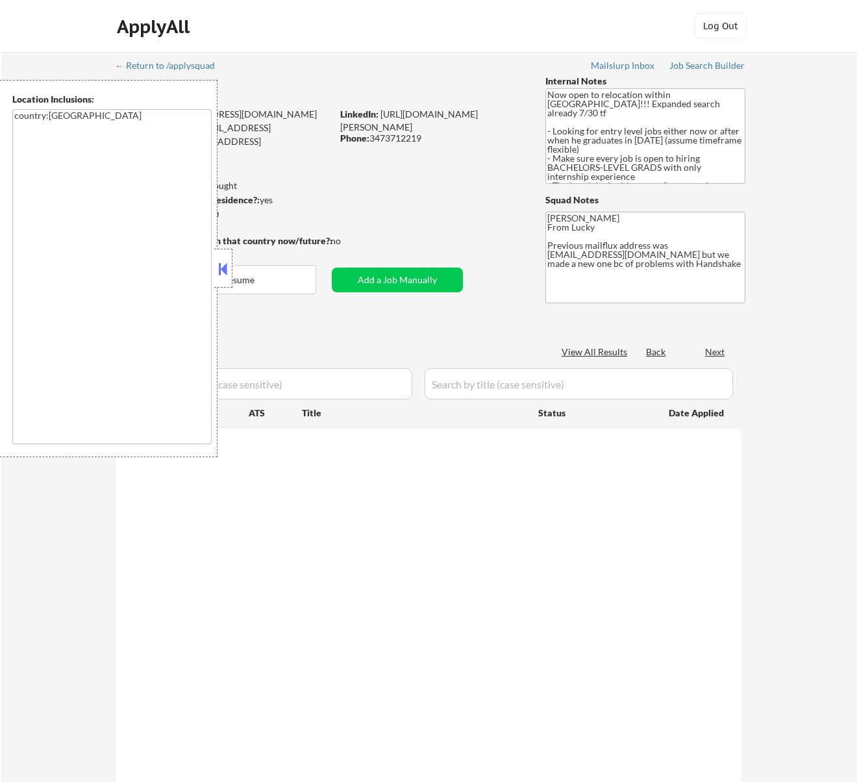
select select ""pending""
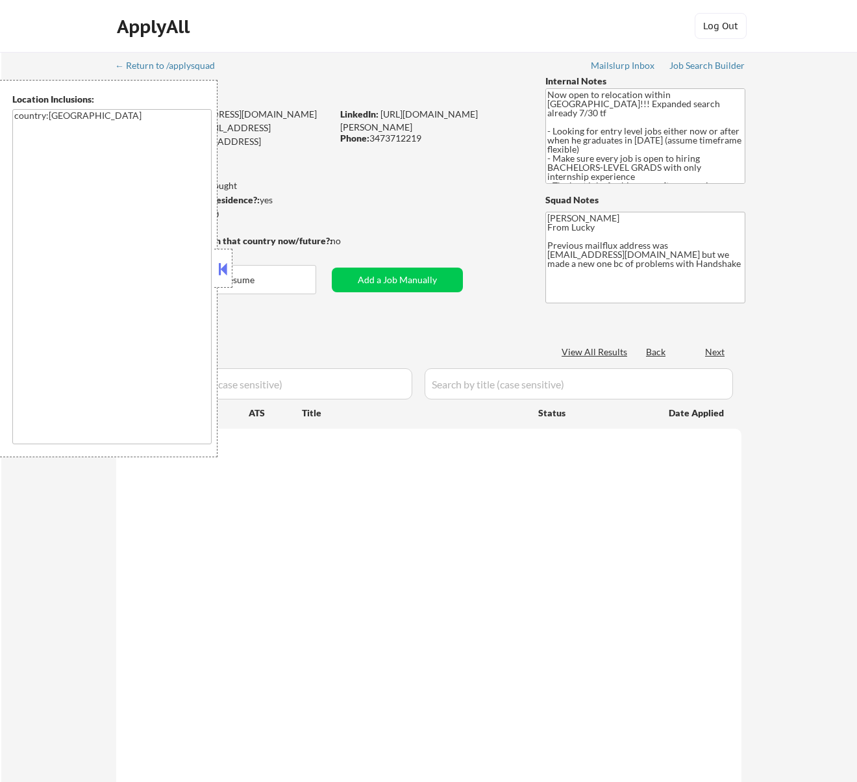
select select ""pending""
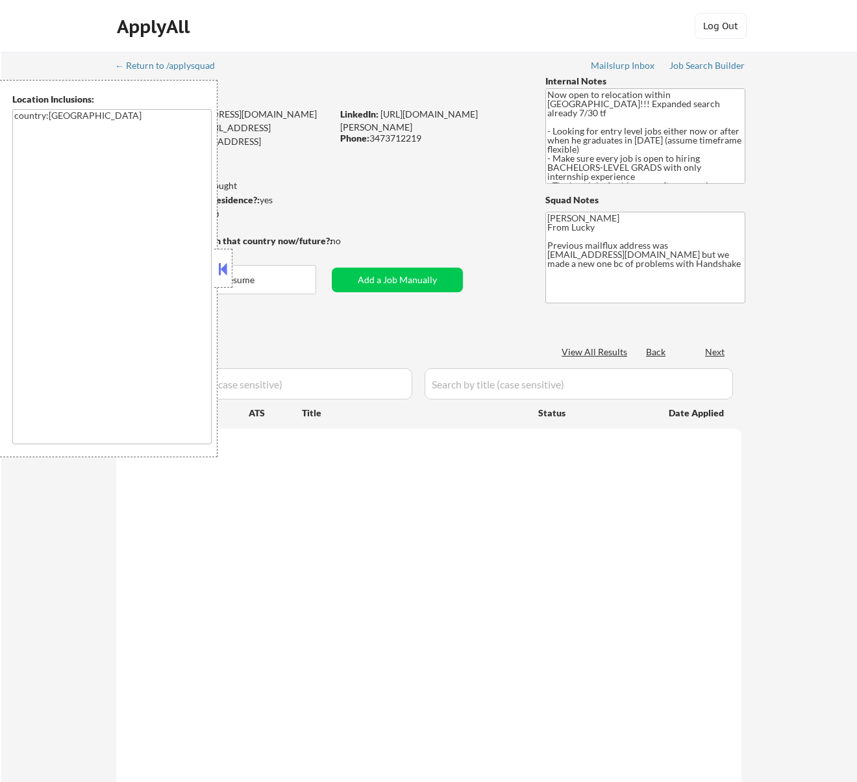
select select ""pending""
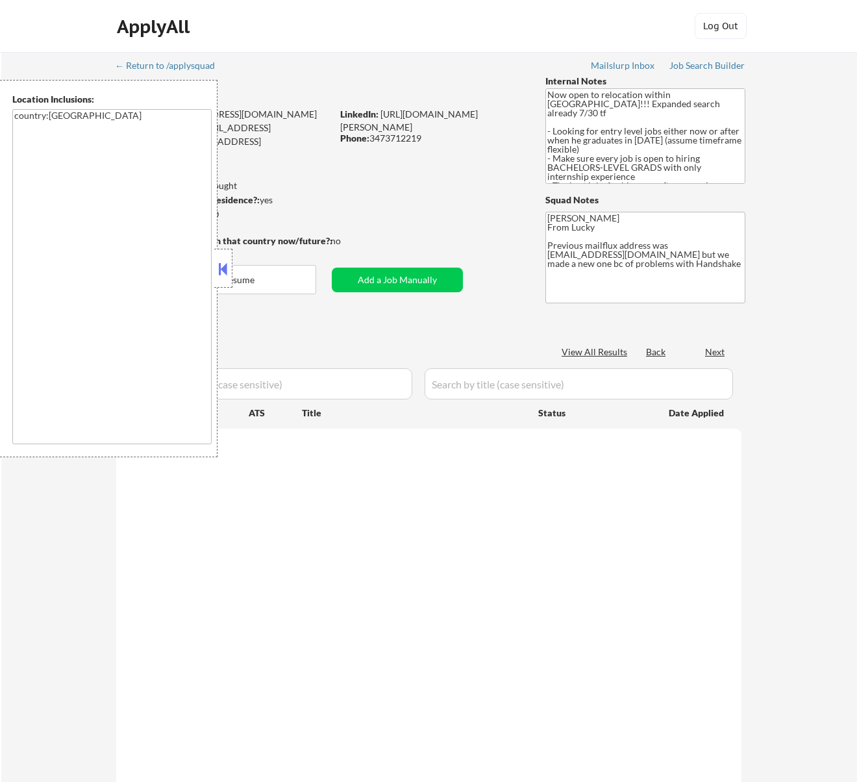
select select ""pending""
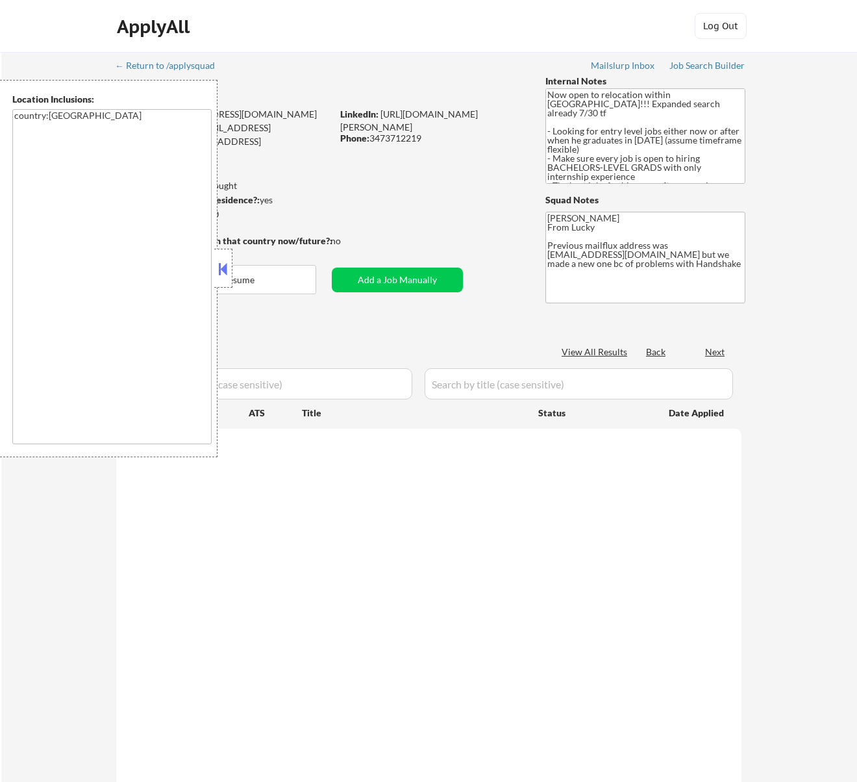
select select ""pending""
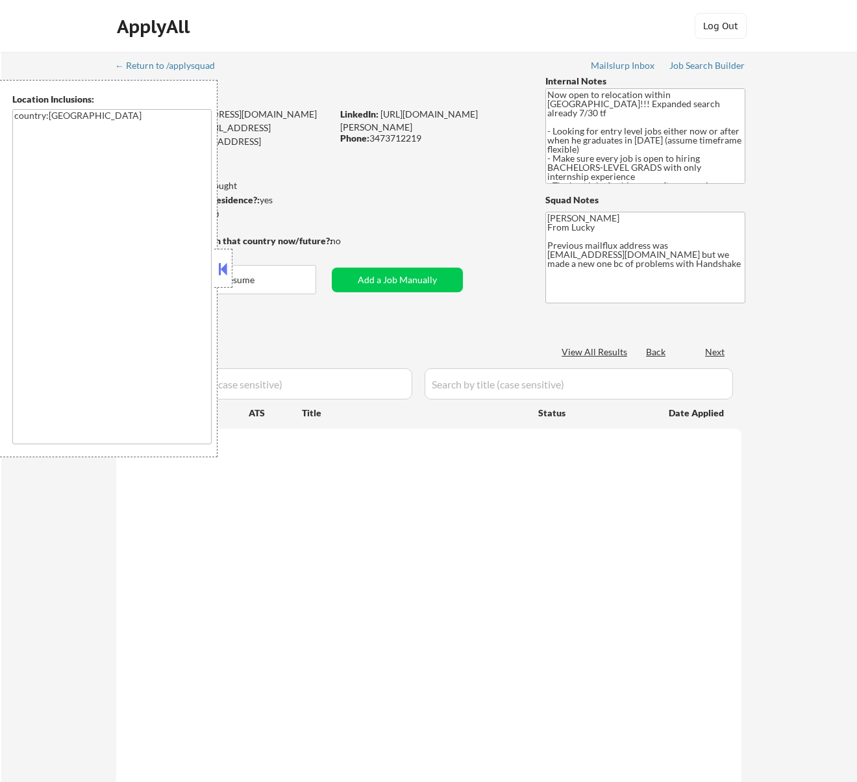
select select ""pending""
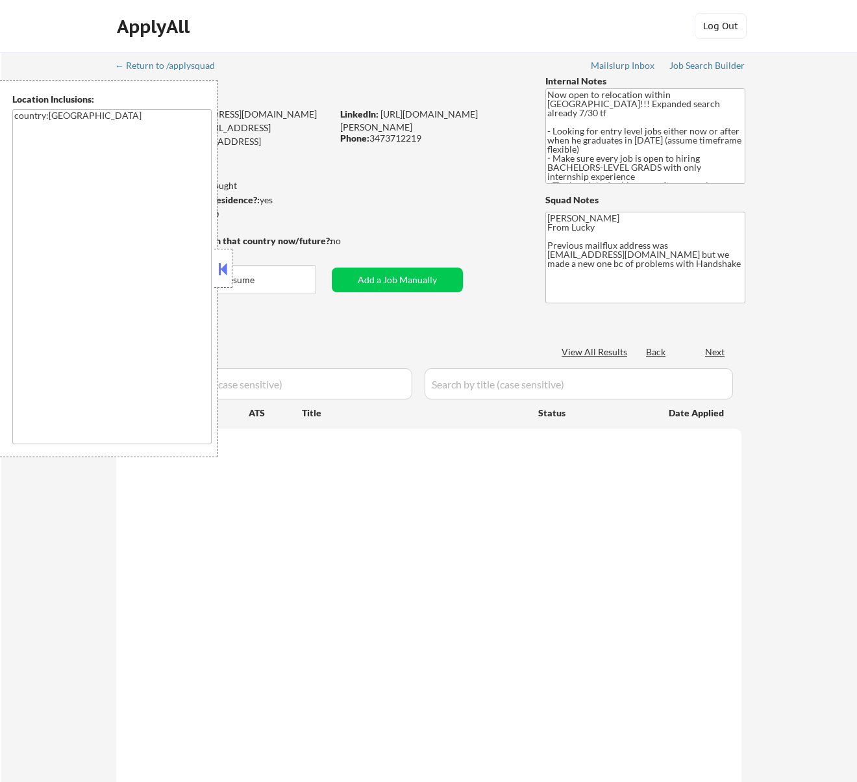
select select ""pending""
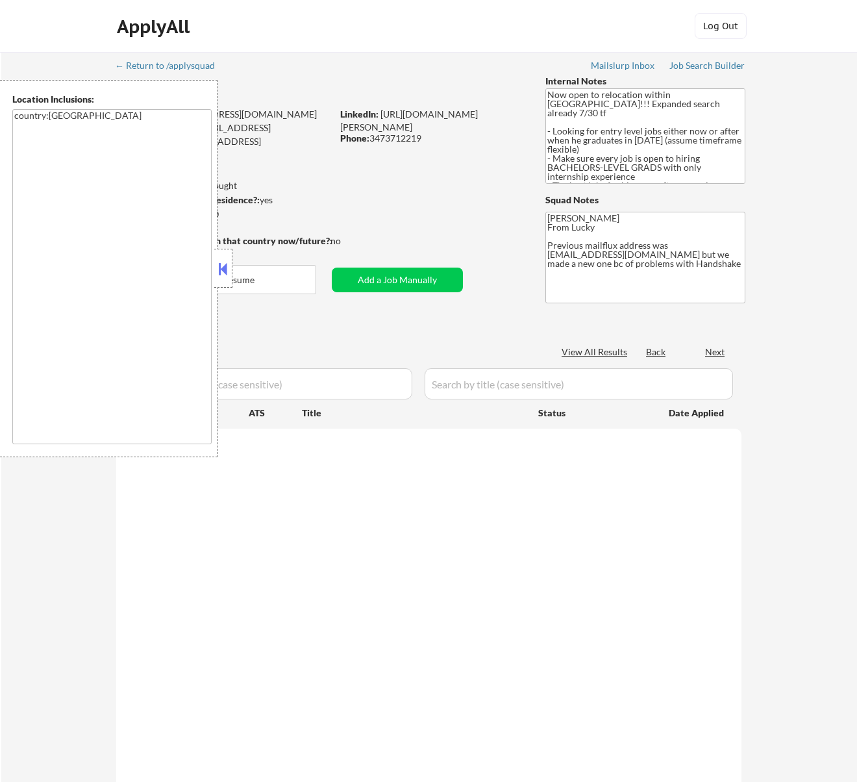
select select ""pending""
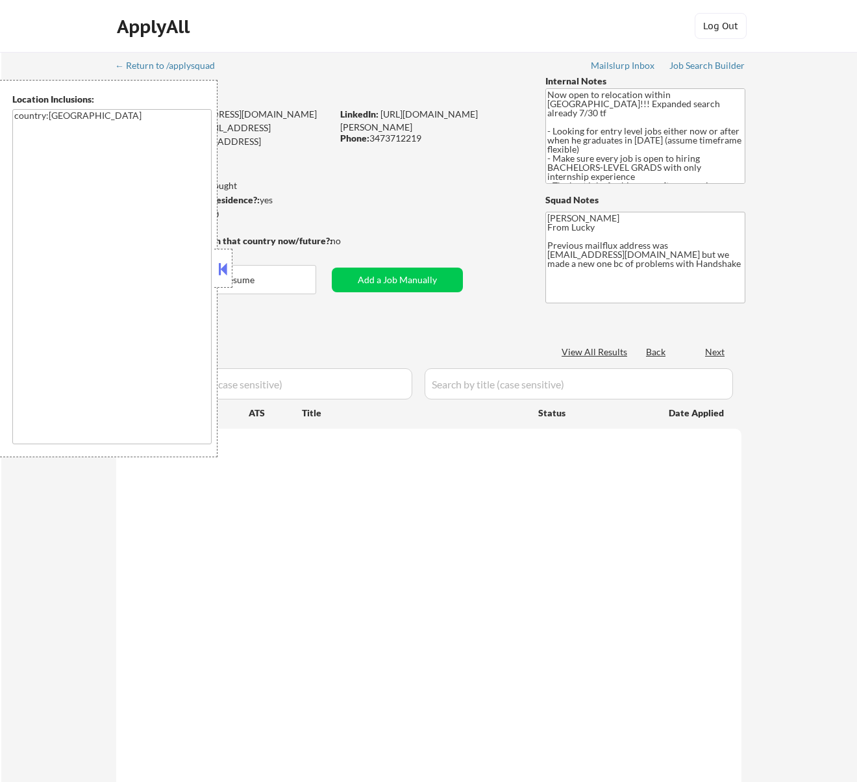
select select ""pending""
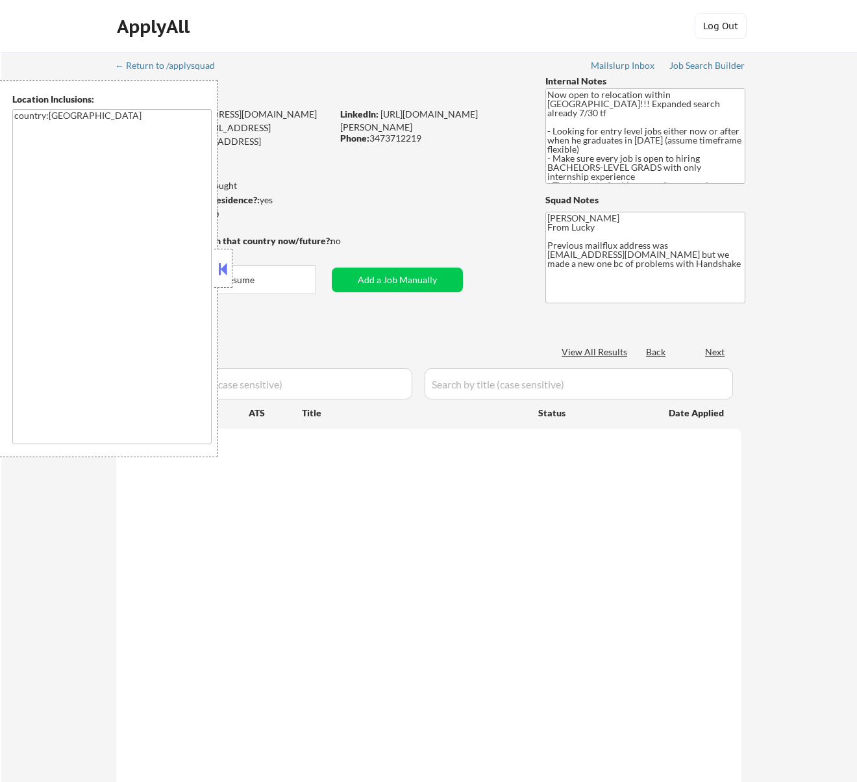
select select ""pending""
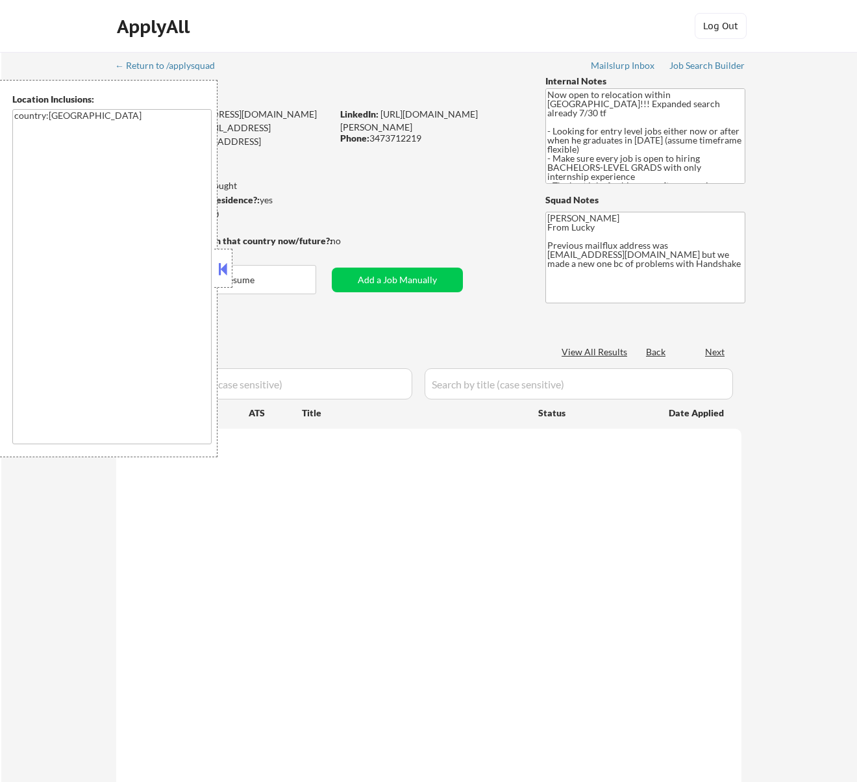
select select ""pending""
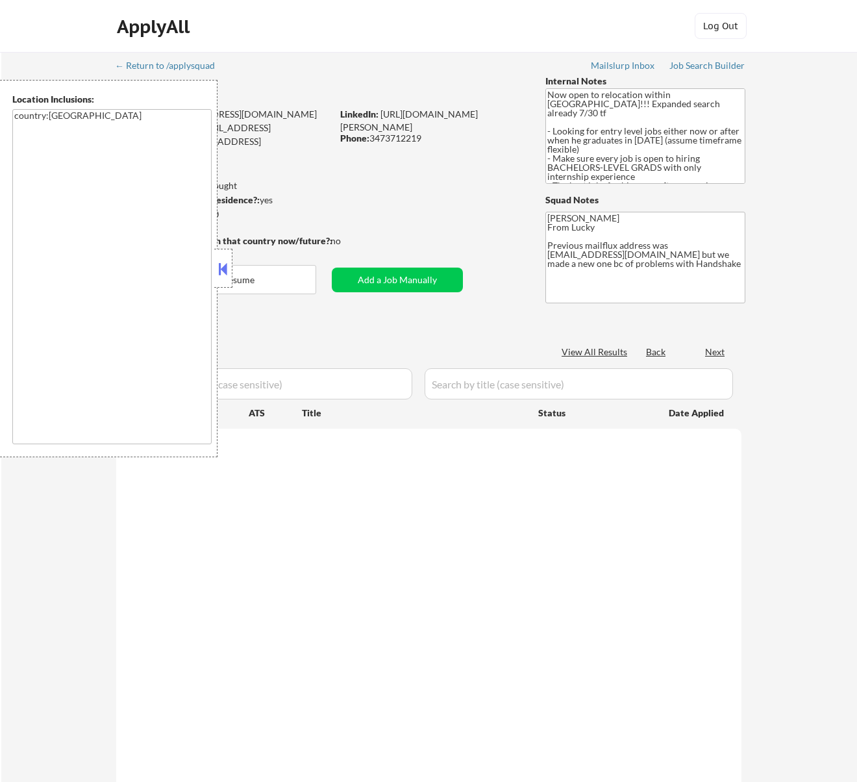
select select ""pending""
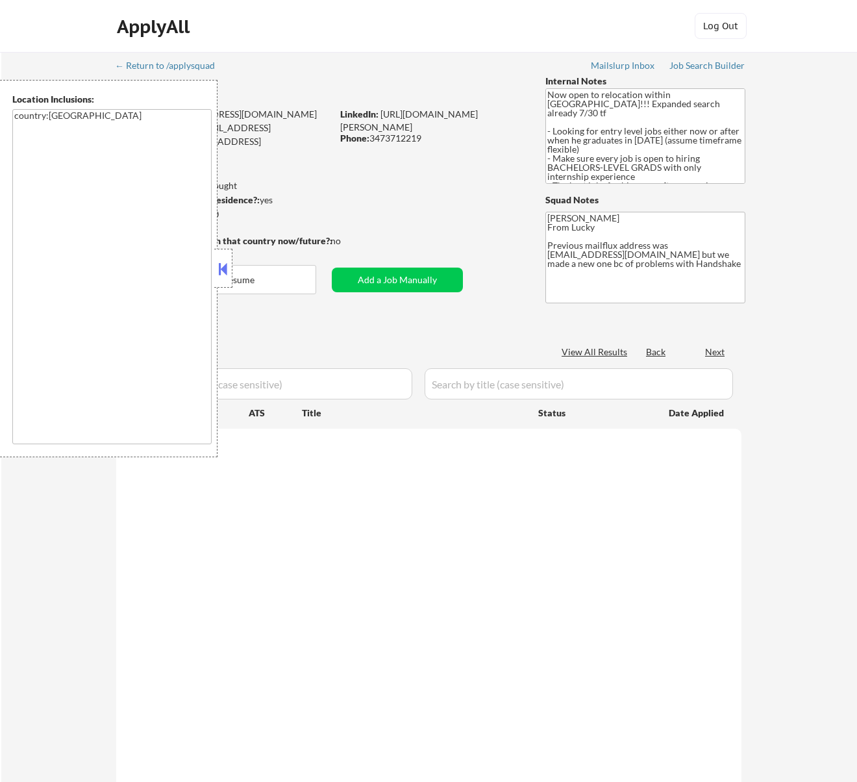
select select ""pending""
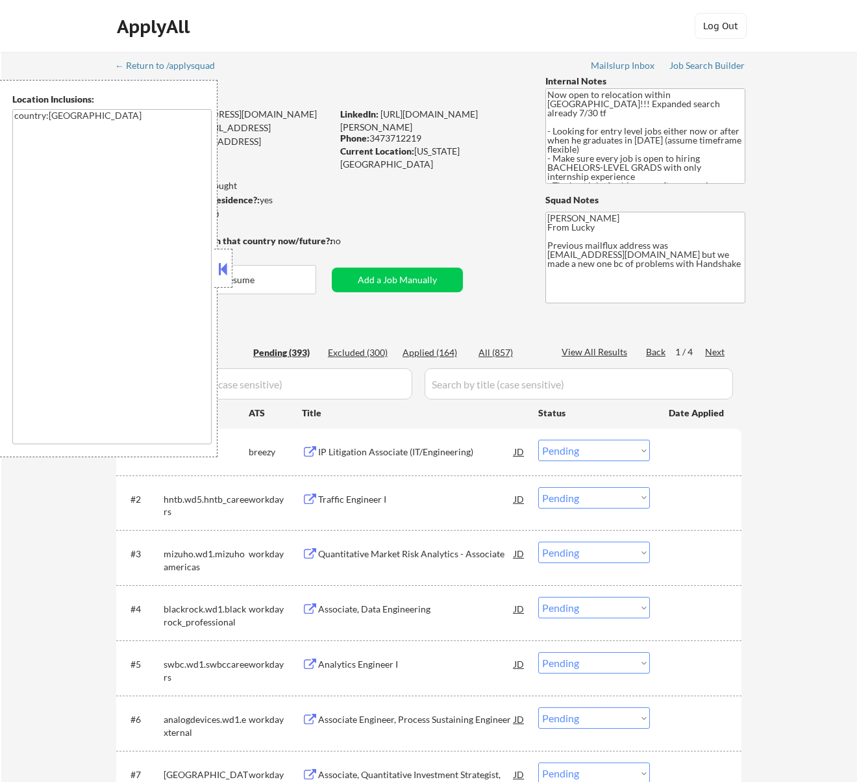
click at [229, 266] on button at bounding box center [223, 268] width 14 height 19
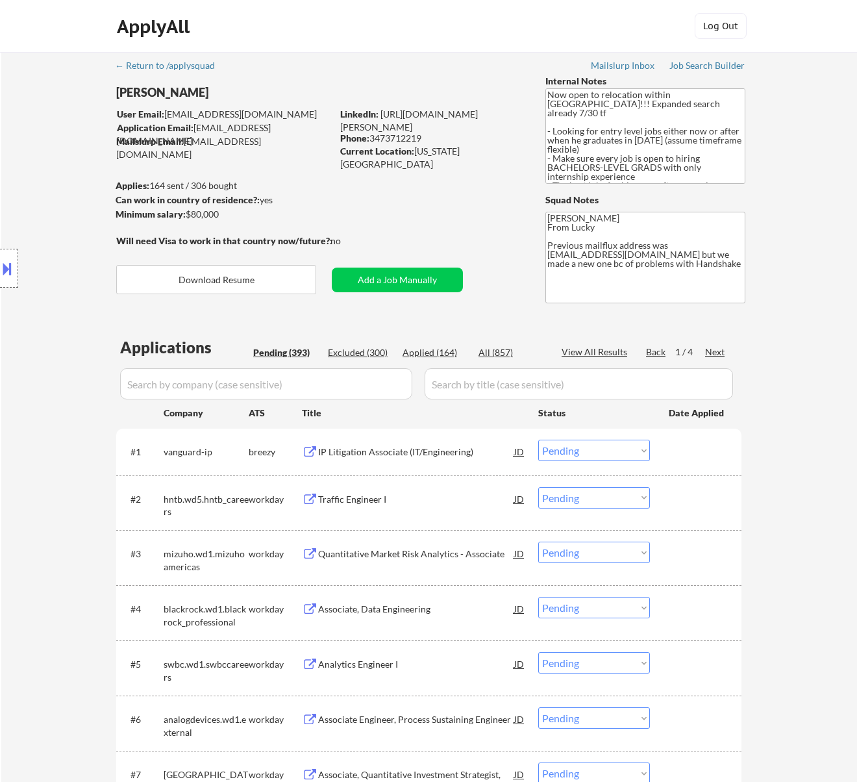
click at [417, 460] on div "IP Litigation Associate (IT/Engineering)" at bounding box center [416, 451] width 196 height 23
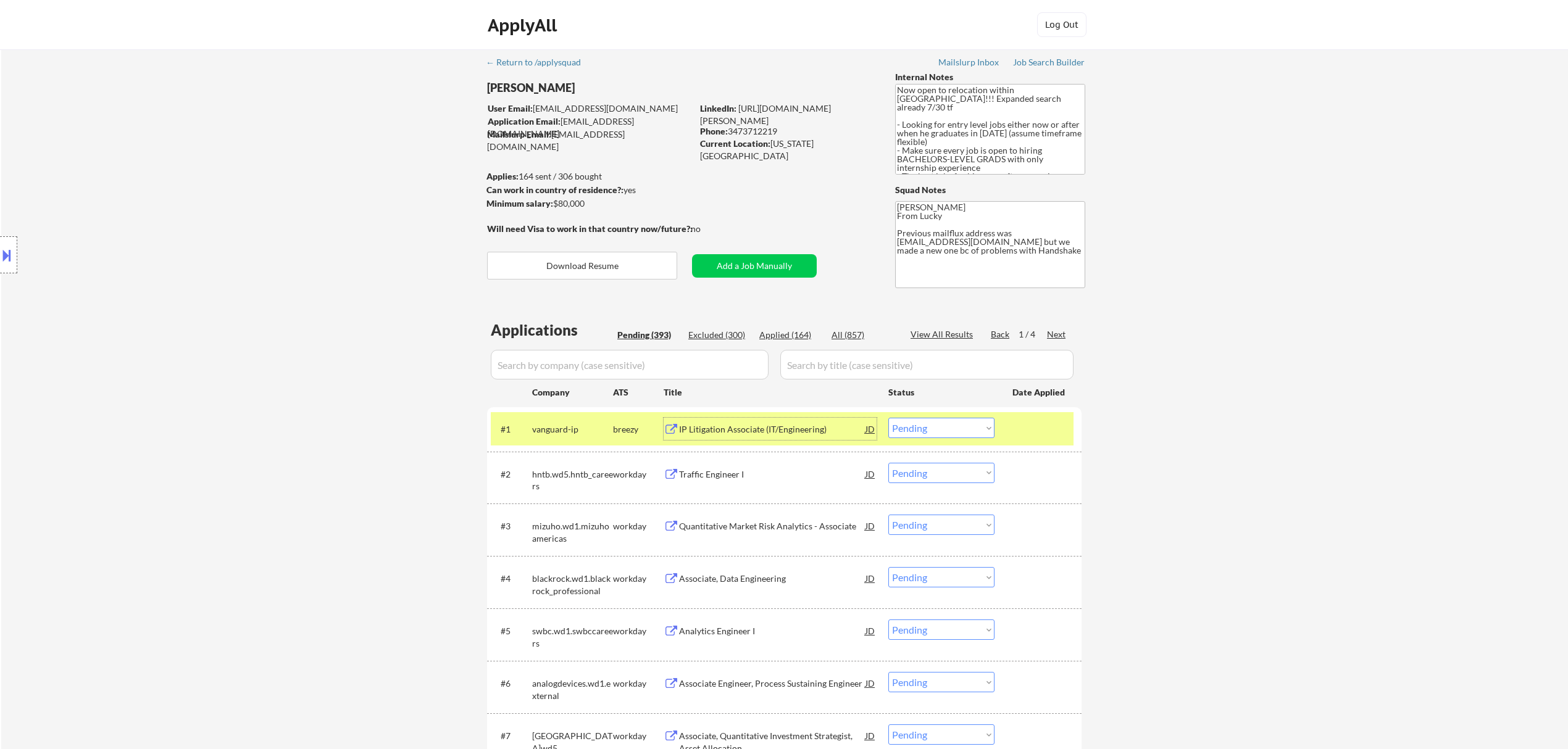
click at [815, 426] on select "Choose an option... Pending Applied Excluded (Questions) Excluded (Expired) Exc…" at bounding box center [941, 428] width 106 height 20
click at [815, 418] on select "Choose an option... Pending Applied Excluded (Questions) Excluded (Expired) Exc…" at bounding box center [941, 428] width 106 height 20
click at [815, 425] on div at bounding box center [1039, 429] width 54 height 22
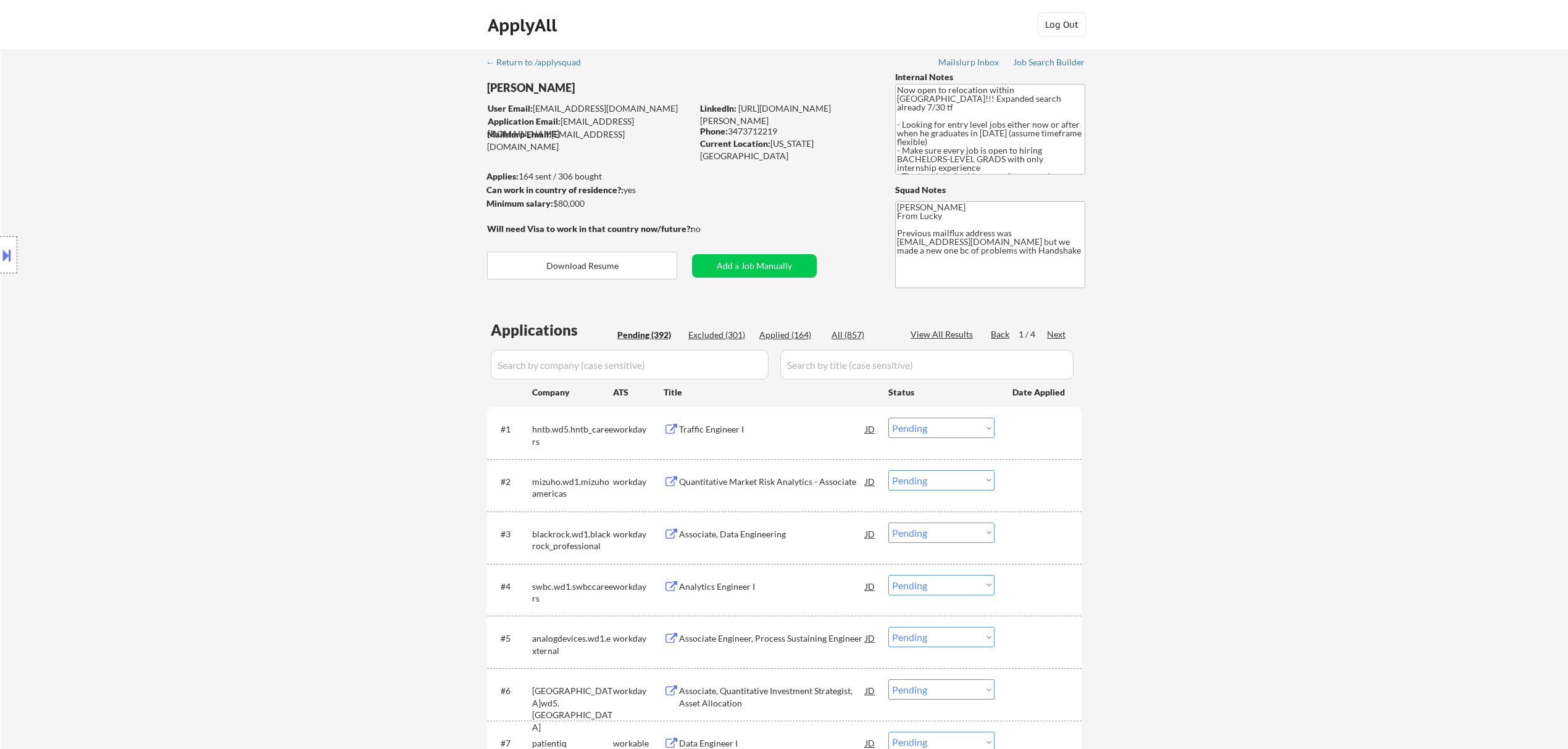
click at [717, 429] on div "Traffic Engineer I" at bounding box center [772, 429] width 186 height 12
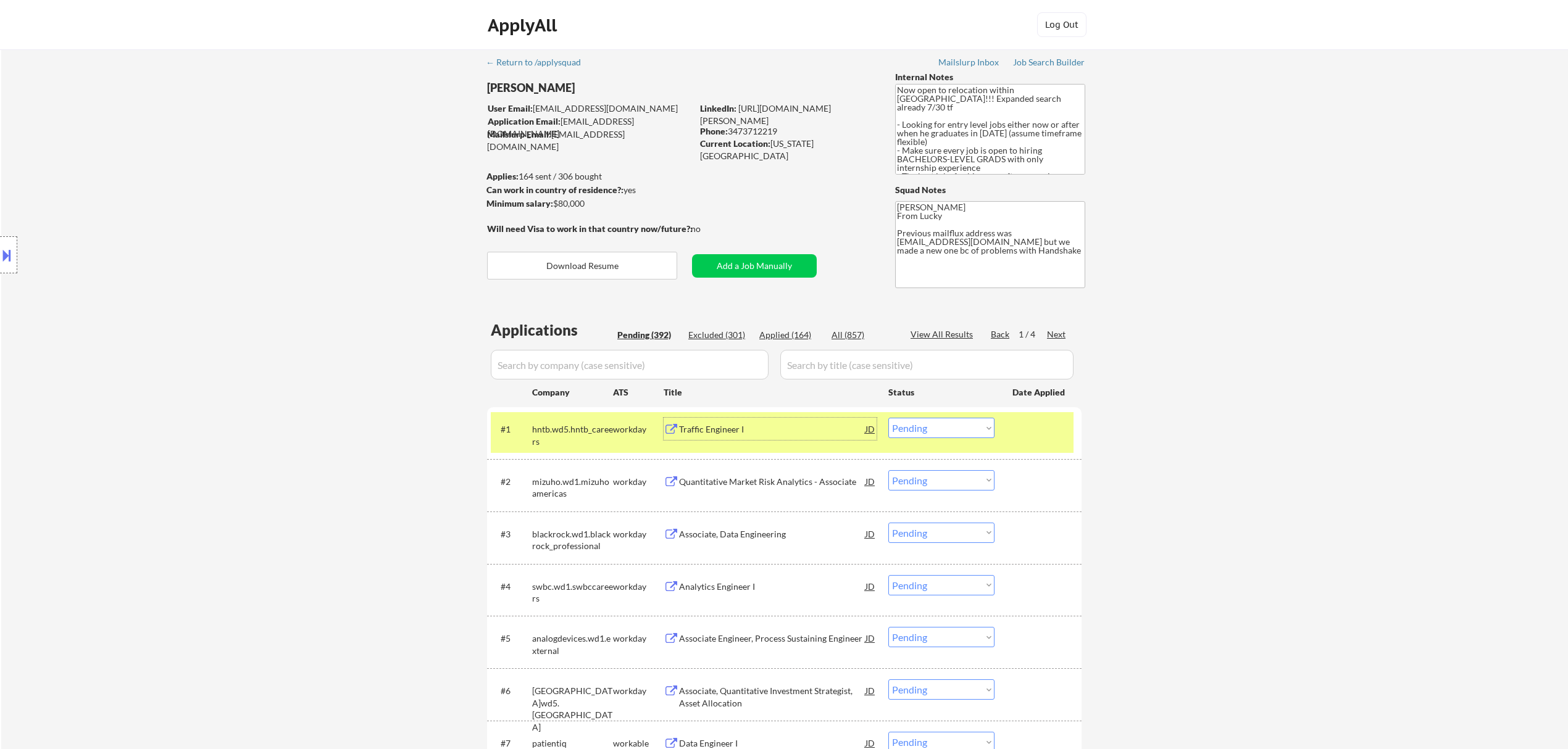
click at [815, 423] on select "Choose an option... Pending Applied Excluded (Questions) Excluded (Expired) Exc…" at bounding box center [941, 428] width 106 height 20
click at [815, 418] on select "Choose an option... Pending Applied Excluded (Questions) Excluded (Expired) Exc…" at bounding box center [941, 428] width 106 height 20
click at [815, 438] on div at bounding box center [1039, 429] width 54 height 22
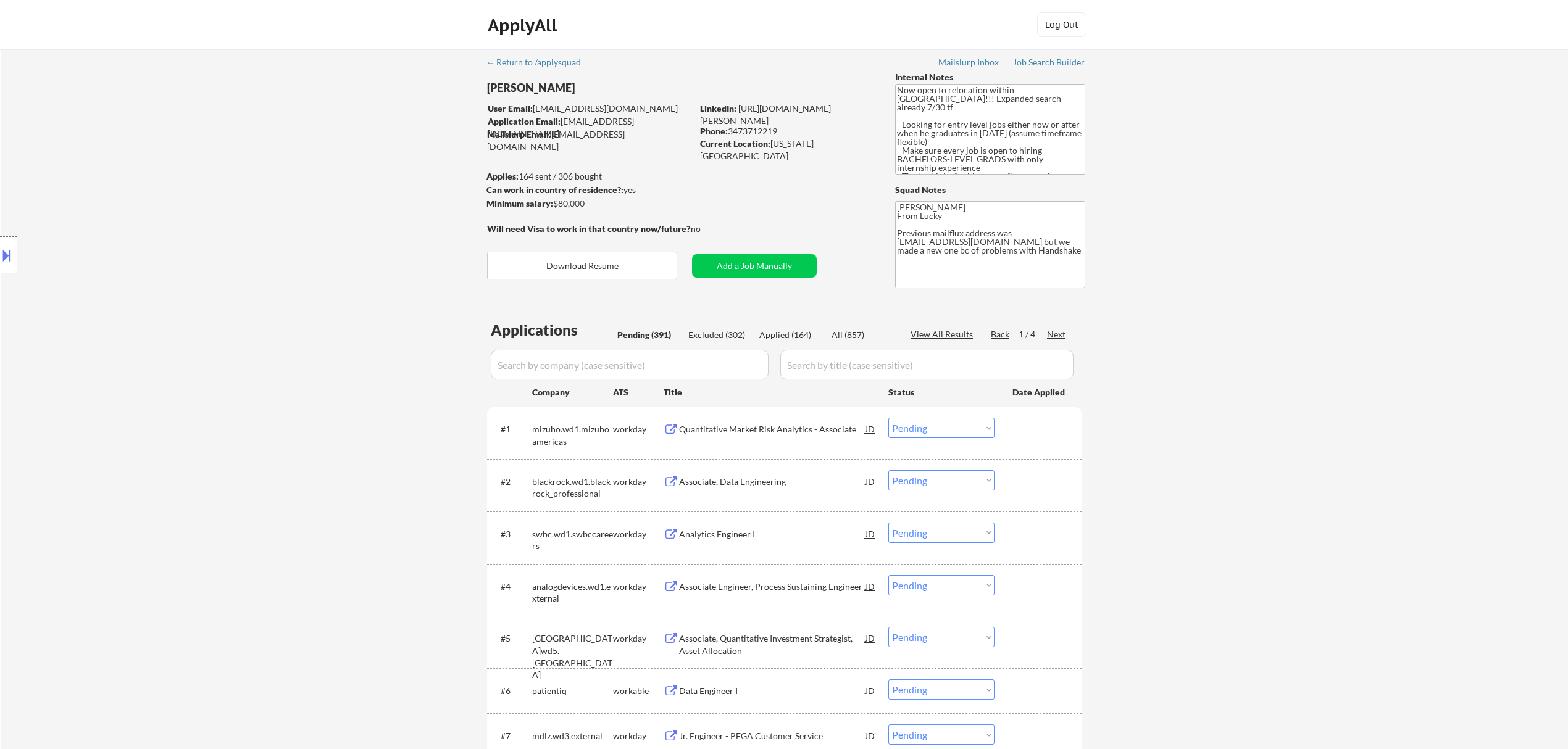
click at [815, 435] on div "Quantitative Market Risk Analytics - Associate" at bounding box center [772, 429] width 186 height 22
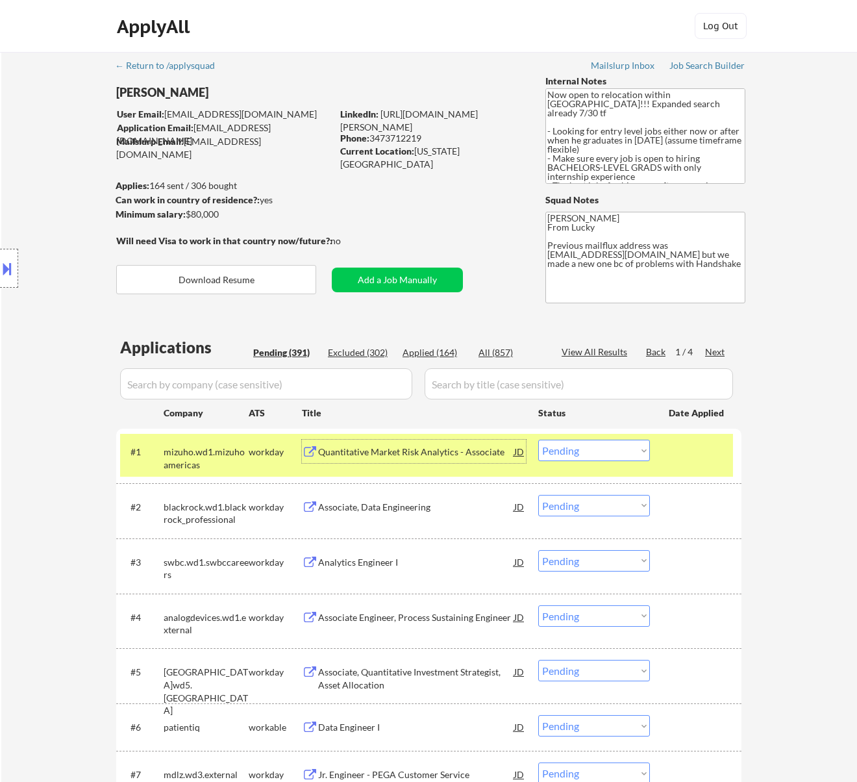
click at [13, 265] on button at bounding box center [7, 268] width 14 height 21
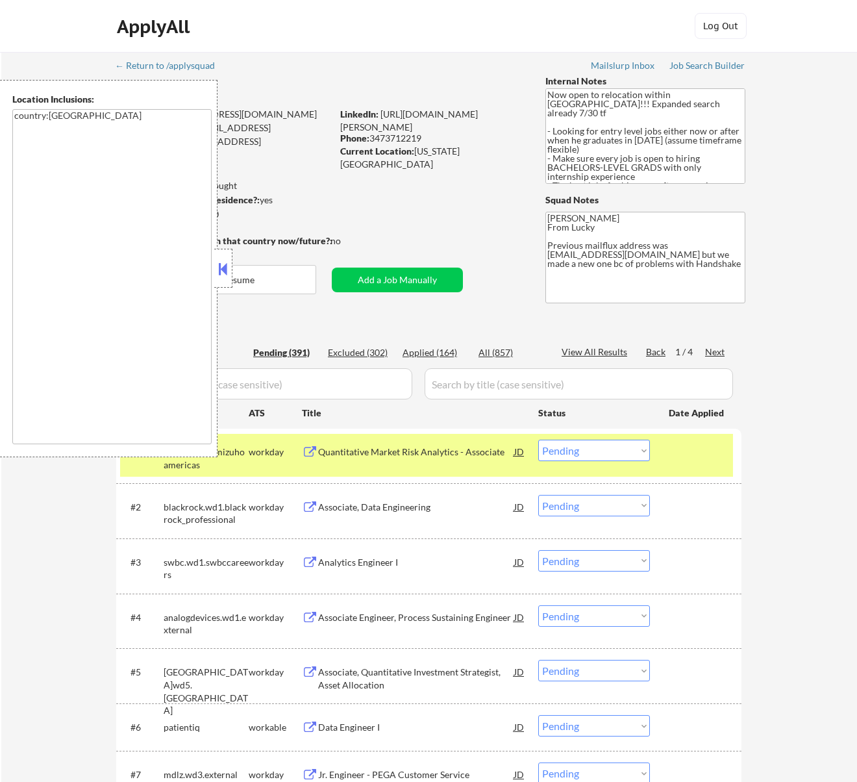
click at [221, 269] on button at bounding box center [223, 268] width 14 height 19
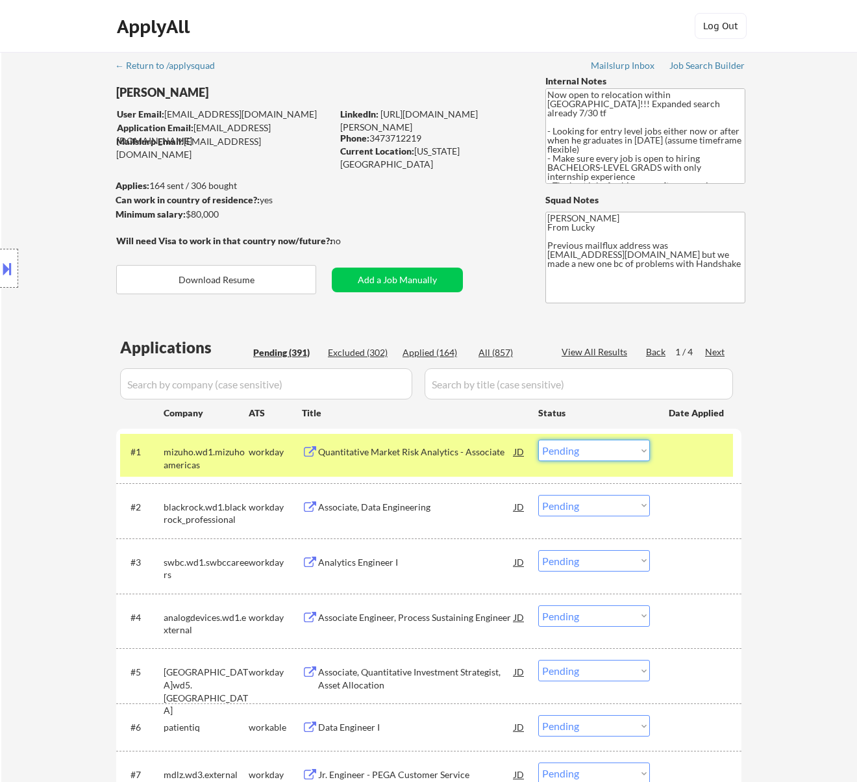
drag, startPoint x: 580, startPoint y: 448, endPoint x: 585, endPoint y: 453, distance: 6.9
click at [580, 448] on select "Choose an option... Pending Applied Excluded (Questions) Excluded (Expired) Exc…" at bounding box center [594, 450] width 112 height 21
click at [538, 440] on select "Choose an option... Pending Applied Excluded (Questions) Excluded (Expired) Exc…" at bounding box center [594, 450] width 112 height 21
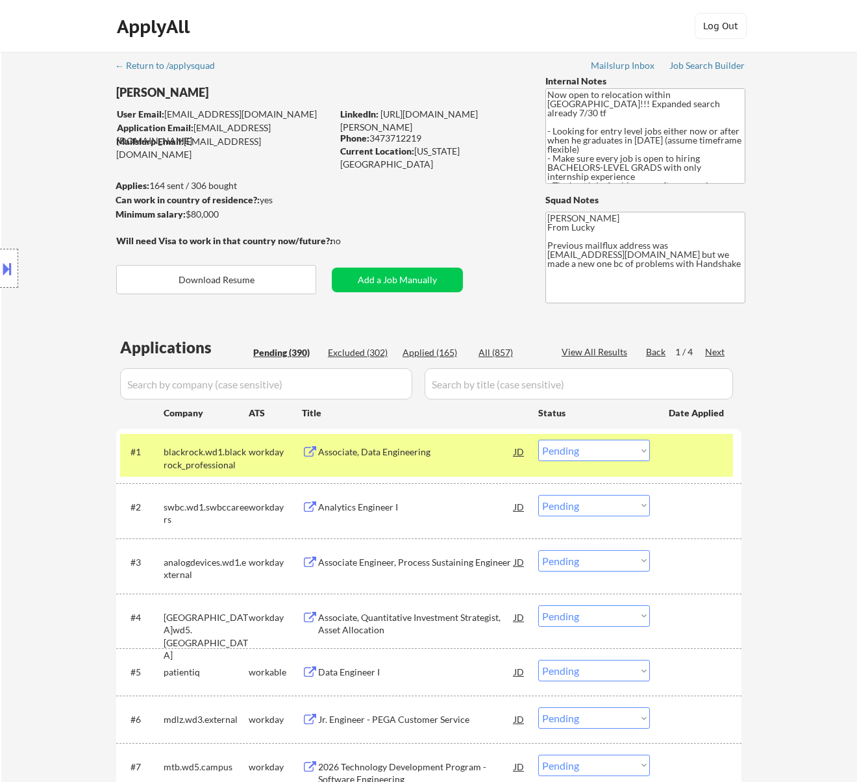
click at [487, 448] on div "Associate, Data Engineering" at bounding box center [416, 451] width 196 height 13
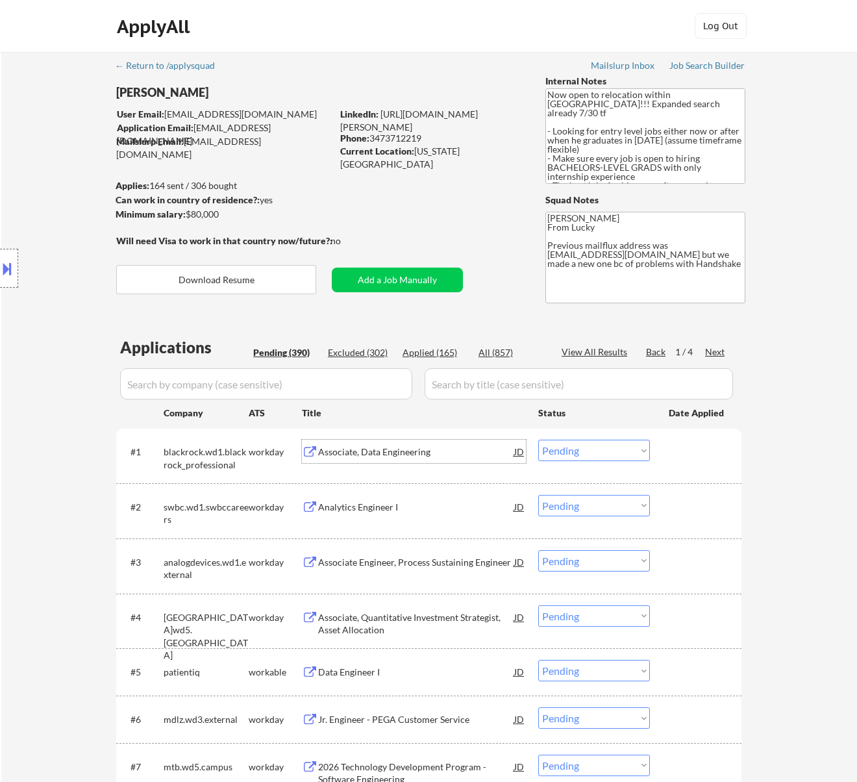
click at [612, 444] on select "Choose an option... Pending Applied Excluded (Questions) Excluded (Expired) Exc…" at bounding box center [594, 450] width 112 height 21
click at [538, 440] on select "Choose an option... Pending Applied Excluded (Questions) Excluded (Expired) Exc…" at bounding box center [594, 450] width 112 height 21
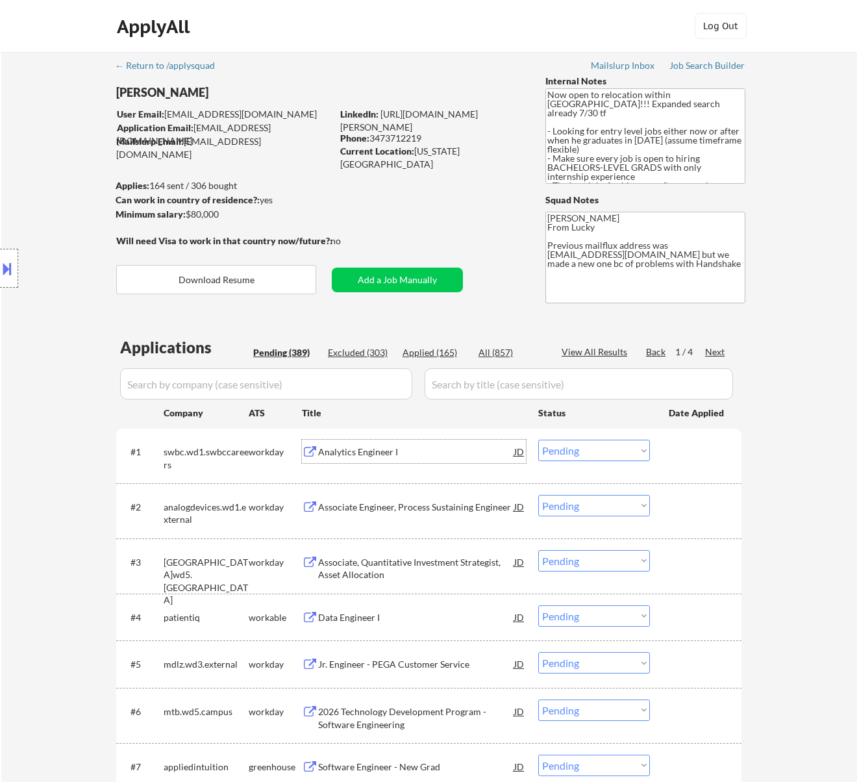
click at [443, 451] on div "Analytics Engineer I" at bounding box center [416, 451] width 196 height 13
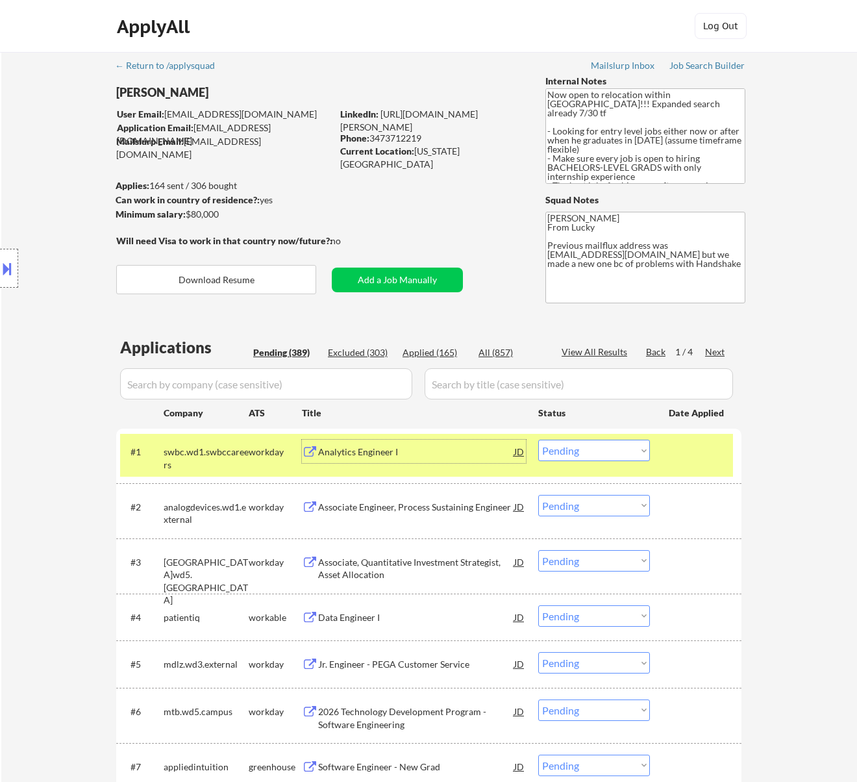
click at [594, 434] on div "#1 swbc.wd1.swbccareers workday Analytics Engineer I JD Choose an option... Pen…" at bounding box center [426, 455] width 613 height 43
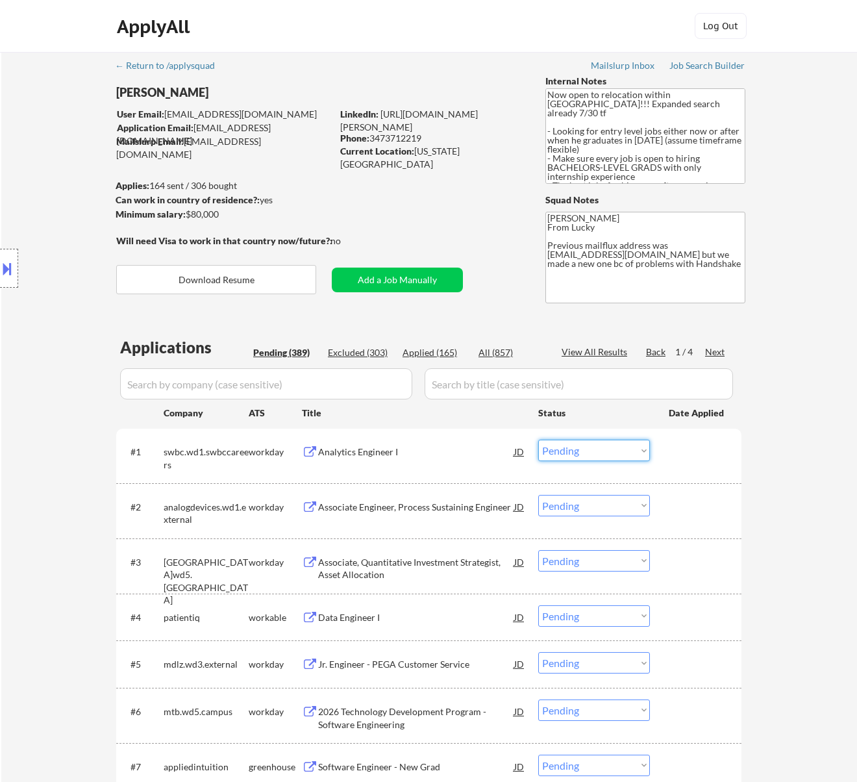
click at [598, 453] on select "Choose an option... Pending Applied Excluded (Questions) Excluded (Expired) Exc…" at bounding box center [594, 450] width 112 height 21
click at [538, 440] on select "Choose an option... Pending Applied Excluded (Questions) Excluded (Expired) Exc…" at bounding box center [594, 450] width 112 height 21
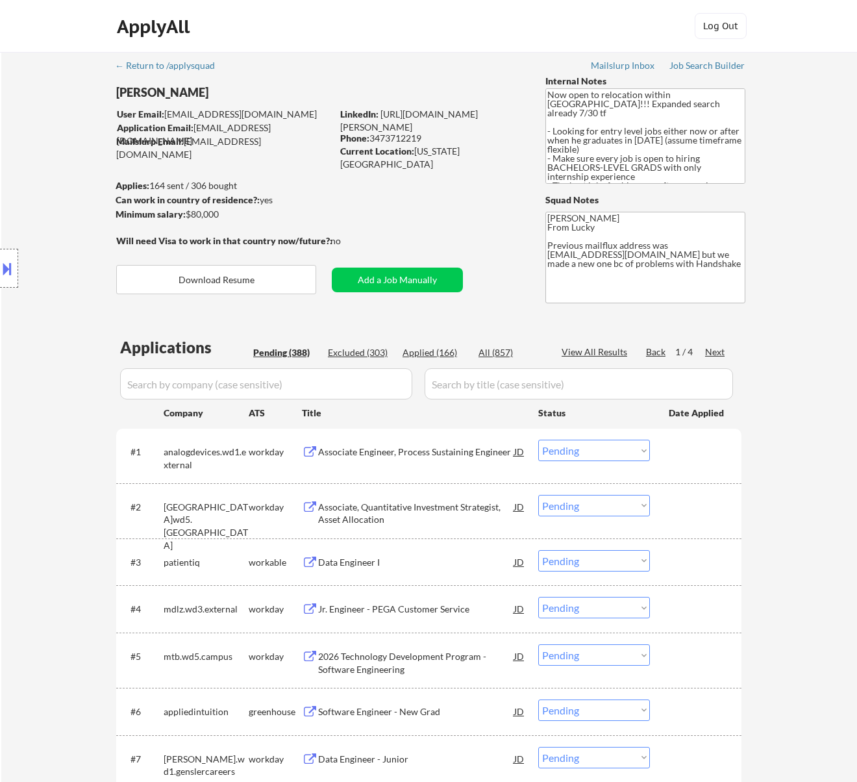
click at [463, 456] on div "Associate Engineer, Process Sustaining Engineer" at bounding box center [416, 451] width 196 height 13
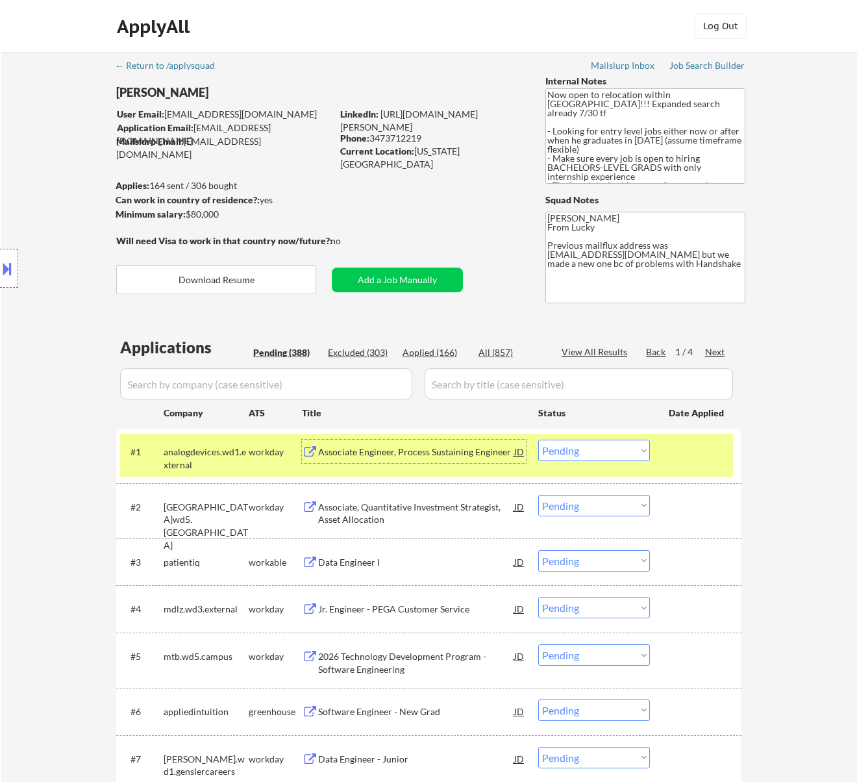
click at [616, 448] on select "Choose an option... Pending Applied Excluded (Questions) Excluded (Expired) Exc…" at bounding box center [594, 450] width 112 height 21
click at [538, 440] on select "Choose an option... Pending Applied Excluded (Questions) Excluded (Expired) Exc…" at bounding box center [594, 450] width 112 height 21
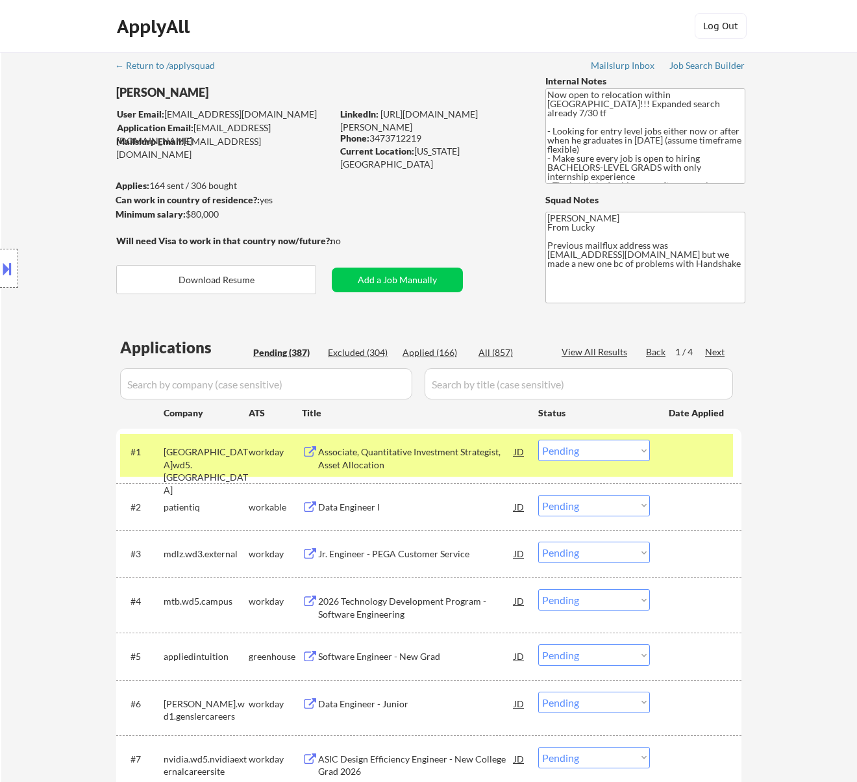
click at [442, 455] on div "Associate, Quantitative Investment Strategist, Asset Allocation" at bounding box center [416, 457] width 196 height 25
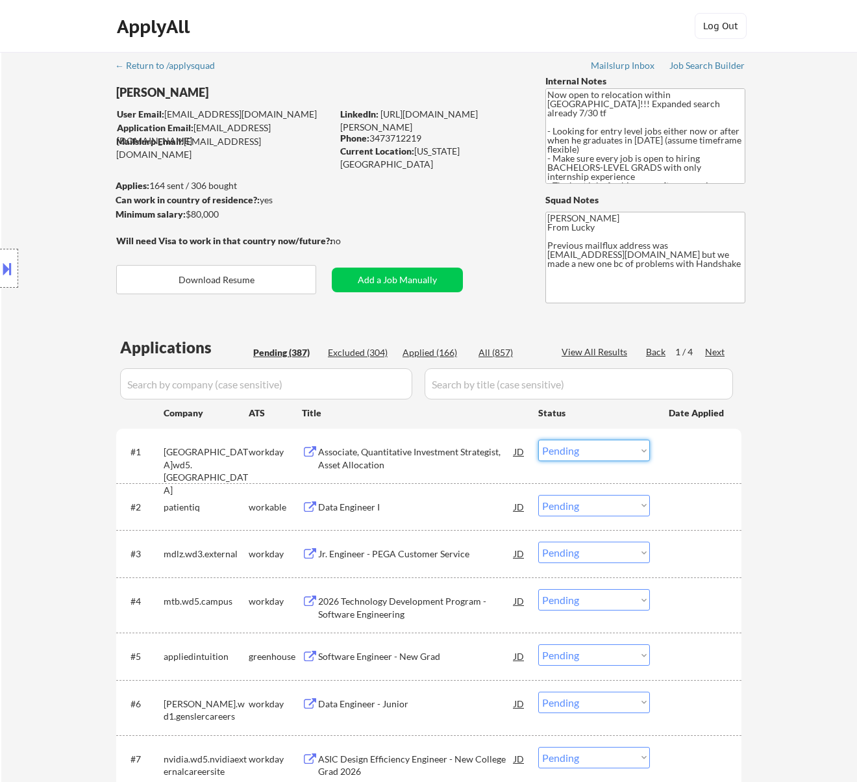
click at [609, 450] on select "Choose an option... Pending Applied Excluded (Questions) Excluded (Expired) Exc…" at bounding box center [594, 450] width 112 height 21
click at [538, 440] on select "Choose an option... Pending Applied Excluded (Questions) Excluded (Expired) Exc…" at bounding box center [594, 450] width 112 height 21
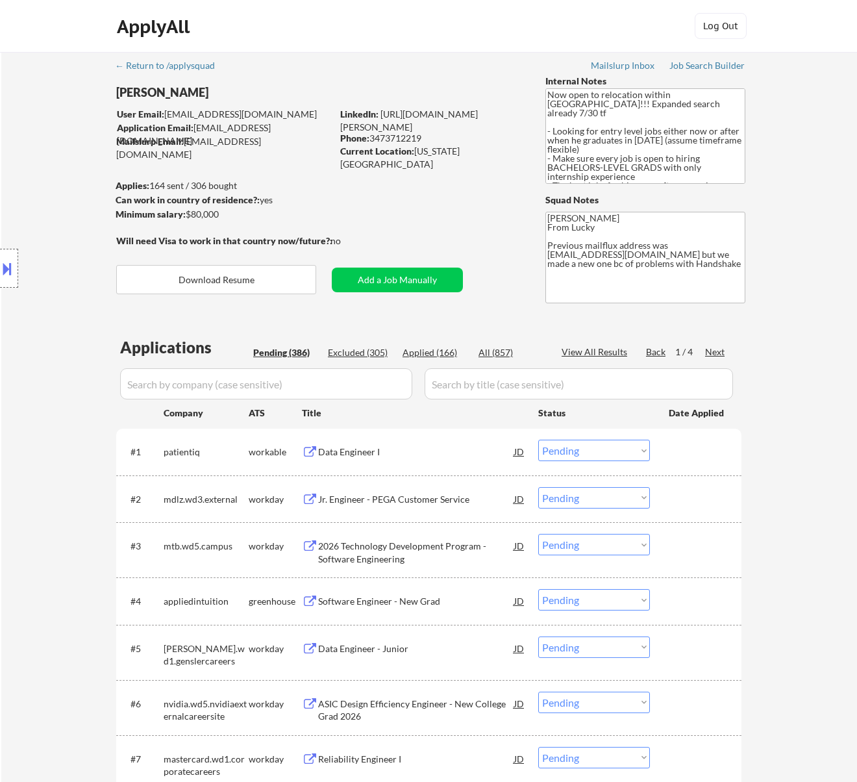
click at [478, 448] on div "Data Engineer I" at bounding box center [416, 451] width 196 height 13
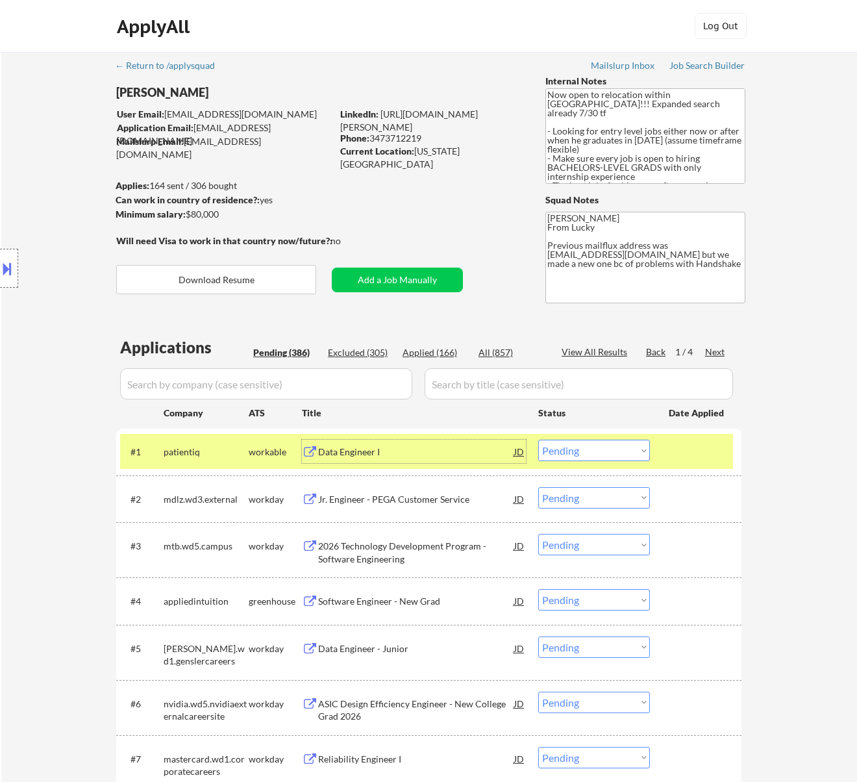
click at [579, 444] on select "Choose an option... Pending Applied Excluded (Questions) Excluded (Expired) Exc…" at bounding box center [594, 450] width 112 height 21
click at [538, 440] on select "Choose an option... Pending Applied Excluded (Questions) Excluded (Expired) Exc…" at bounding box center [594, 450] width 112 height 21
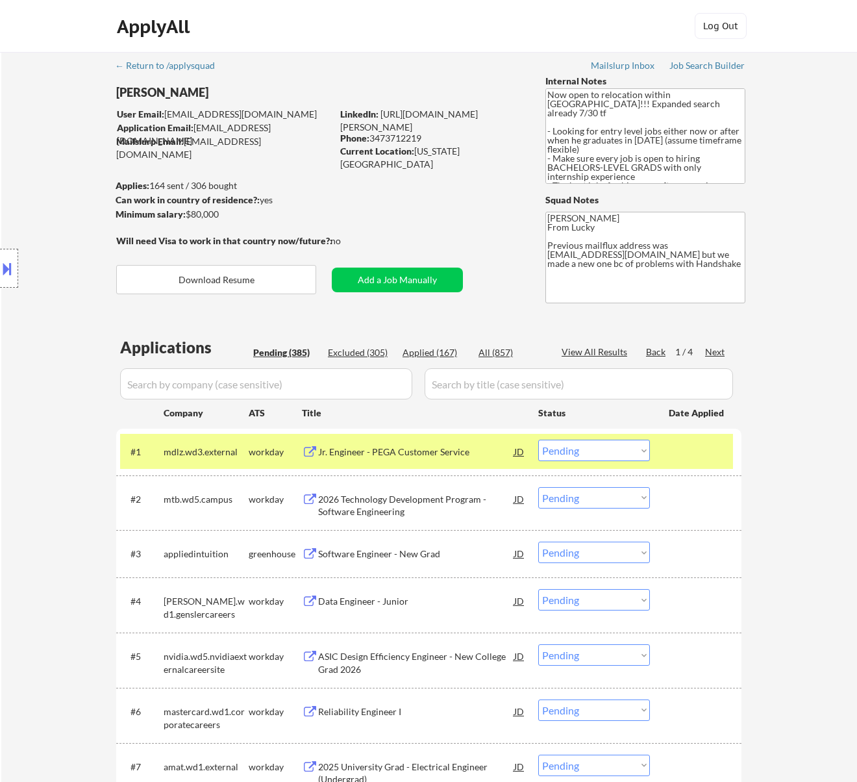
click at [439, 455] on div "Jr. Engineer - PEGA Customer Service" at bounding box center [416, 451] width 196 height 13
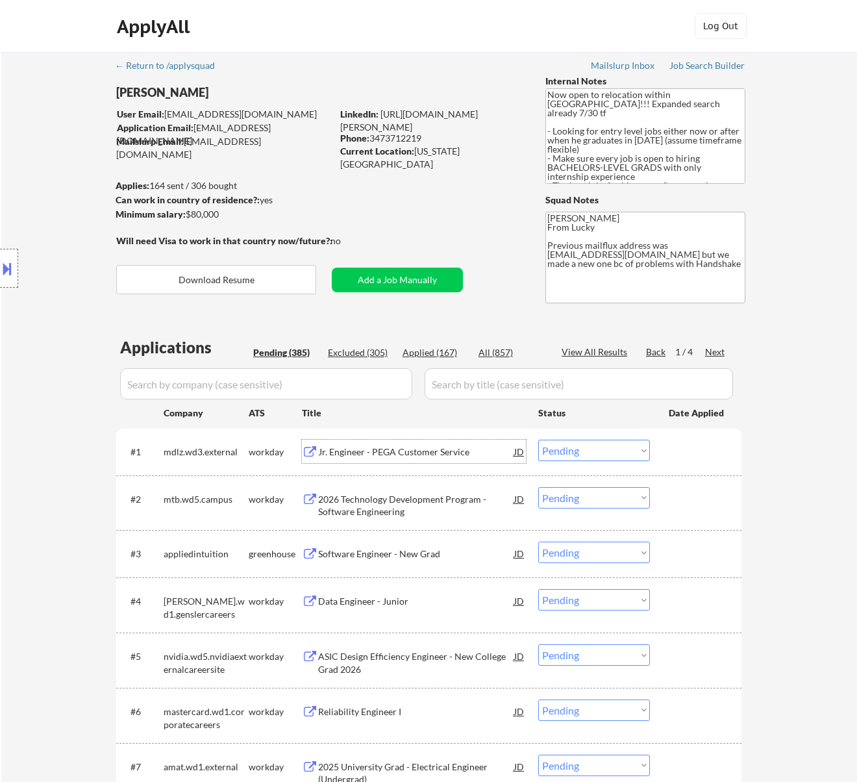
click at [591, 439] on div "#1 mdlz.wd3.external workday Jr. Engineer - PEGA Customer Service JD Choose an …" at bounding box center [426, 451] width 613 height 35
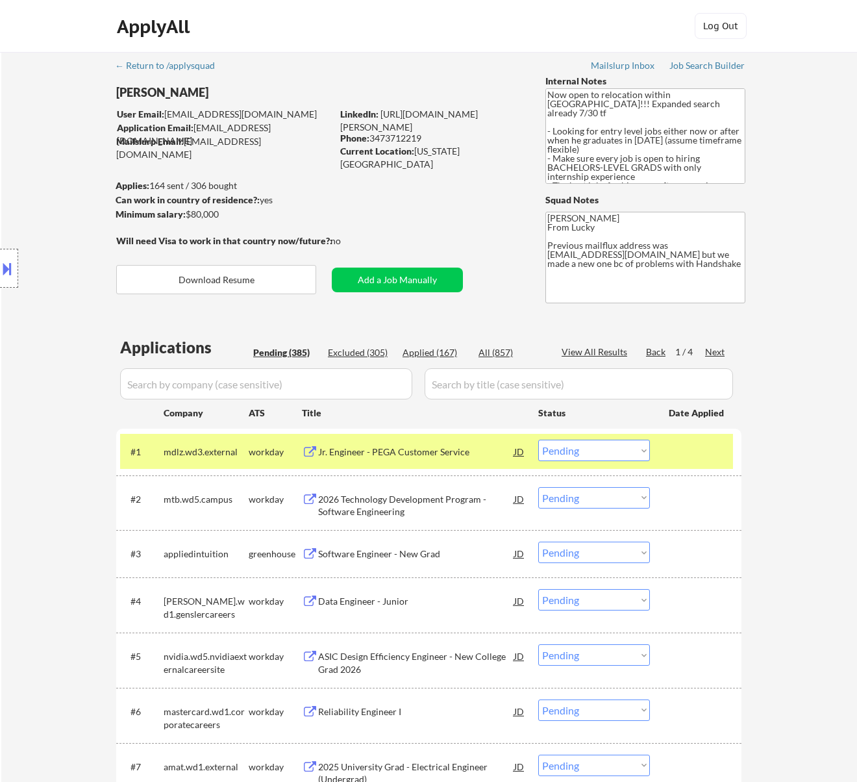
click at [593, 440] on select "Choose an option... Pending Applied Excluded (Questions) Excluded (Expired) Exc…" at bounding box center [594, 450] width 112 height 21
click at [538, 440] on select "Choose an option... Pending Applied Excluded (Questions) Excluded (Expired) Exc…" at bounding box center [594, 450] width 112 height 21
select select ""pending""
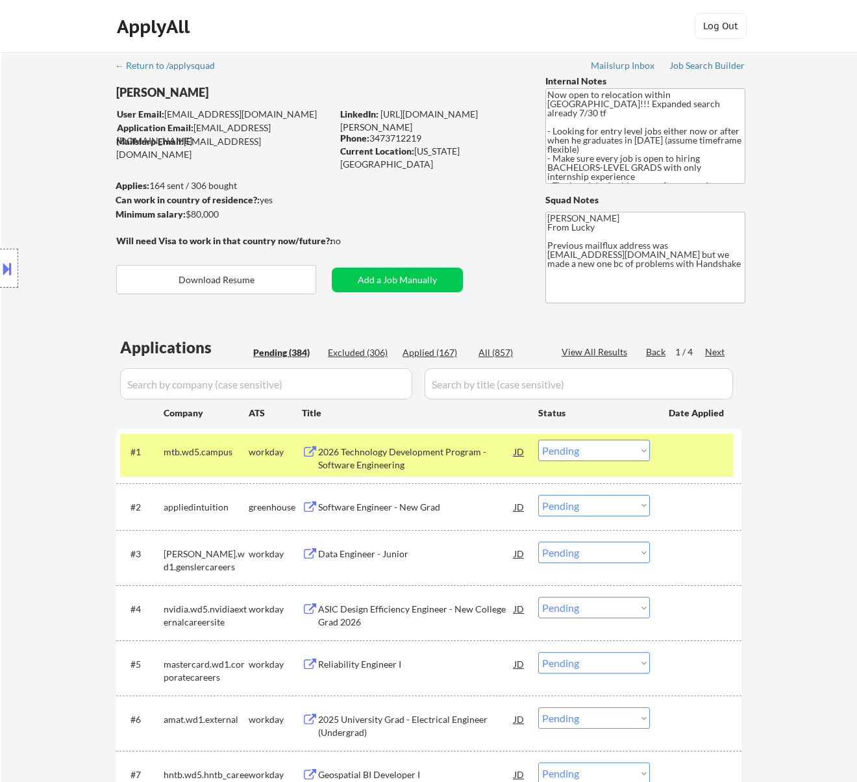
click at [411, 452] on div "2026 Technology Development Program - Software Engineering" at bounding box center [416, 457] width 196 height 25
